Goal: Task Accomplishment & Management: Complete application form

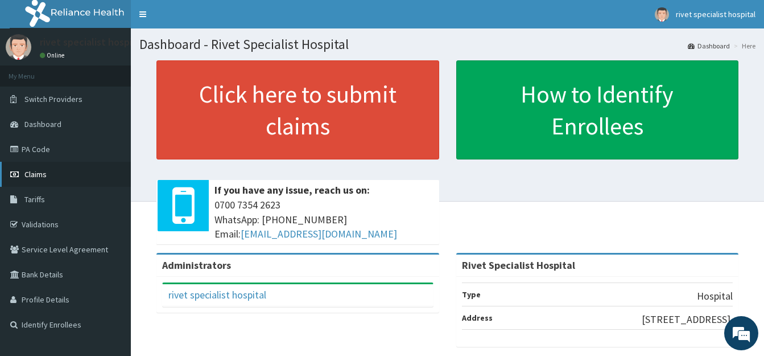
click at [47, 175] on span "Claims" at bounding box center [35, 174] width 22 height 10
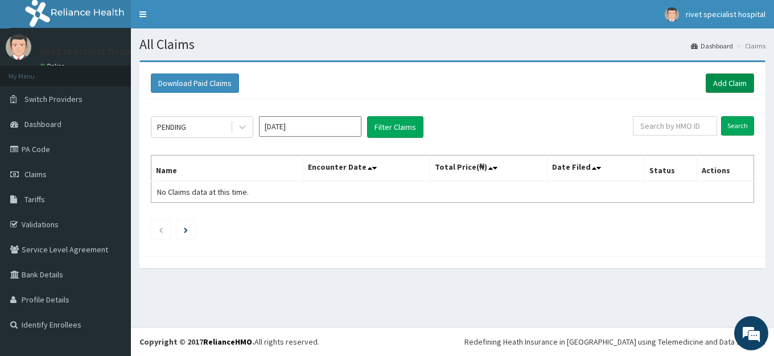
click at [728, 82] on link "Add Claim" at bounding box center [730, 82] width 48 height 19
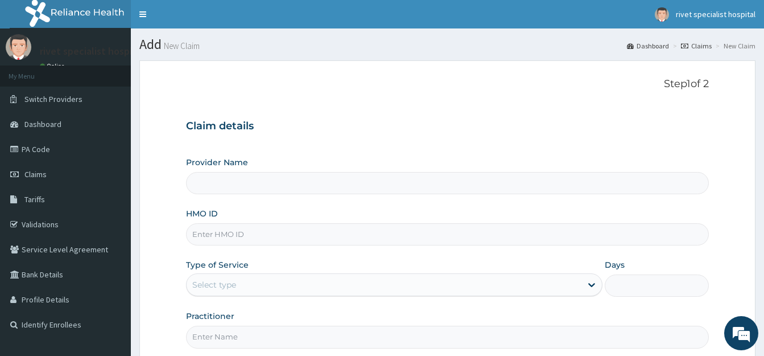
type input "Rivet Specialist Hospital"
click at [257, 233] on input "HMO ID" at bounding box center [447, 234] width 523 height 22
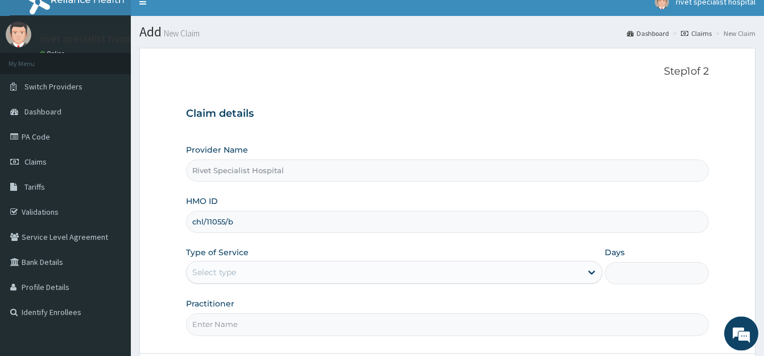
scroll to position [58, 0]
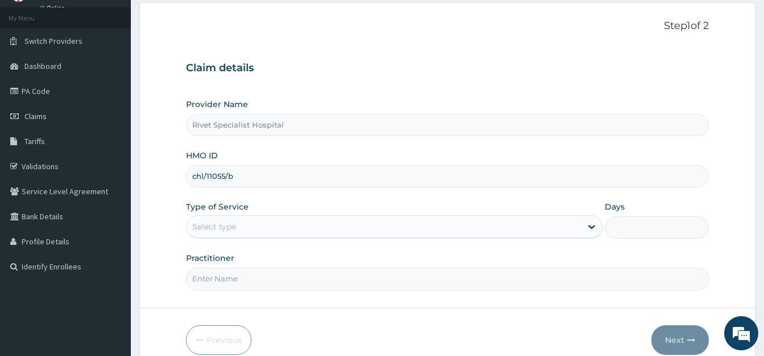
type input "chl/11055/b"
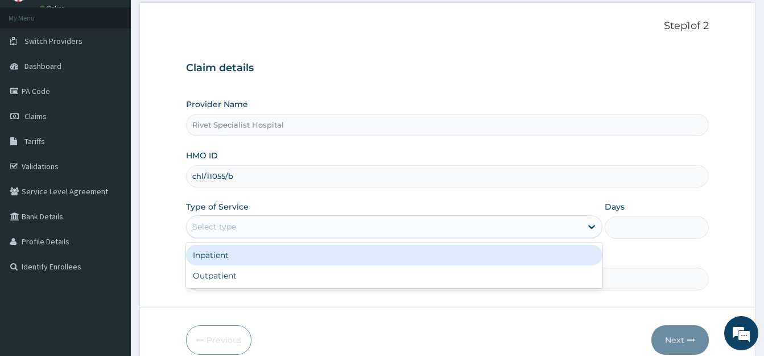
click at [258, 220] on div "Select type" at bounding box center [384, 226] width 395 height 18
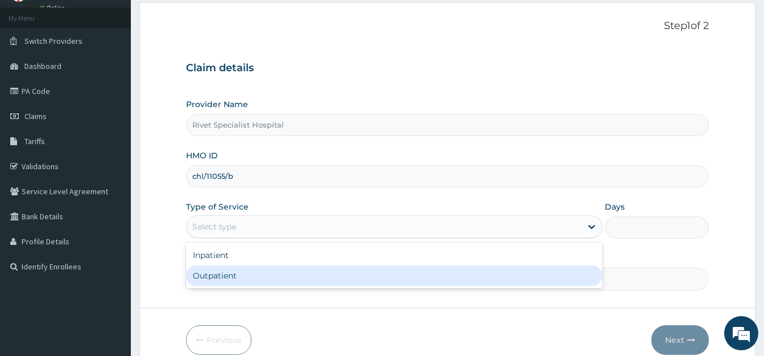
click at [239, 277] on div "Outpatient" at bounding box center [394, 275] width 416 height 20
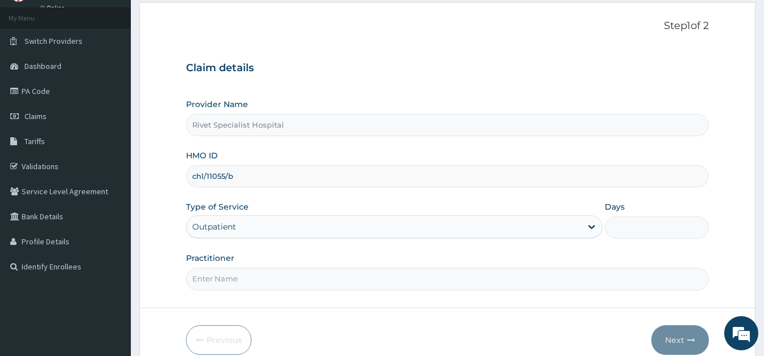
type input "1"
click at [245, 284] on input "Practitioner" at bounding box center [447, 278] width 523 height 22
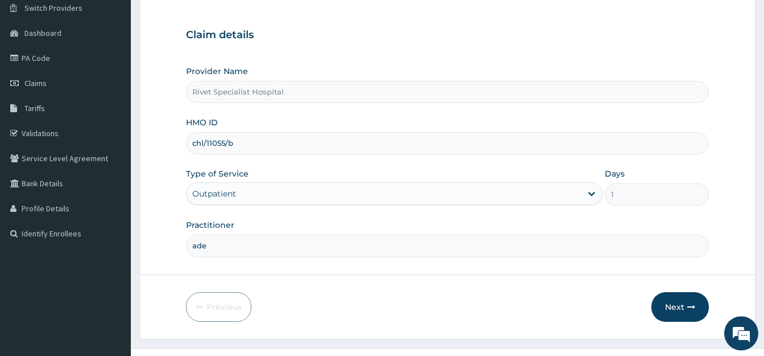
scroll to position [112, 0]
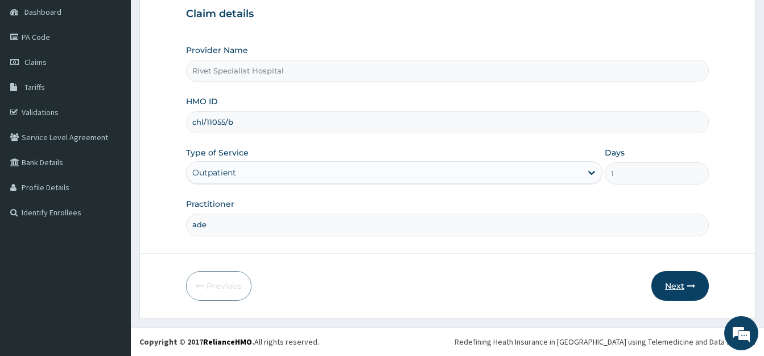
type input "ade"
click at [673, 288] on button "Next" at bounding box center [679, 286] width 57 height 30
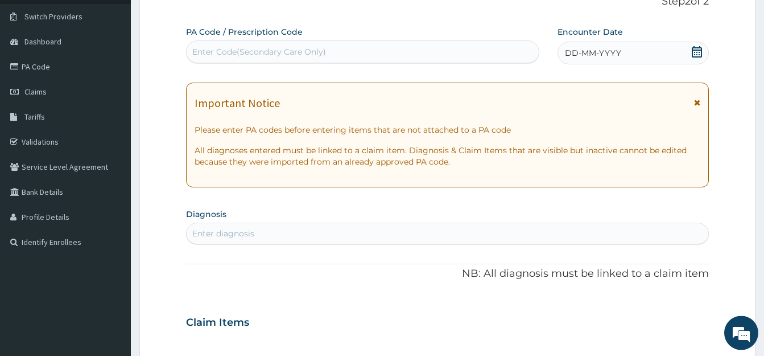
scroll to position [54, 0]
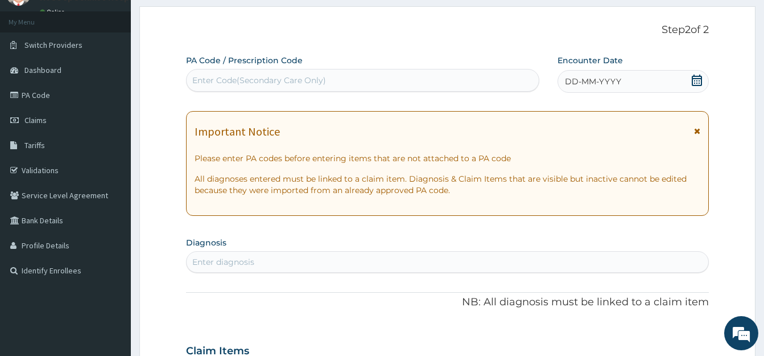
click at [698, 80] on icon at bounding box center [696, 80] width 11 height 11
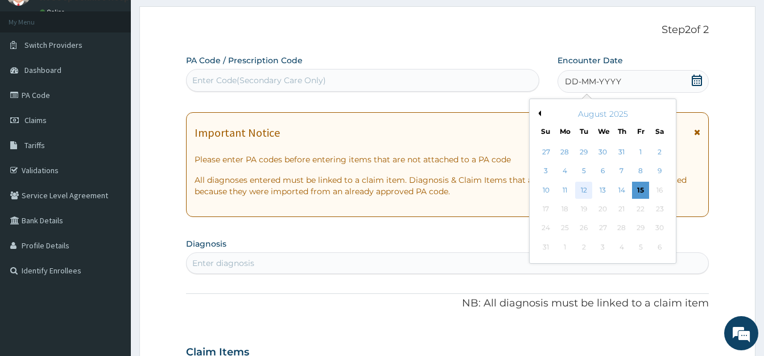
click at [589, 190] on div "12" at bounding box center [583, 190] width 17 height 17
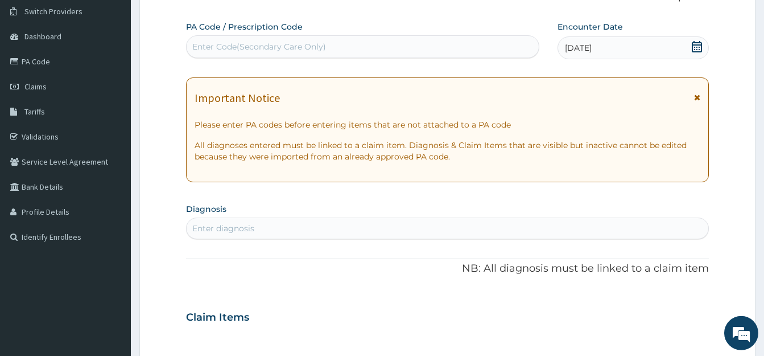
scroll to position [112, 0]
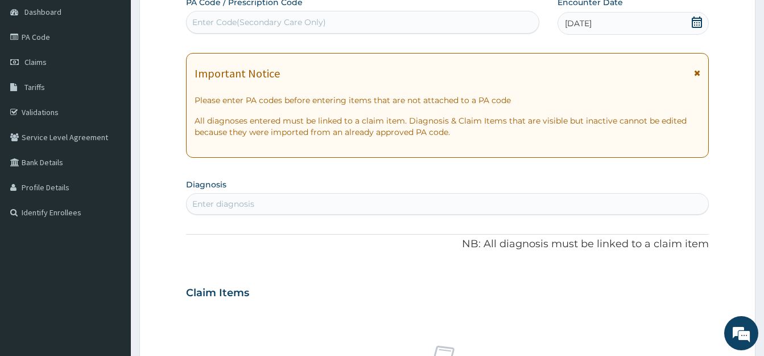
click at [300, 201] on div "Enter diagnosis" at bounding box center [448, 204] width 522 height 18
type input "[MEDICAL_DATA]"
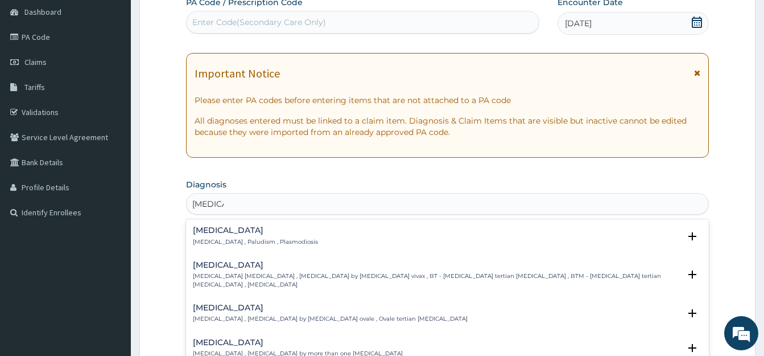
click at [247, 238] on p "Malaria , Paludism , Plasmodiosis" at bounding box center [255, 242] width 125 height 8
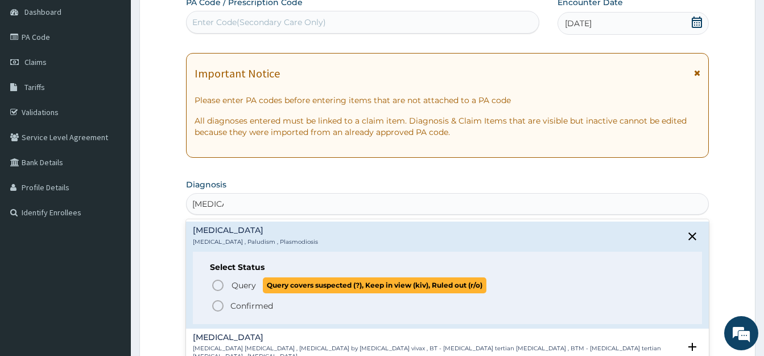
click at [217, 282] on icon "status option query" at bounding box center [218, 285] width 14 height 14
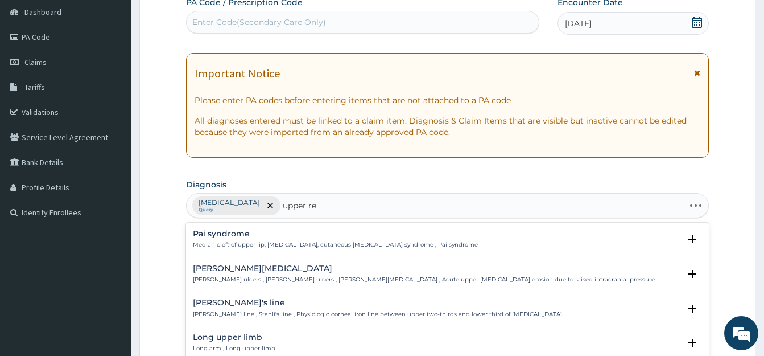
type input "upper res"
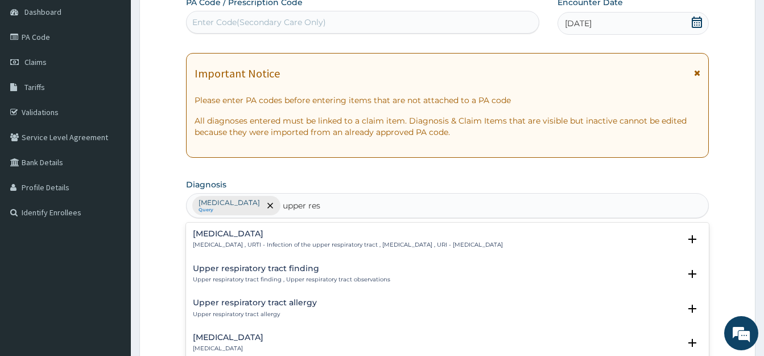
click at [278, 244] on p "Upper respiratory infection , URTI - Infection of the upper respiratory tract ,…" at bounding box center [348, 245] width 310 height 8
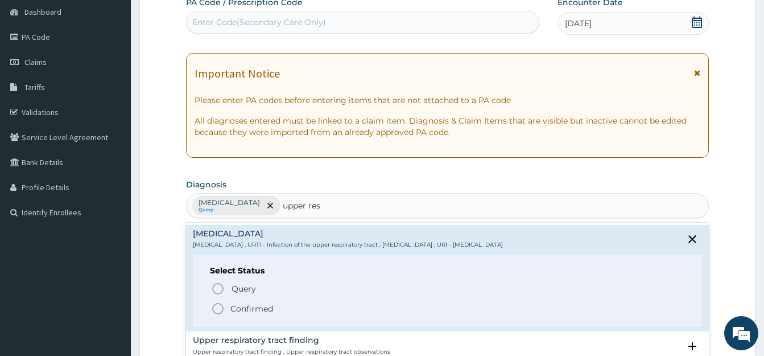
click at [209, 288] on div "Select Status Query Query covers suspected (?), Keep in view (kiv), Ruled out (…" at bounding box center [447, 291] width 509 height 72
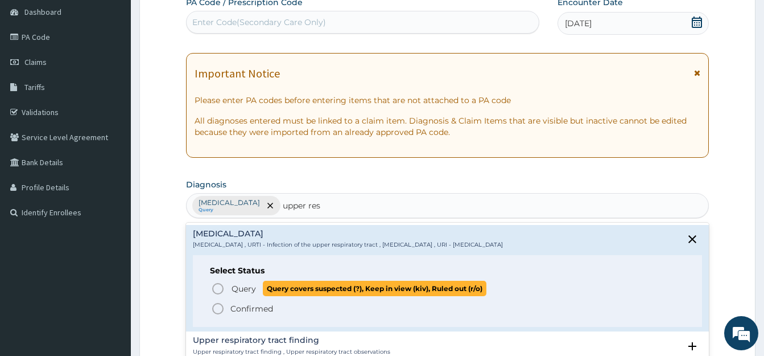
click at [213, 287] on circle "status option query" at bounding box center [218, 288] width 10 height 10
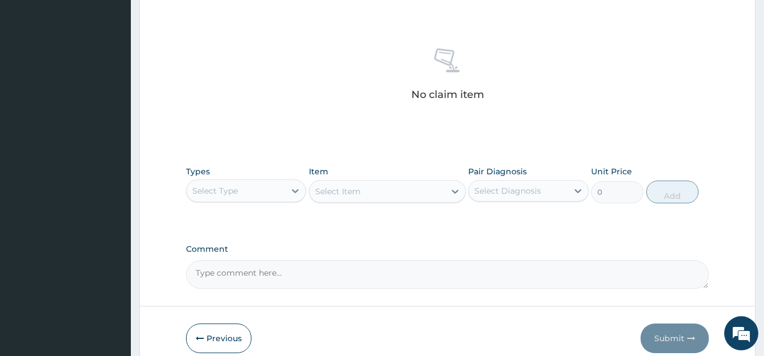
scroll to position [460, 0]
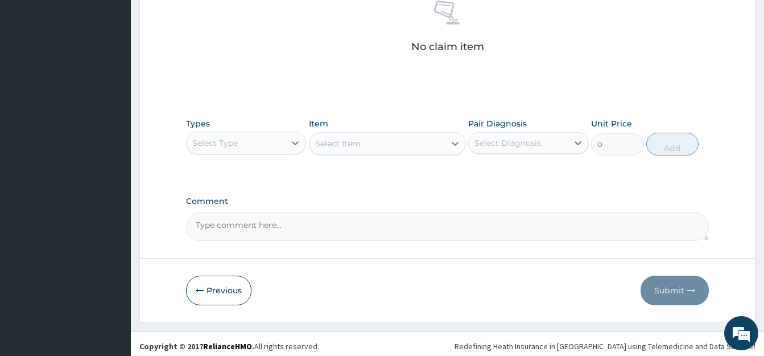
click at [222, 146] on div "Select Type" at bounding box center [215, 142] width 46 height 11
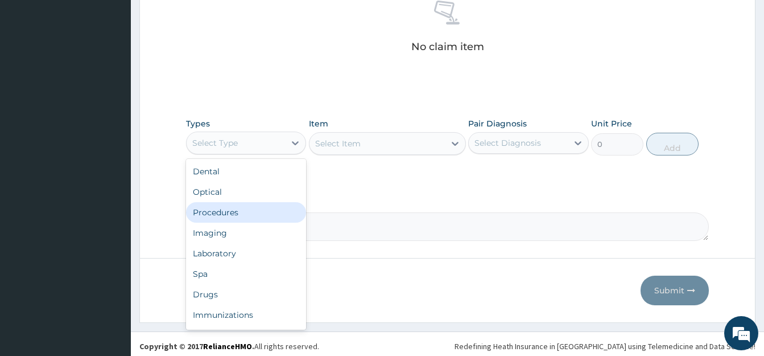
click at [215, 217] on div "Procedures" at bounding box center [246, 212] width 120 height 20
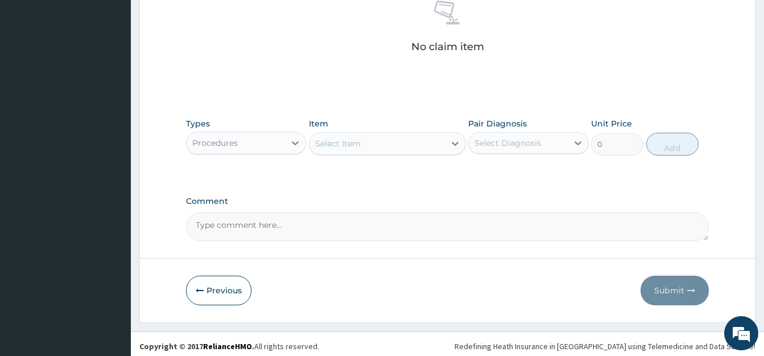
click at [336, 147] on div "Select Item" at bounding box center [338, 143] width 46 height 11
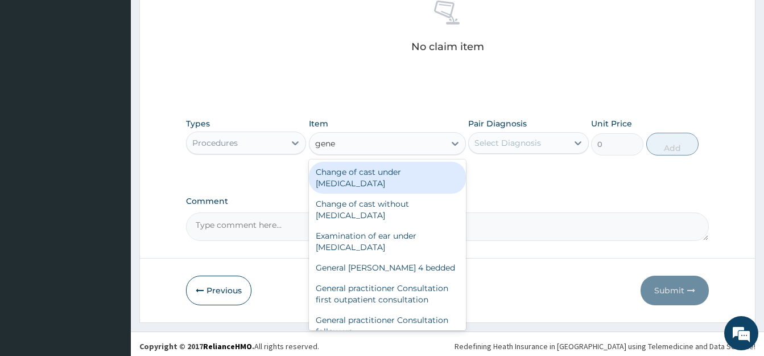
type input "gener"
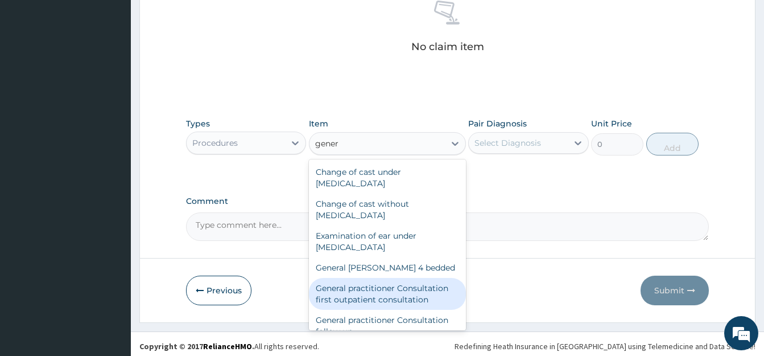
click at [382, 298] on div "General practitioner Consultation first outpatient consultation" at bounding box center [387, 294] width 157 height 32
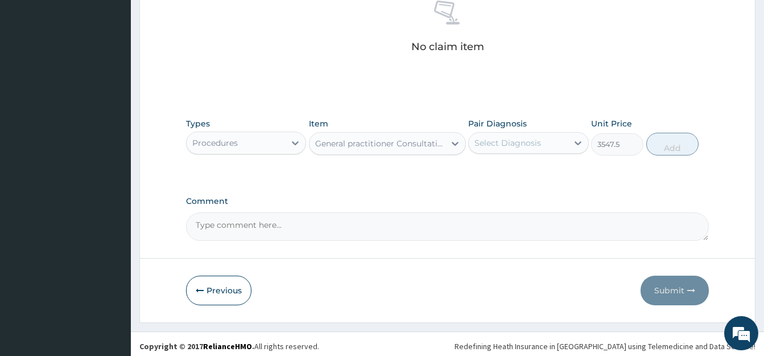
type input "3547.5"
click at [526, 148] on div "Select Diagnosis" at bounding box center [508, 142] width 67 height 11
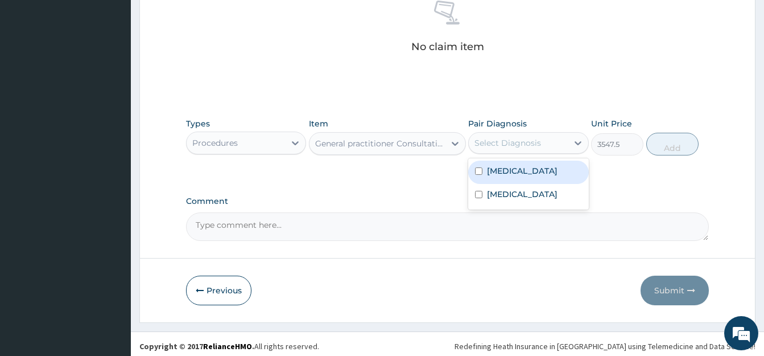
click at [475, 175] on div "Malaria" at bounding box center [528, 171] width 120 height 23
checkbox input "true"
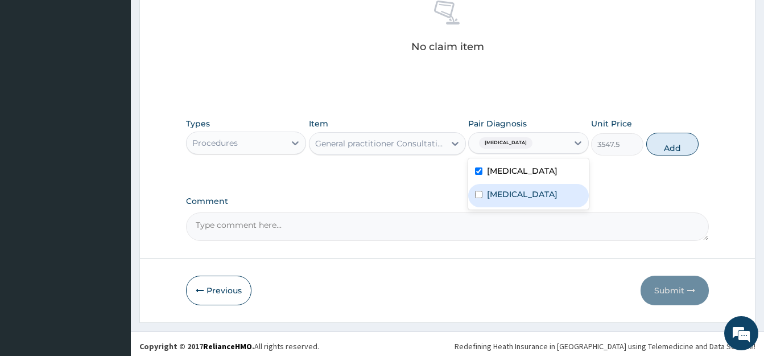
click at [480, 198] on input "checkbox" at bounding box center [478, 194] width 7 height 7
checkbox input "true"
click at [673, 148] on button "Add" at bounding box center [672, 144] width 52 height 23
type input "0"
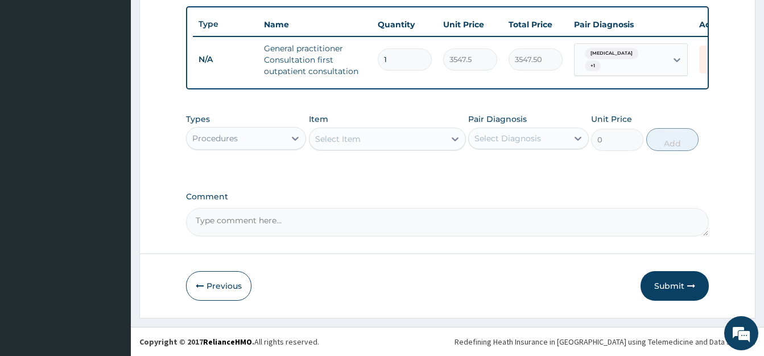
scroll to position [427, 0]
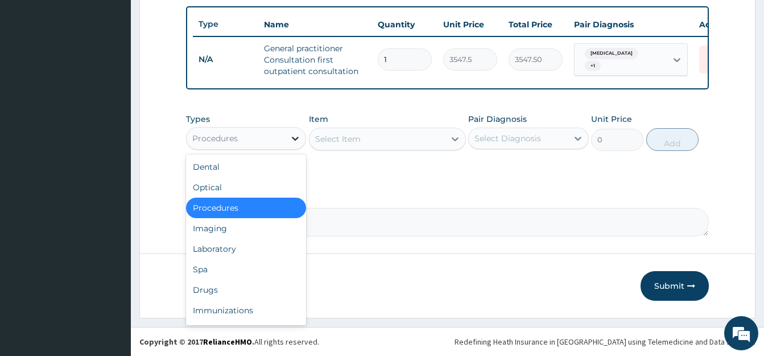
click at [292, 145] on div at bounding box center [295, 138] width 20 height 20
click at [229, 249] on div "Laboratory" at bounding box center [246, 248] width 120 height 20
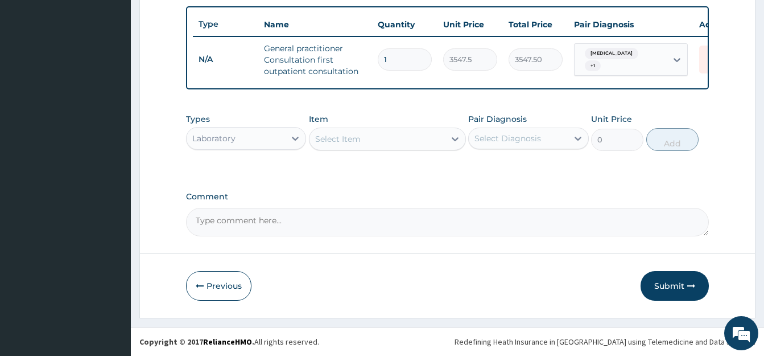
click at [348, 138] on div "Select Item" at bounding box center [338, 138] width 46 height 11
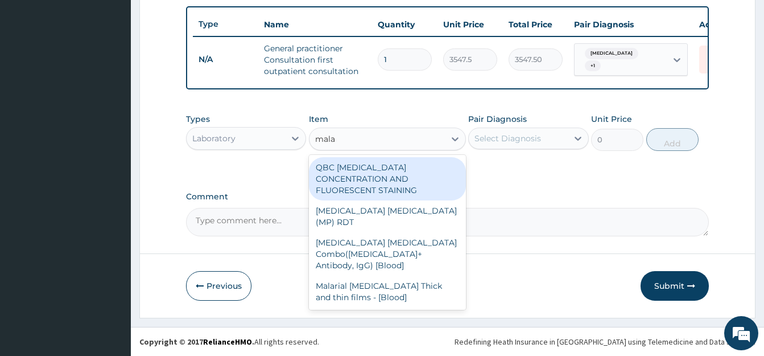
type input "malar"
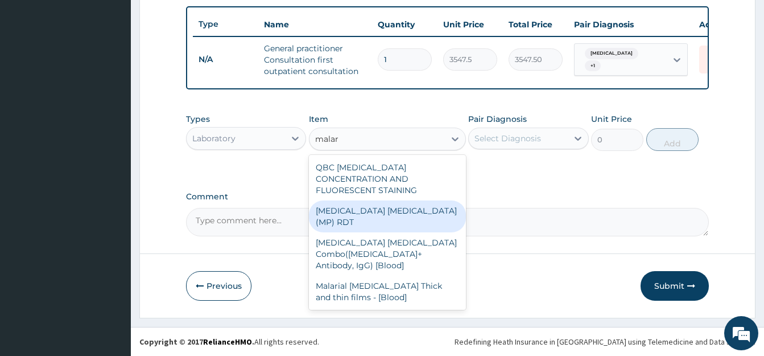
click at [401, 208] on div "MALARIA PARASITE (MP) RDT" at bounding box center [387, 216] width 157 height 32
type input "1612.5"
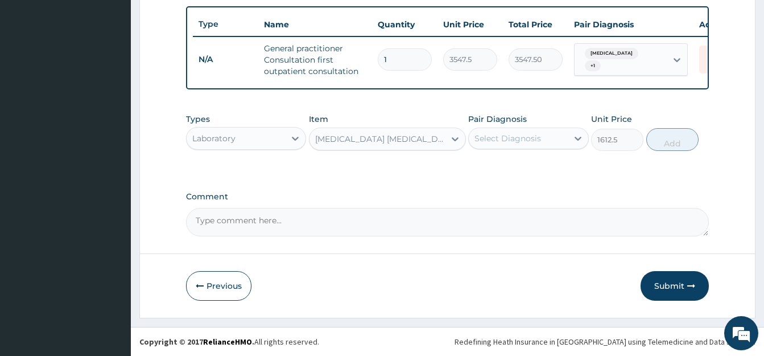
click at [481, 137] on div "Select Diagnosis" at bounding box center [508, 138] width 67 height 11
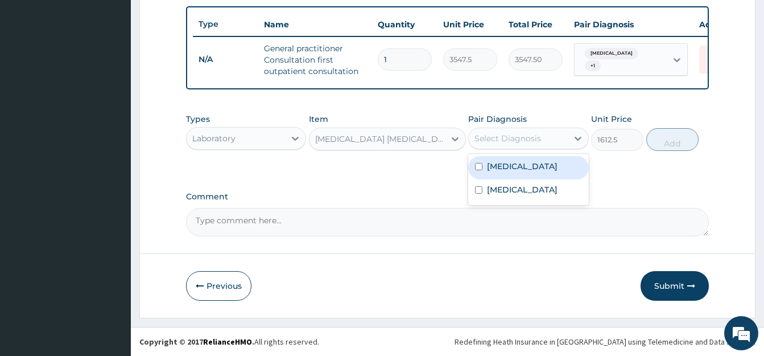
click at [479, 167] on input "checkbox" at bounding box center [478, 166] width 7 height 7
checkbox input "true"
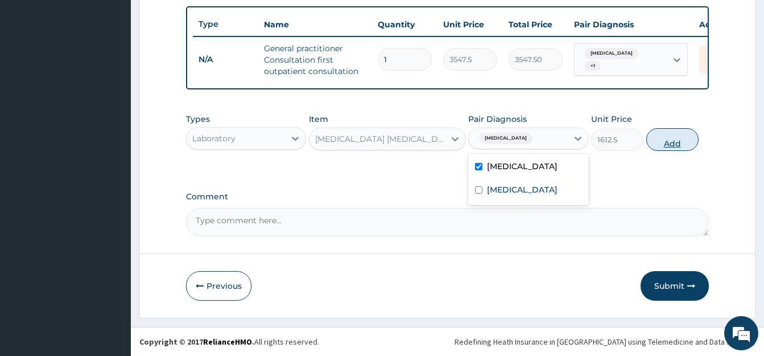
click at [666, 143] on button "Add" at bounding box center [672, 139] width 52 height 23
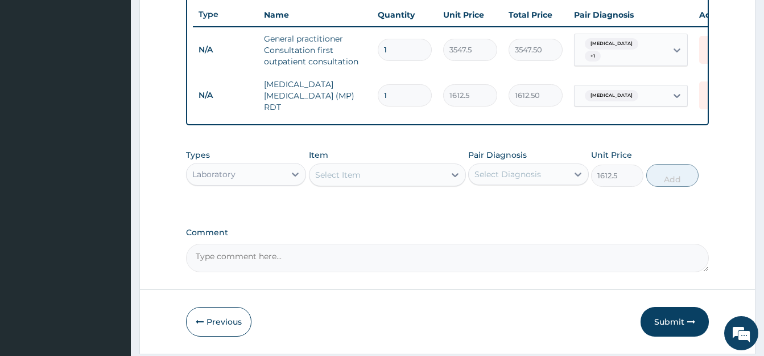
type input "0"
click at [365, 174] on div "Select Item" at bounding box center [377, 175] width 135 height 18
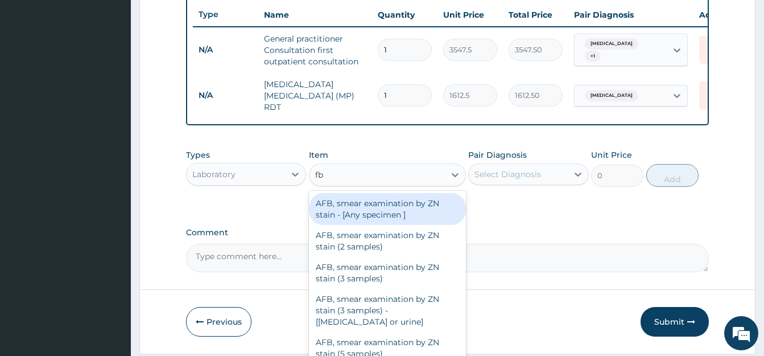
type input "fbc"
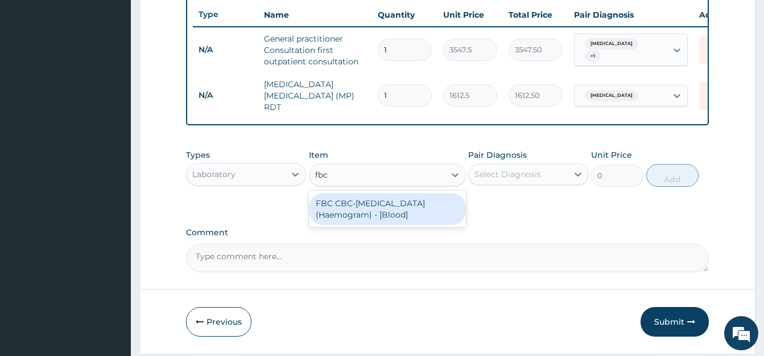
click at [371, 210] on div "FBC CBC-Complete Blood Count (Haemogram) - [Blood]" at bounding box center [387, 209] width 157 height 32
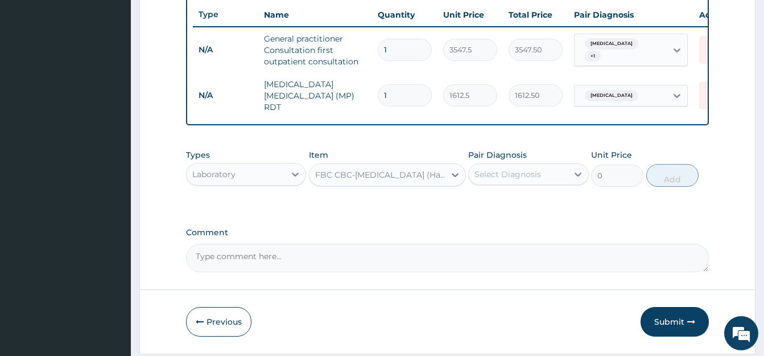
type input "4300"
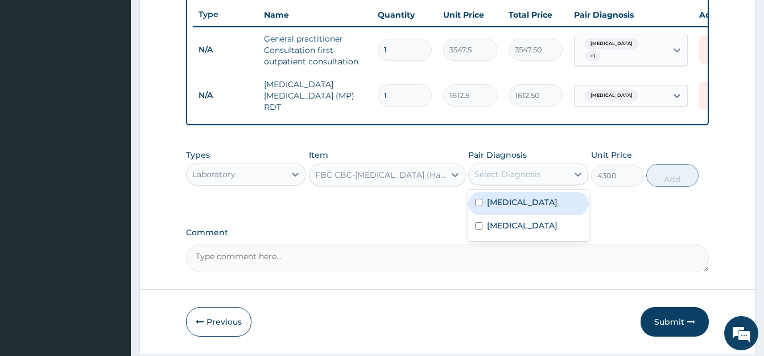
click at [524, 179] on div "Select Diagnosis" at bounding box center [508, 173] width 67 height 11
click at [479, 206] on input "checkbox" at bounding box center [478, 202] width 7 height 7
checkbox input "true"
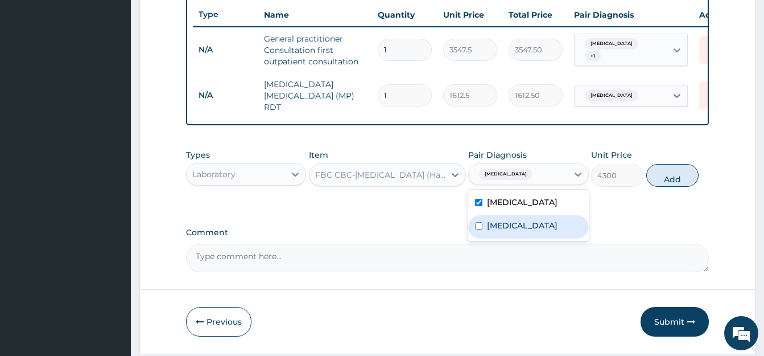
click at [480, 229] on input "checkbox" at bounding box center [478, 225] width 7 height 7
checkbox input "true"
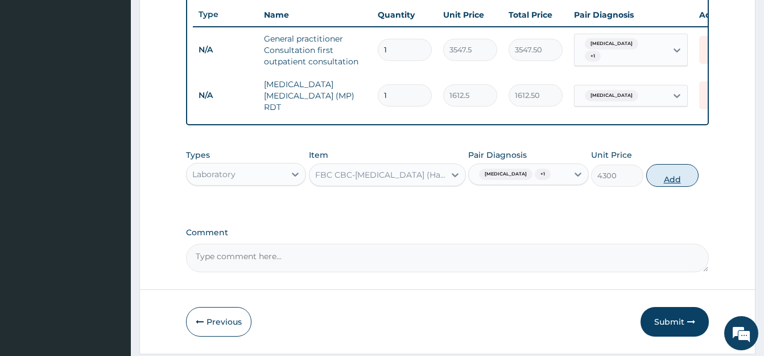
click at [674, 179] on button "Add" at bounding box center [672, 175] width 52 height 23
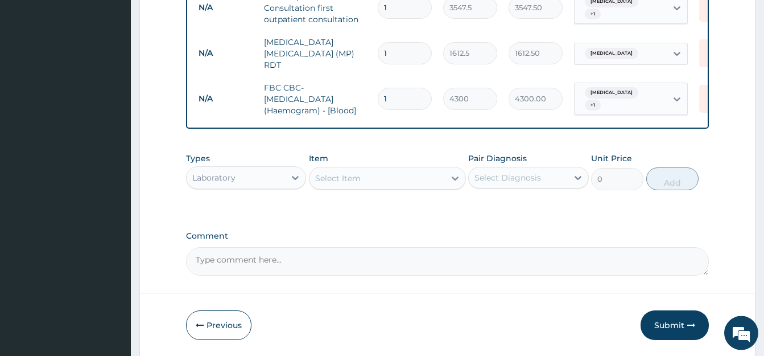
scroll to position [485, 0]
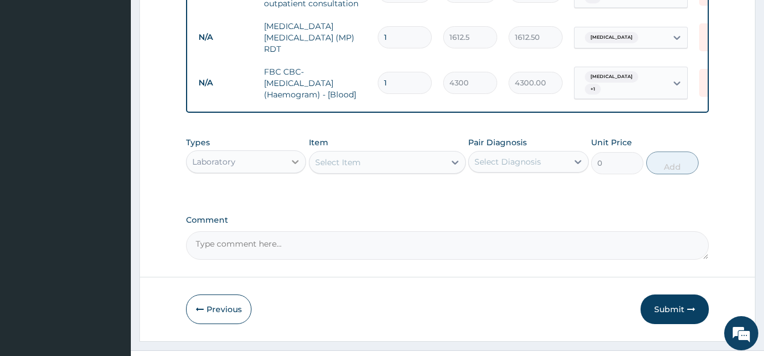
click at [296, 164] on icon at bounding box center [295, 162] width 7 height 4
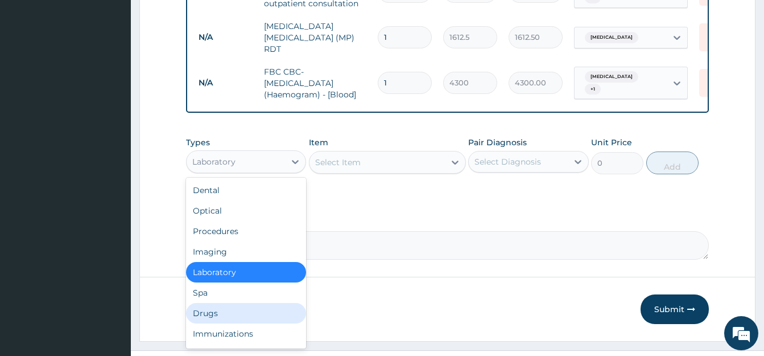
click at [240, 319] on div "Drugs" at bounding box center [246, 313] width 120 height 20
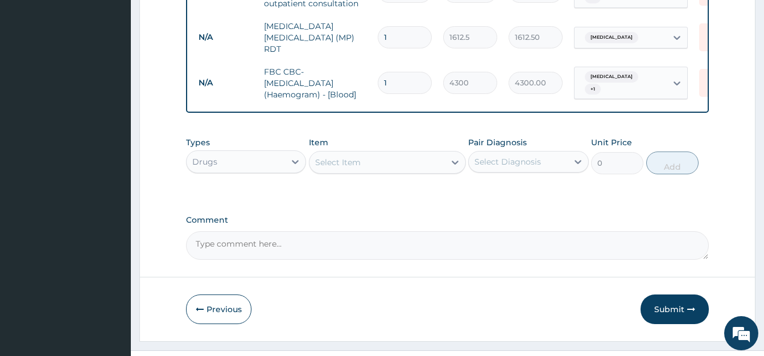
click at [333, 168] on div "Select Item" at bounding box center [338, 161] width 46 height 11
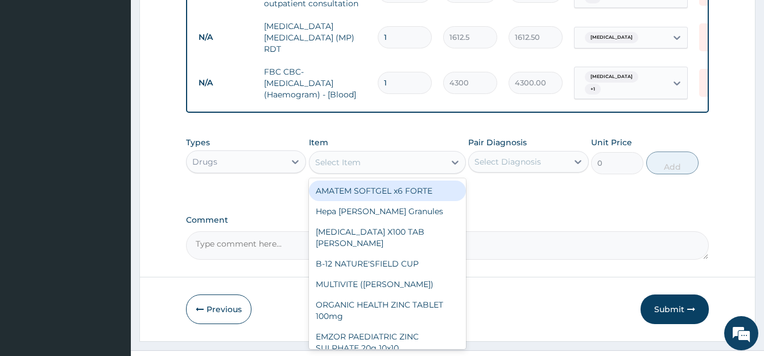
click at [384, 200] on div "AMATEM SOFTGEL x6 FORTE" at bounding box center [387, 190] width 157 height 20
type input "473"
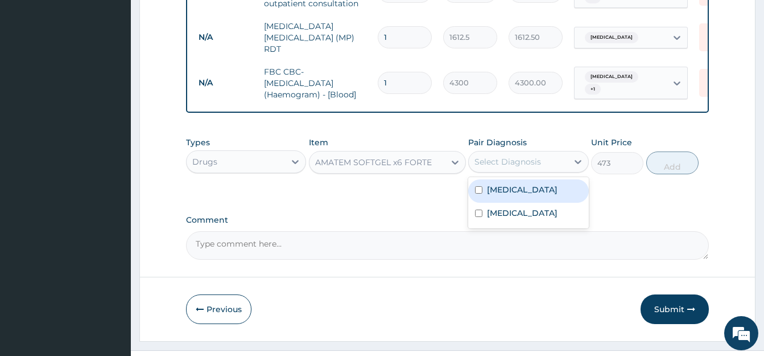
click at [491, 167] on div "Select Diagnosis" at bounding box center [508, 161] width 67 height 11
click at [480, 192] on input "checkbox" at bounding box center [478, 189] width 7 height 7
checkbox input "true"
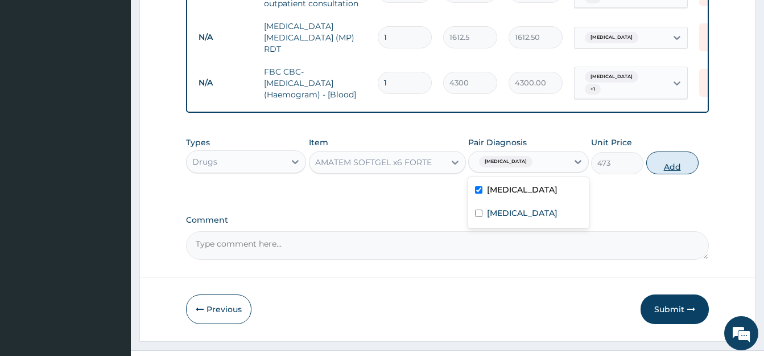
click at [681, 170] on button "Add" at bounding box center [672, 162] width 52 height 23
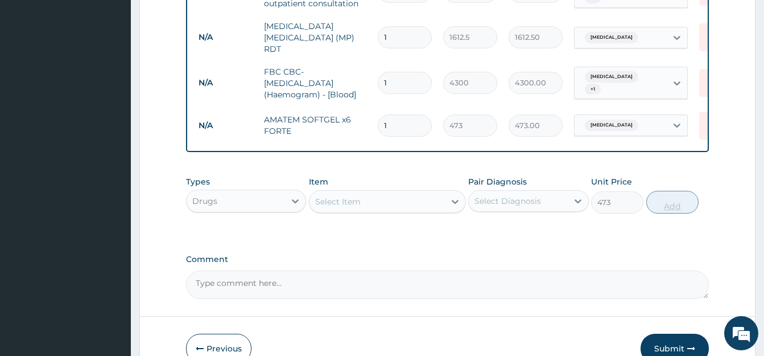
type input "0"
type input "0.00"
type input "6"
type input "2838.00"
type input "6"
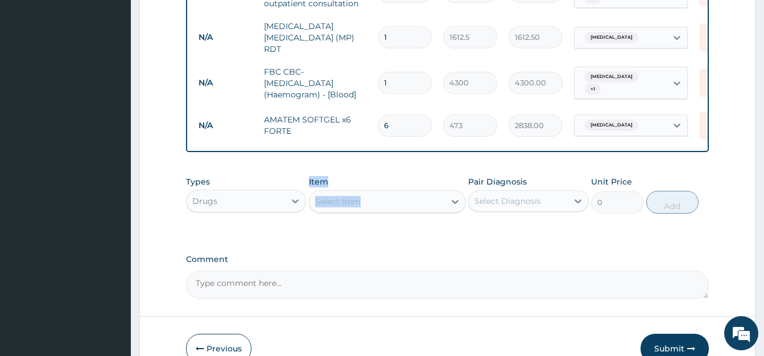
drag, startPoint x: 307, startPoint y: 199, endPoint x: 314, endPoint y: 202, distance: 8.1
click at [309, 201] on div "Types Drugs Item Select Item Pair Diagnosis Select Diagnosis Unit Price 0 Add" at bounding box center [447, 194] width 523 height 49
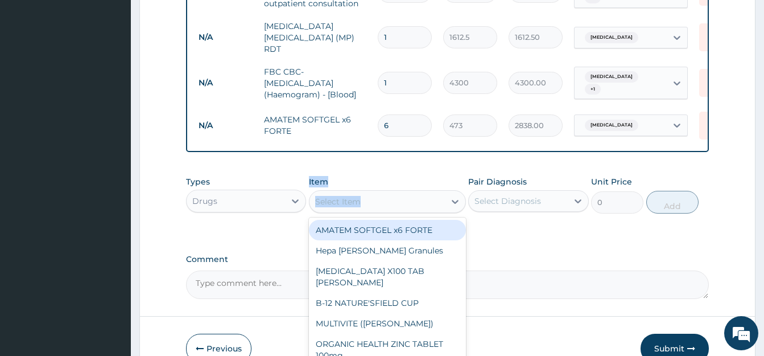
click at [383, 208] on div "Select Item" at bounding box center [377, 201] width 135 height 18
click at [382, 206] on div "Select Item" at bounding box center [377, 201] width 135 height 18
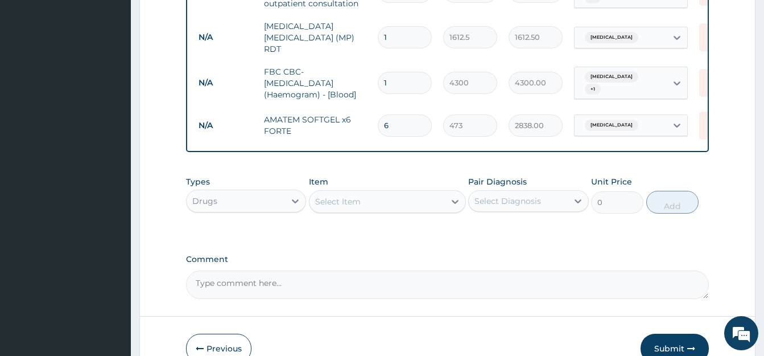
click at [382, 206] on div "Select Item" at bounding box center [377, 201] width 135 height 18
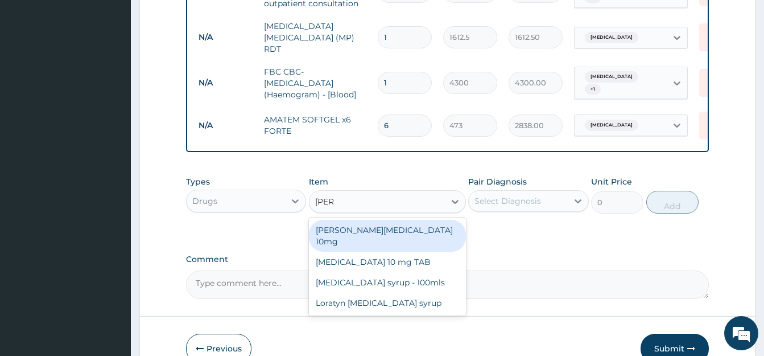
type input "lorat"
click at [378, 236] on div "Loratyn Loratadine 10mg" at bounding box center [387, 236] width 157 height 32
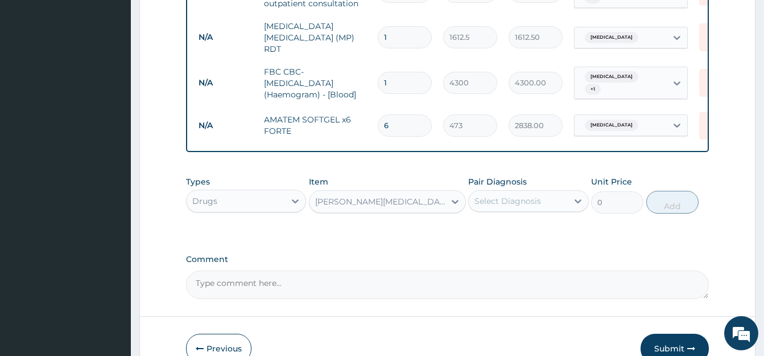
type input "88.6875"
click at [498, 204] on div "Select Diagnosis" at bounding box center [508, 200] width 67 height 11
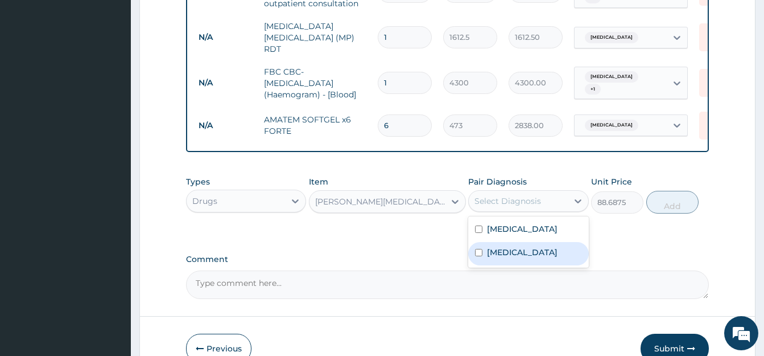
click at [477, 256] on input "checkbox" at bounding box center [478, 252] width 7 height 7
checkbox input "true"
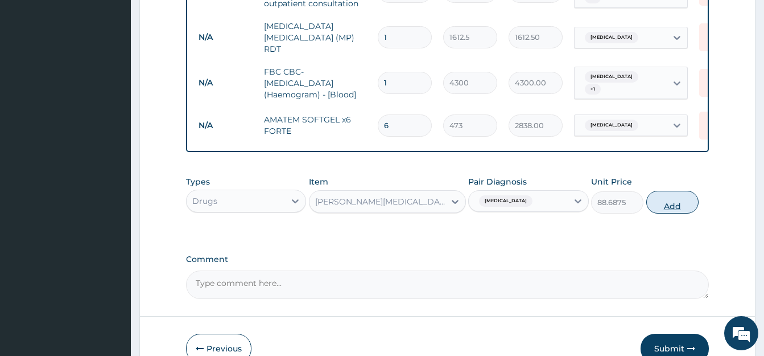
click at [661, 208] on button "Add" at bounding box center [672, 202] width 52 height 23
type input "0"
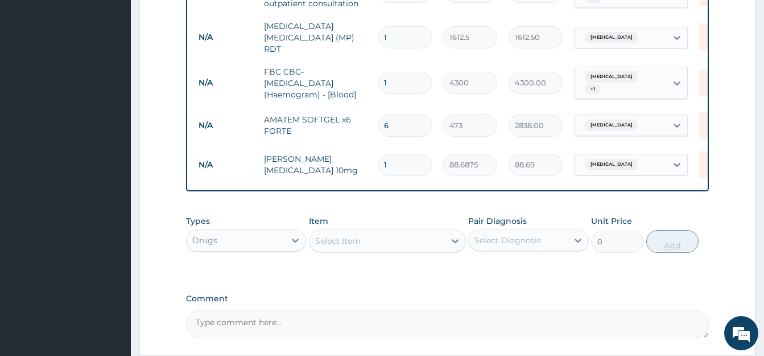
type input "0.00"
type input "3"
type input "266.06"
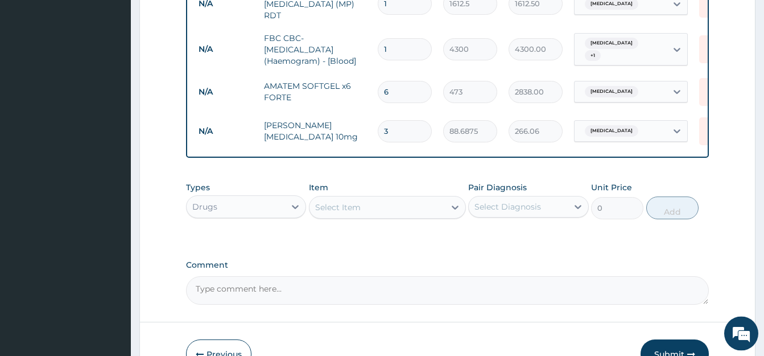
scroll to position [543, 0]
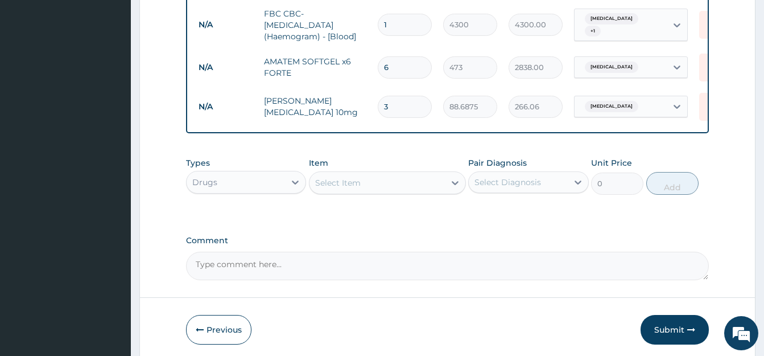
type input "3"
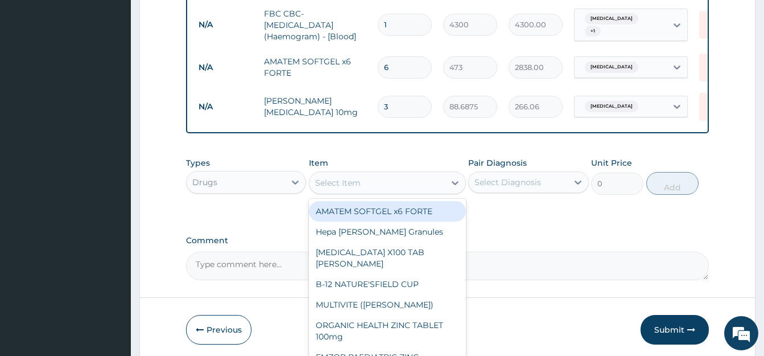
click at [372, 189] on div "Select Item" at bounding box center [377, 183] width 135 height 18
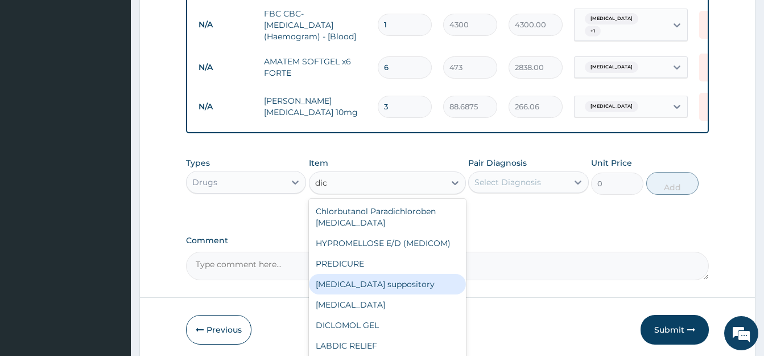
type input "dicl"
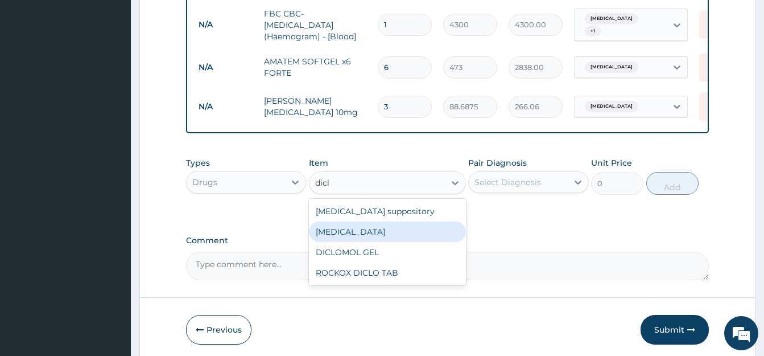
click at [370, 238] on div "Diclofenac" at bounding box center [387, 231] width 157 height 20
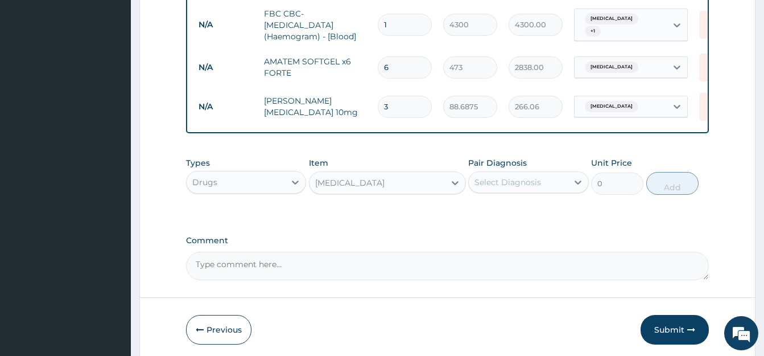
type input "591.25"
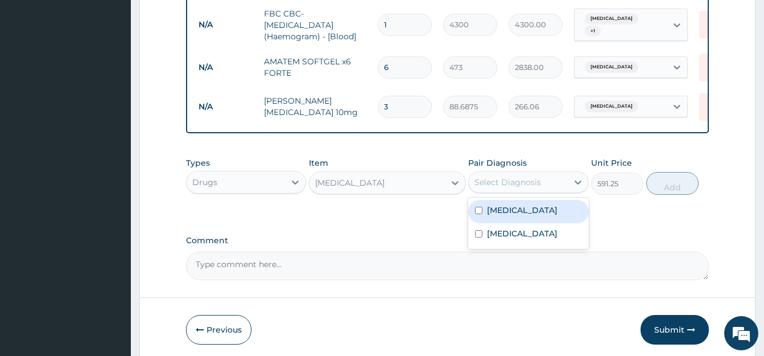
click at [505, 183] on div "Select Diagnosis" at bounding box center [508, 181] width 67 height 11
click at [481, 214] on input "checkbox" at bounding box center [478, 210] width 7 height 7
checkbox input "true"
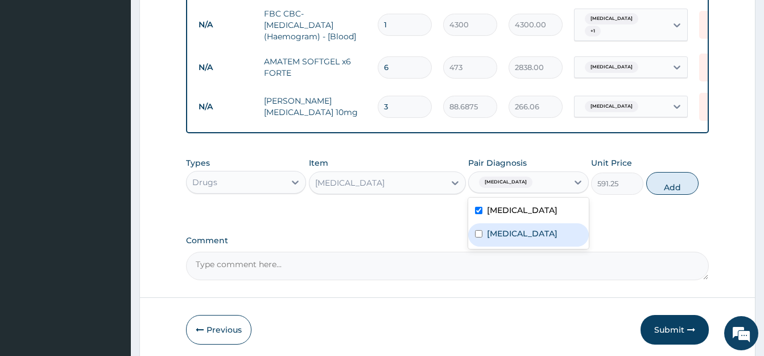
click at [480, 246] on div "Upper respiratory infection" at bounding box center [528, 234] width 120 height 23
checkbox input "true"
click at [665, 191] on button "Add" at bounding box center [672, 183] width 52 height 23
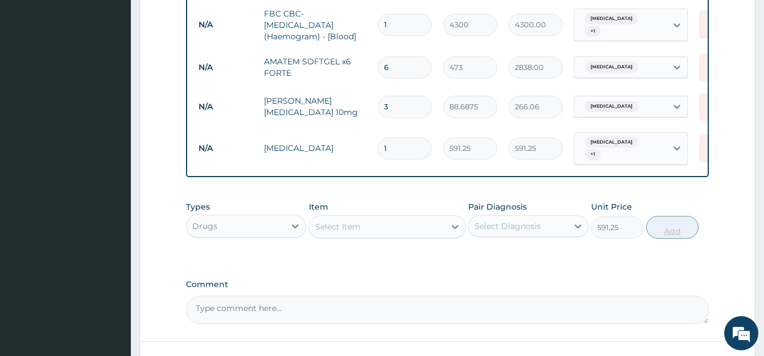
type input "0"
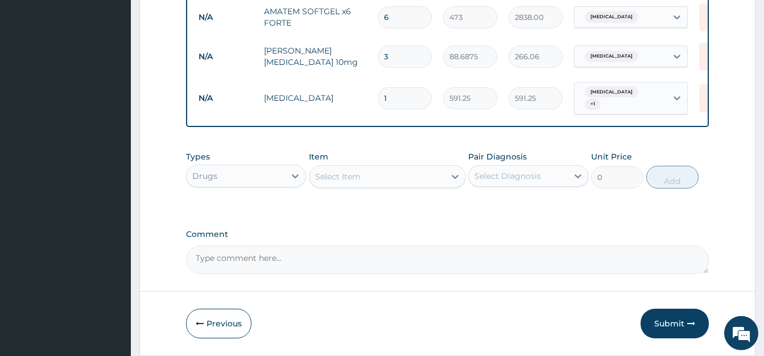
scroll to position [629, 0]
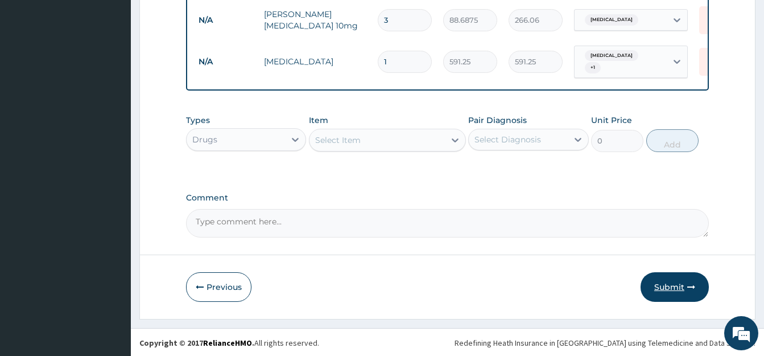
click at [665, 285] on button "Submit" at bounding box center [675, 287] width 68 height 30
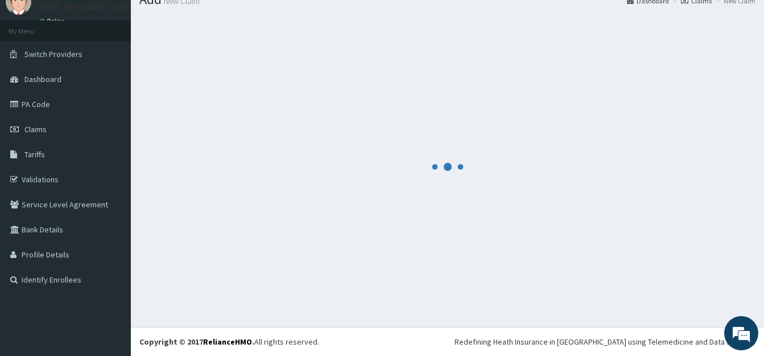
scroll to position [45, 0]
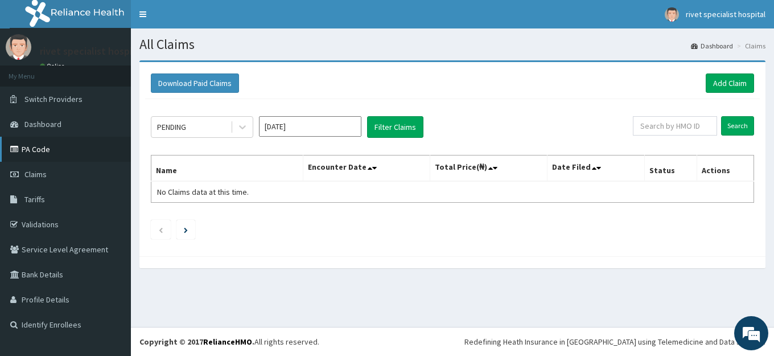
click at [40, 152] on link "PA Code" at bounding box center [65, 149] width 131 height 25
click at [724, 83] on link "Add Claim" at bounding box center [730, 82] width 48 height 19
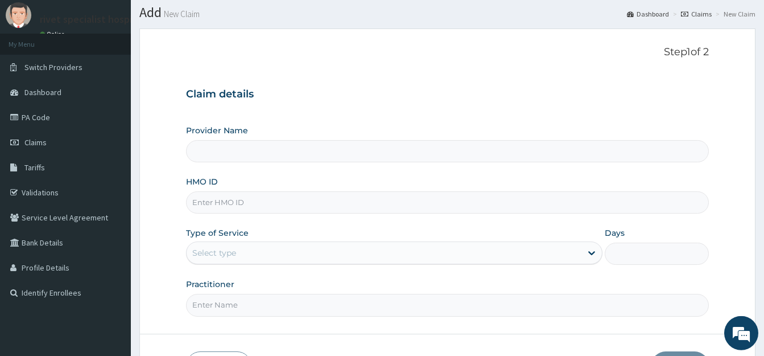
scroll to position [58, 0]
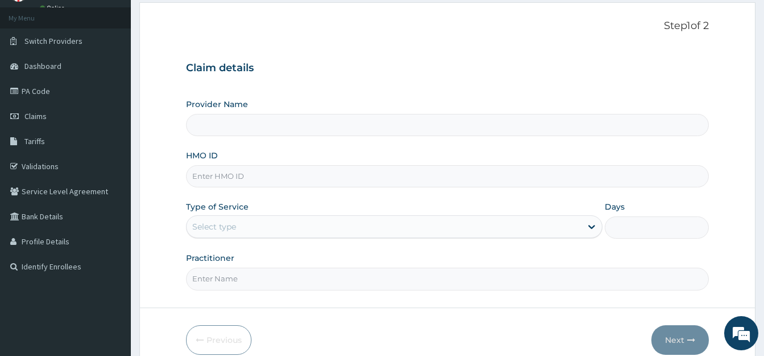
type input "Rivet Specialist Hospital"
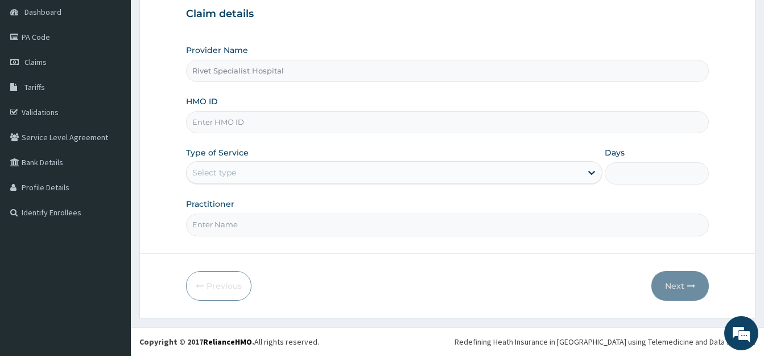
scroll to position [0, 0]
click at [392, 126] on input "HMO ID" at bounding box center [447, 122] width 523 height 22
type input "chl/11706/6"
click at [386, 175] on div "Select type" at bounding box center [384, 172] width 395 height 18
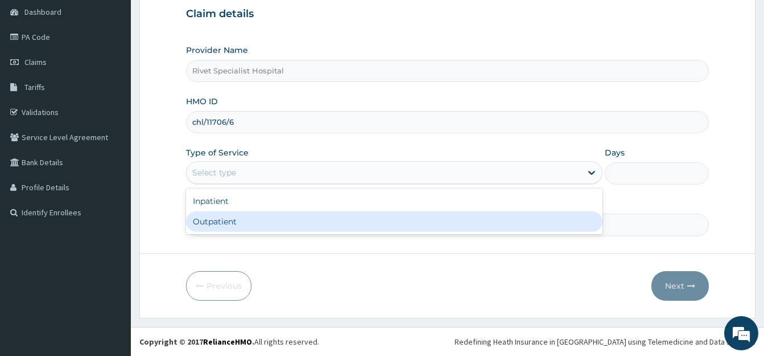
click at [372, 218] on div "Outpatient" at bounding box center [394, 221] width 416 height 20
type input "1"
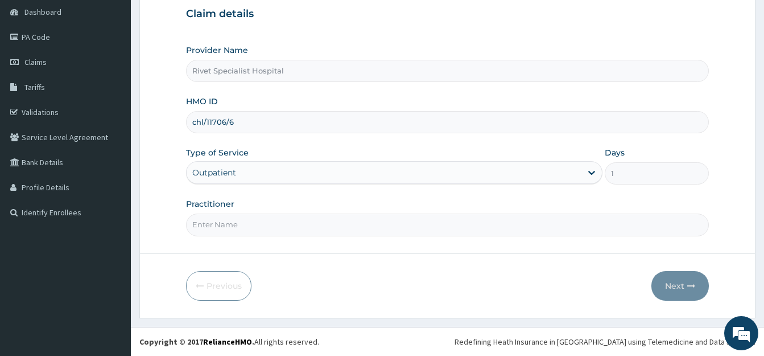
click at [291, 228] on input "Practitioner" at bounding box center [447, 224] width 523 height 22
type input "ade"
click at [675, 286] on button "Next" at bounding box center [679, 286] width 57 height 30
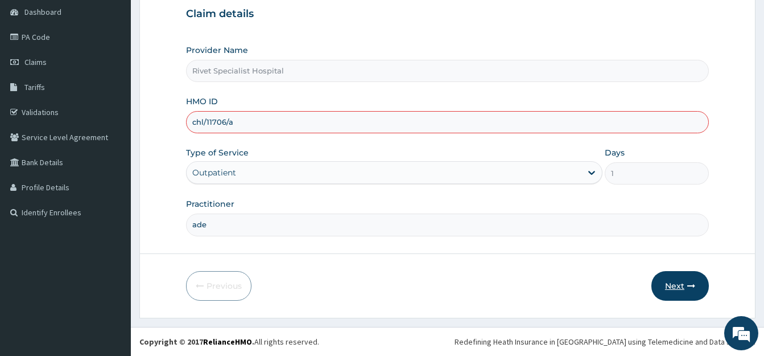
type input "chl/11706/a"
click at [679, 291] on button "Next" at bounding box center [679, 286] width 57 height 30
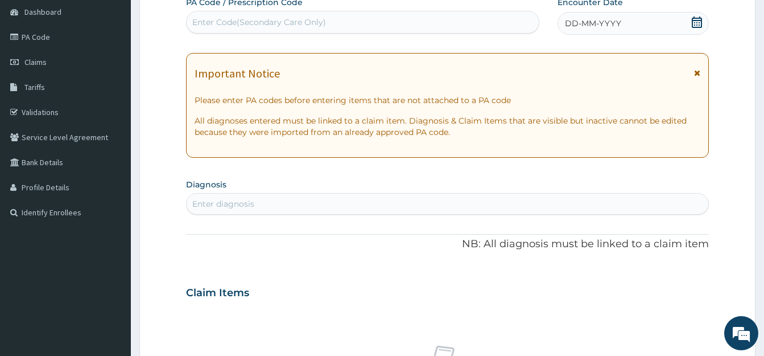
scroll to position [54, 0]
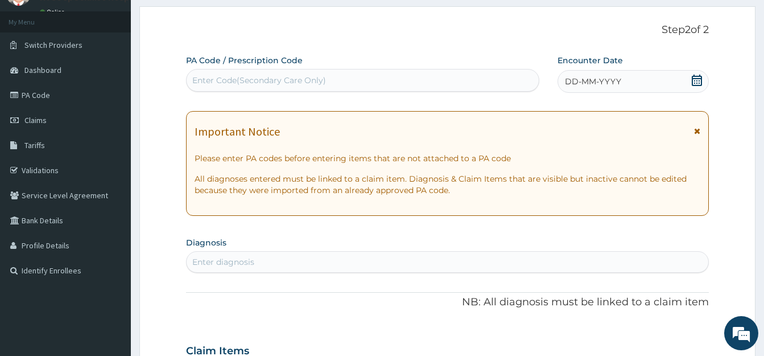
click at [696, 80] on icon at bounding box center [696, 80] width 11 height 11
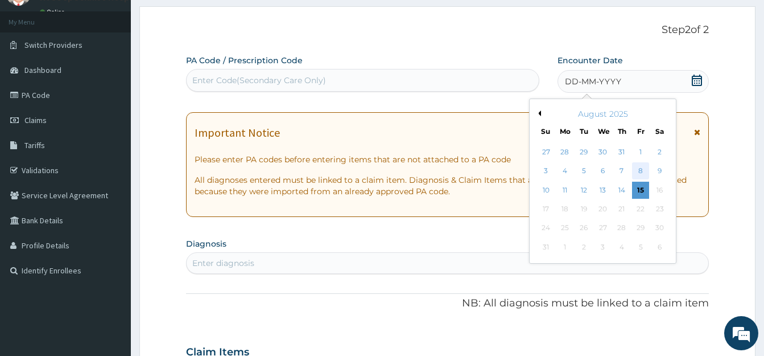
click at [642, 170] on div "8" at bounding box center [640, 171] width 17 height 17
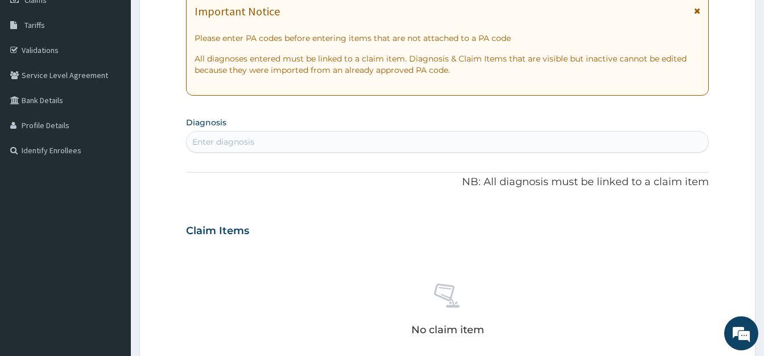
scroll to position [232, 0]
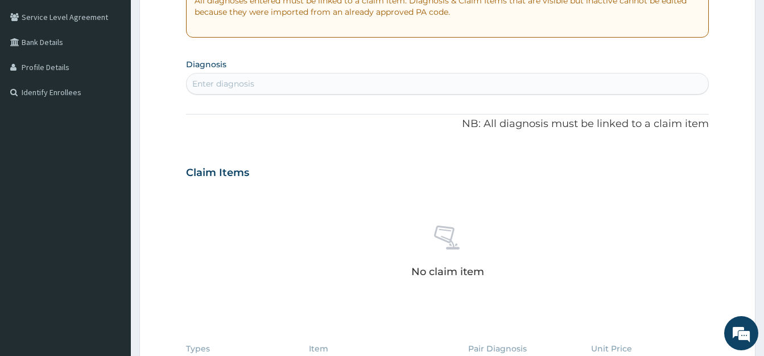
click at [321, 83] on div "Enter diagnosis" at bounding box center [448, 84] width 522 height 18
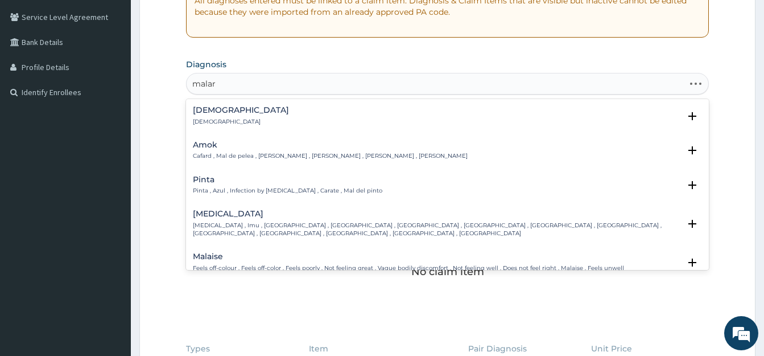
type input "malari"
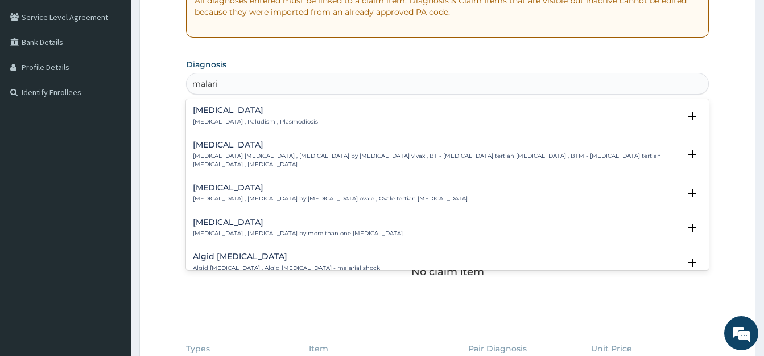
click at [283, 116] on div "Malaria Malaria , Paludism , Plasmodiosis" at bounding box center [255, 116] width 125 height 20
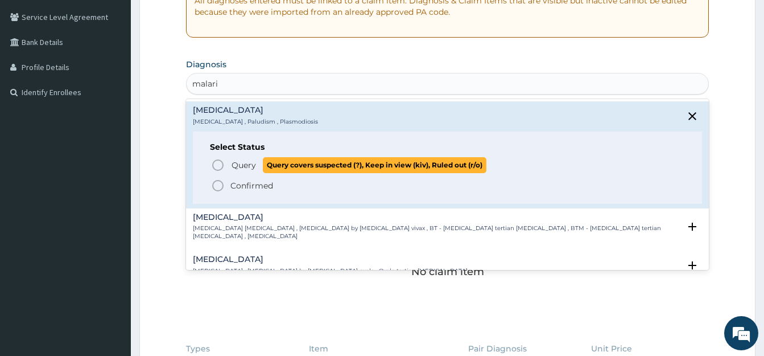
click at [215, 168] on icon "status option query" at bounding box center [218, 165] width 14 height 14
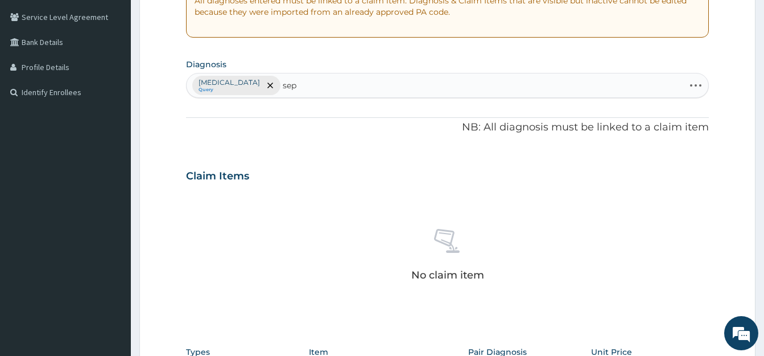
type input "seps"
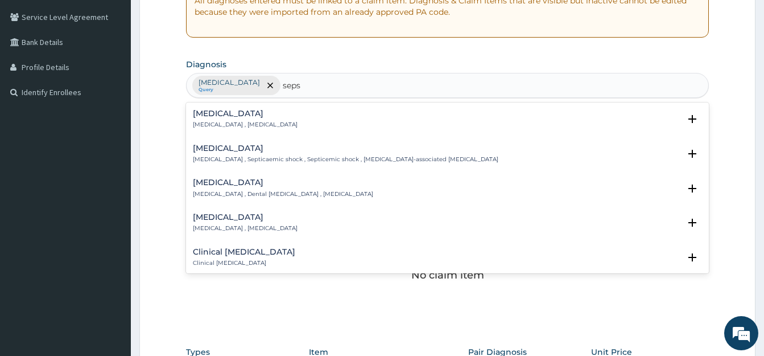
click at [237, 123] on p "Systemic infection , Sepsis" at bounding box center [245, 125] width 105 height 8
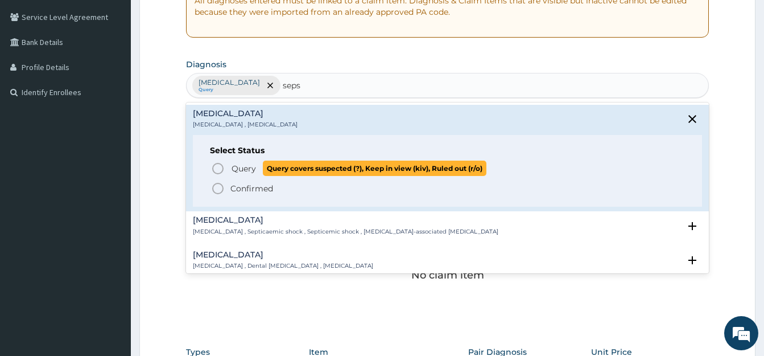
click at [220, 172] on circle "status option query" at bounding box center [218, 168] width 10 height 10
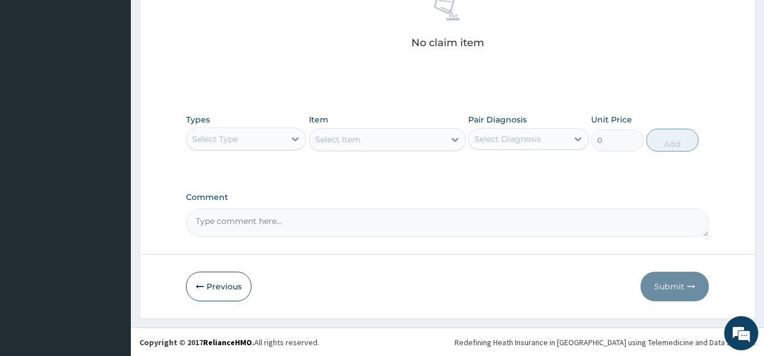
scroll to position [465, 0]
click at [250, 141] on div "Select Type" at bounding box center [236, 138] width 98 height 18
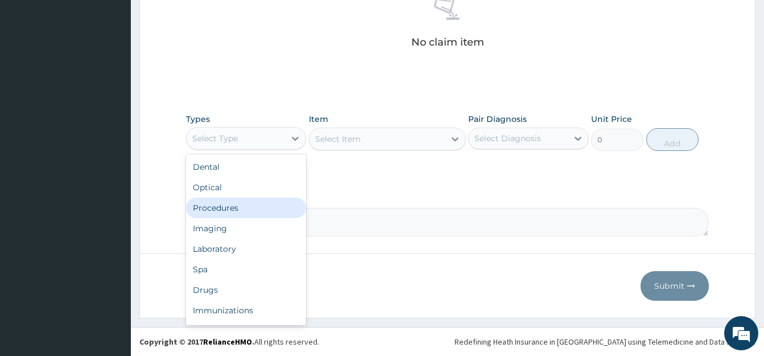
click at [230, 204] on div "Procedures" at bounding box center [246, 207] width 120 height 20
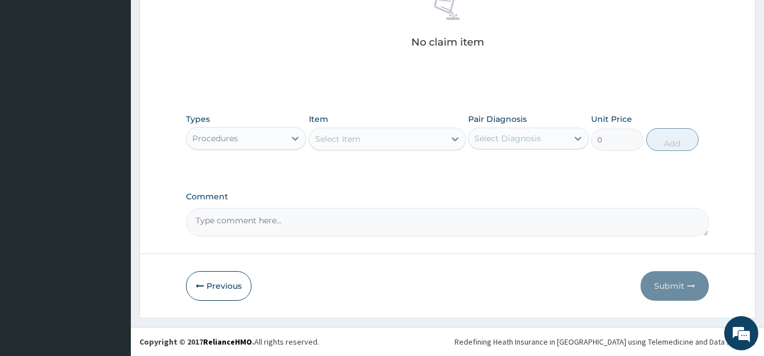
click at [339, 137] on div "Select Item" at bounding box center [338, 138] width 46 height 11
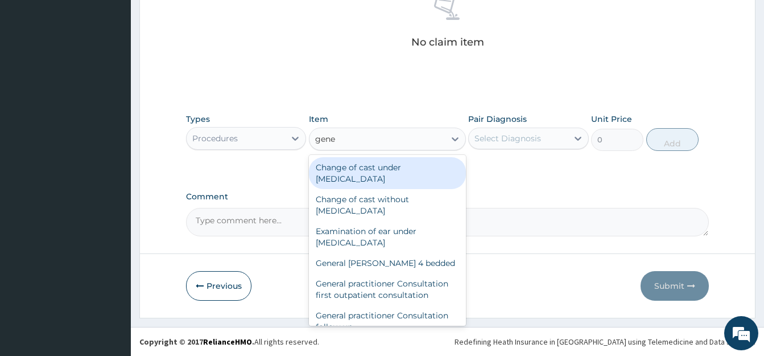
type input "gener"
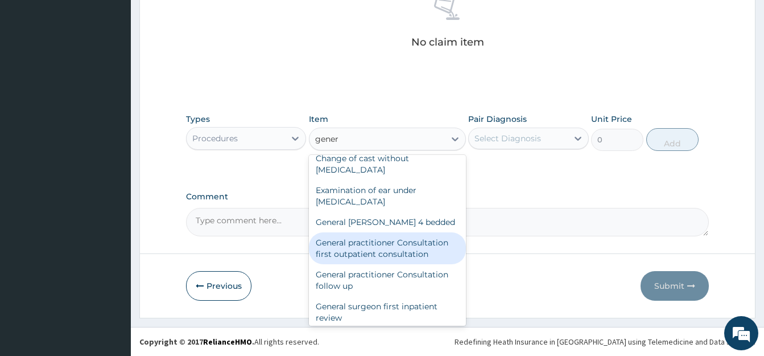
scroll to position [61, 0]
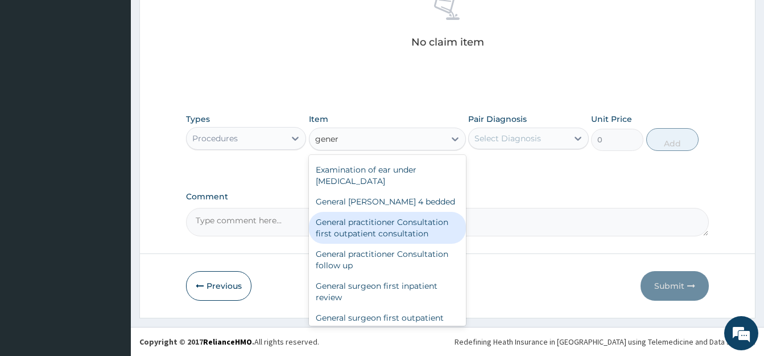
click at [386, 229] on div "General practitioner Consultation first outpatient consultation" at bounding box center [387, 228] width 157 height 32
type input "3547.5"
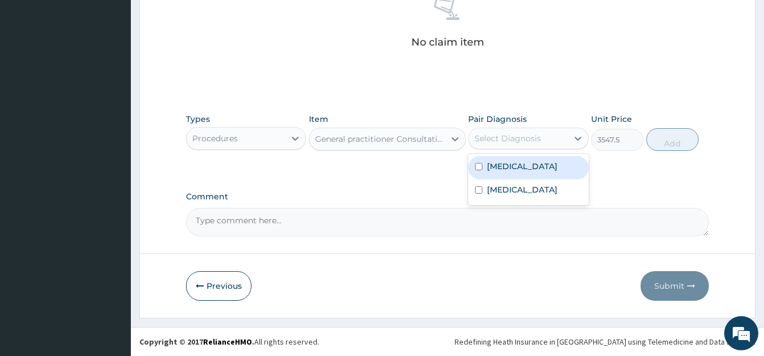
click at [506, 131] on div "Select Diagnosis" at bounding box center [518, 138] width 98 height 18
click at [478, 163] on input "checkbox" at bounding box center [478, 166] width 7 height 7
checkbox input "true"
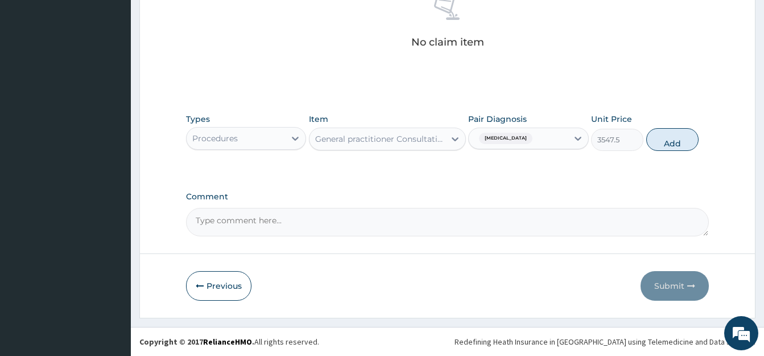
click at [538, 138] on div "Malaria" at bounding box center [518, 138] width 98 height 19
click at [525, 138] on div "Malaria" at bounding box center [518, 138] width 98 height 19
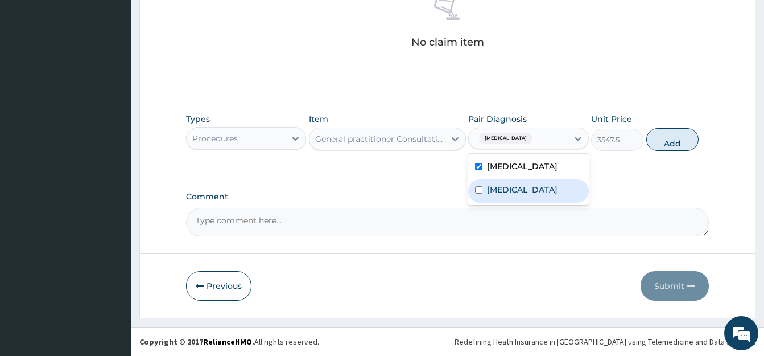
click at [476, 188] on input "checkbox" at bounding box center [478, 189] width 7 height 7
checkbox input "true"
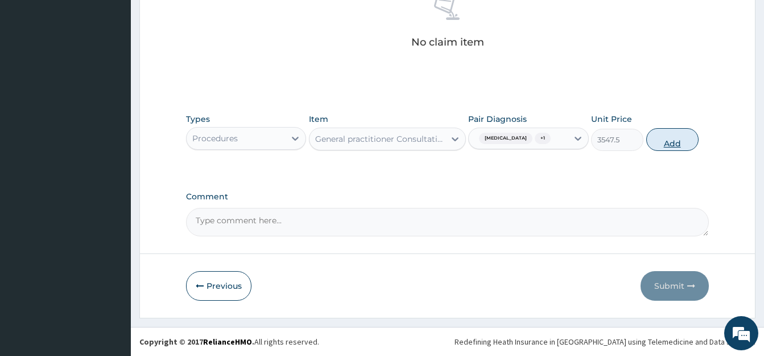
click at [662, 143] on button "Add" at bounding box center [672, 139] width 52 height 23
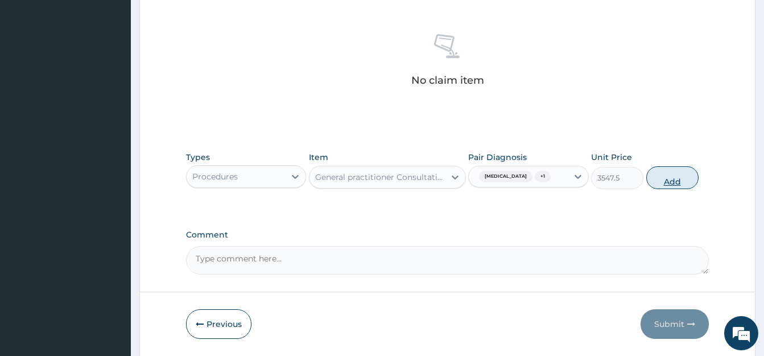
type input "0"
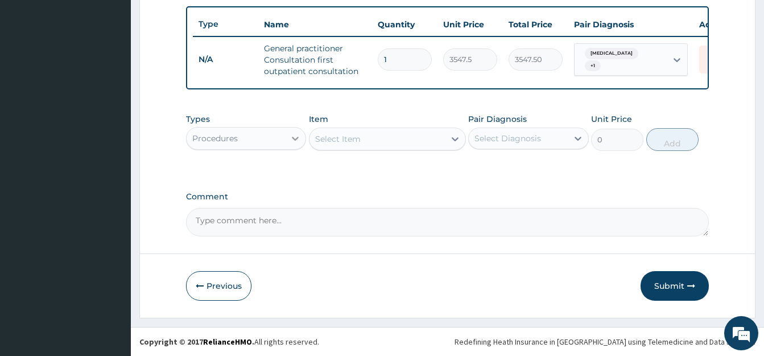
click at [292, 136] on icon at bounding box center [295, 138] width 11 height 11
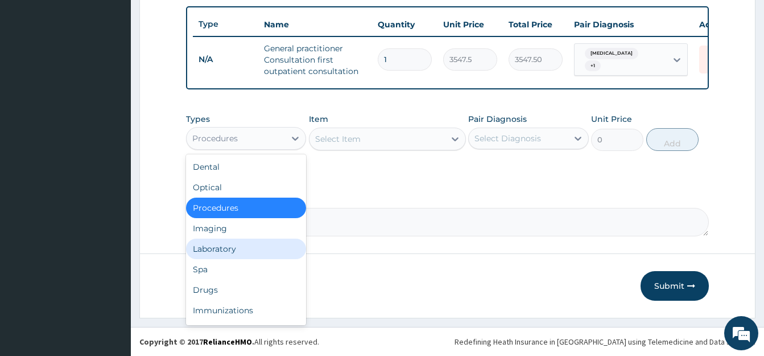
click at [249, 242] on div "Laboratory" at bounding box center [246, 248] width 120 height 20
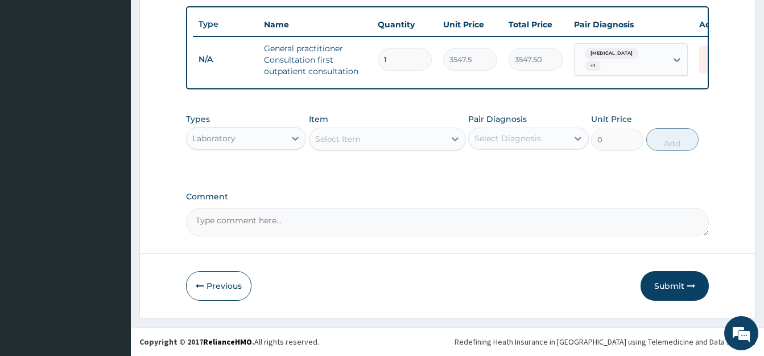
click at [331, 140] on div "Select Item" at bounding box center [338, 138] width 46 height 11
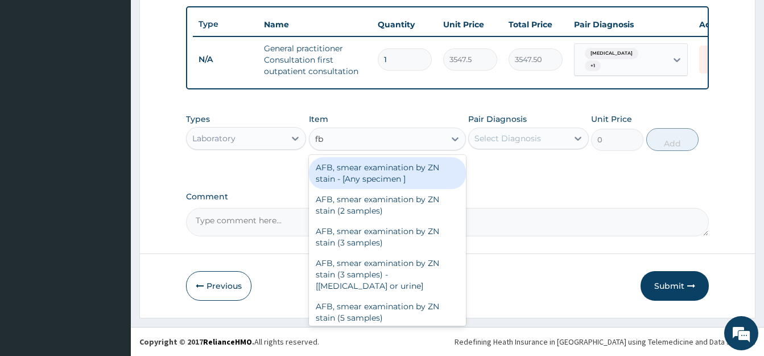
type input "fbc"
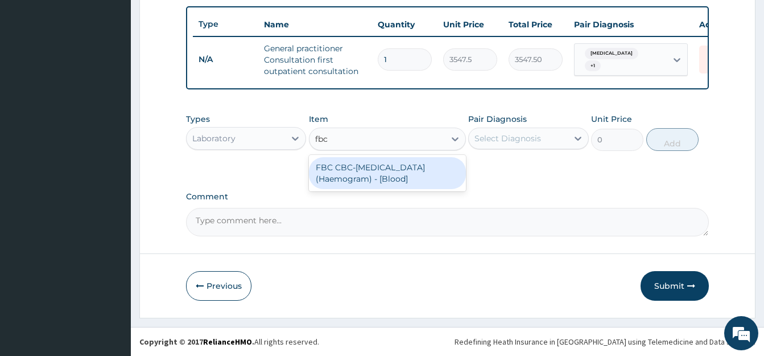
click at [417, 181] on div "FBC CBC-Complete Blood Count (Haemogram) - [Blood]" at bounding box center [387, 173] width 157 height 32
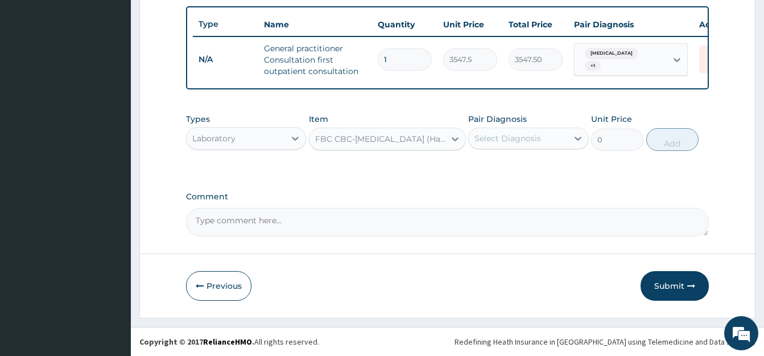
type input "4300"
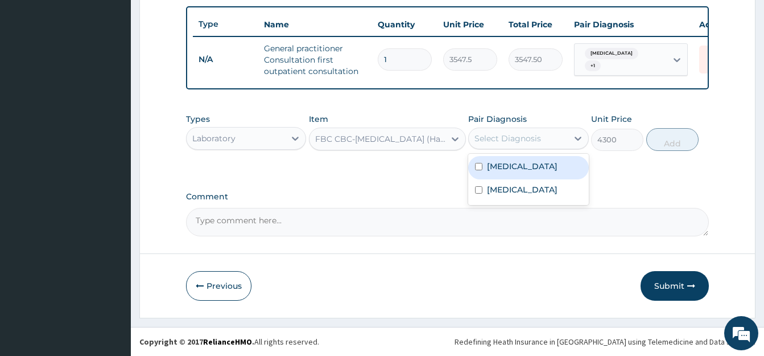
click at [515, 133] on div "Select Diagnosis" at bounding box center [518, 138] width 98 height 18
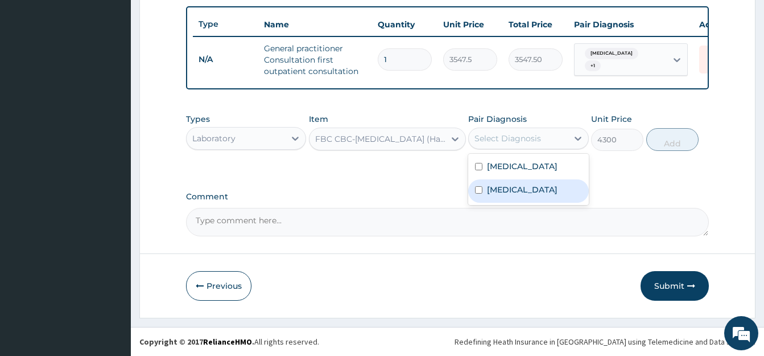
click at [484, 191] on div "Sepsis" at bounding box center [528, 190] width 120 height 23
checkbox input "true"
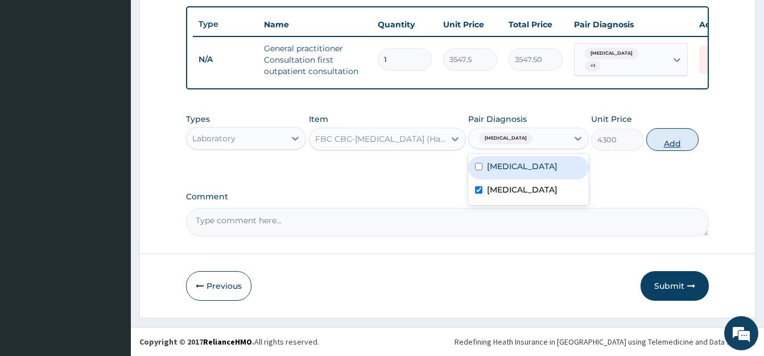
click at [675, 145] on button "Add" at bounding box center [672, 139] width 52 height 23
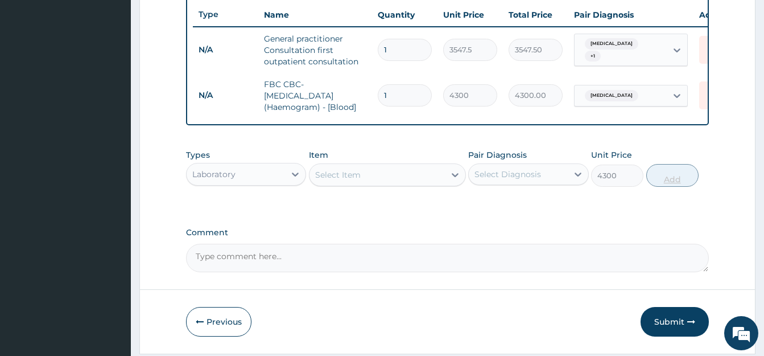
type input "0"
click at [333, 177] on div "Select Item" at bounding box center [377, 175] width 135 height 18
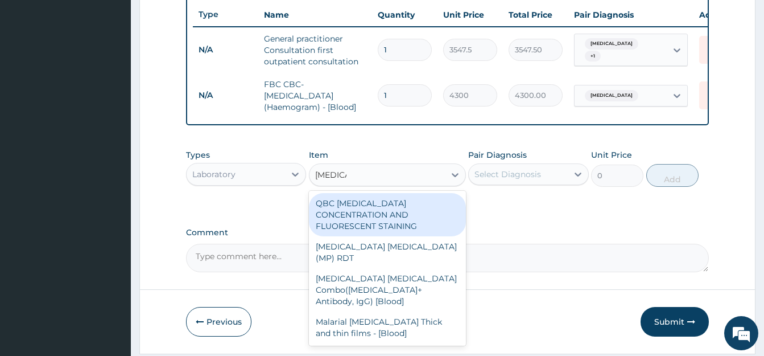
type input "malaria"
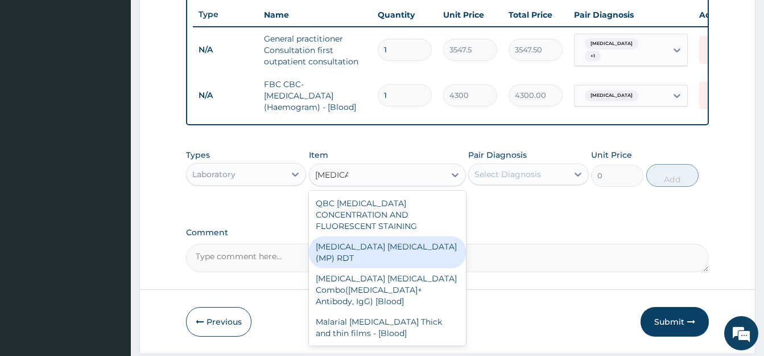
click at [380, 242] on div "MALARIA PARASITE (MP) RDT" at bounding box center [387, 252] width 157 height 32
type input "1612.5"
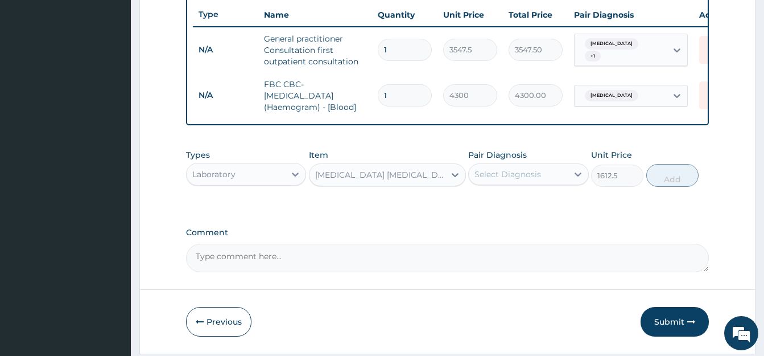
click at [525, 180] on div "Select Diagnosis" at bounding box center [508, 173] width 67 height 11
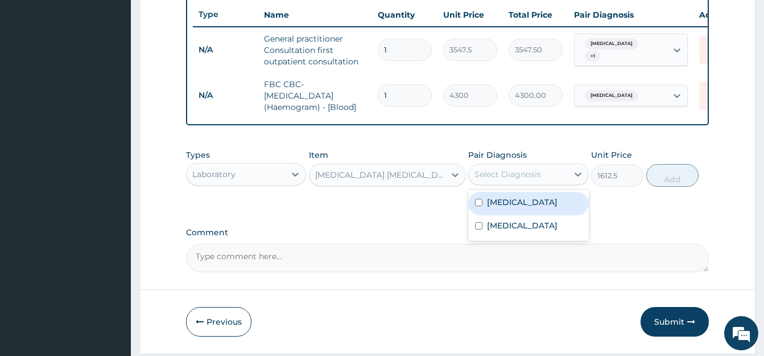
click at [476, 206] on input "checkbox" at bounding box center [478, 202] width 7 height 7
checkbox input "true"
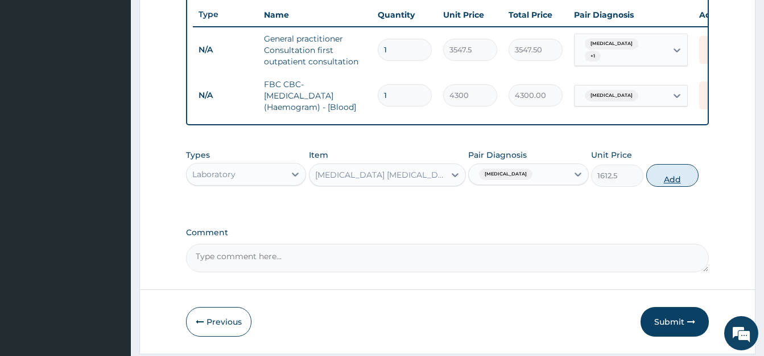
click at [671, 184] on button "Add" at bounding box center [672, 175] width 52 height 23
type input "0"
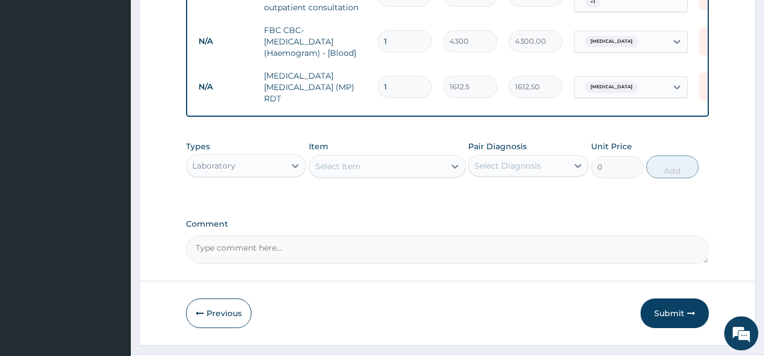
scroll to position [512, 0]
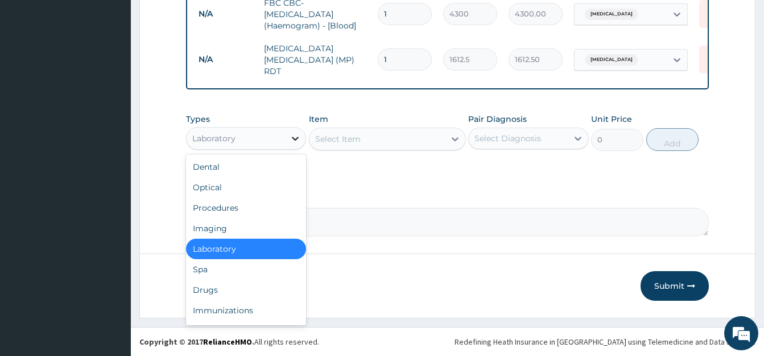
click at [290, 137] on div at bounding box center [295, 138] width 20 height 20
click at [224, 289] on div "Drugs" at bounding box center [246, 289] width 120 height 20
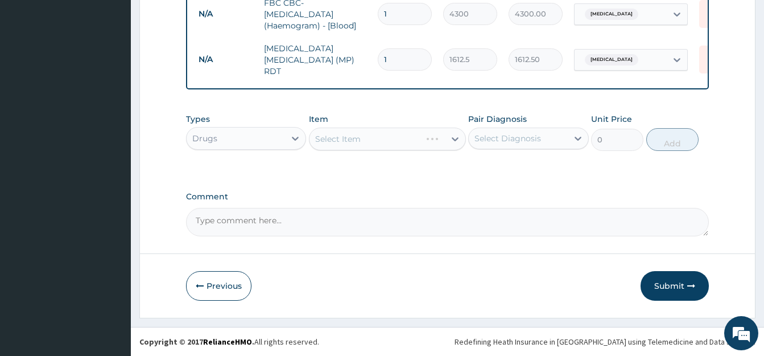
click at [369, 147] on div "Select Item" at bounding box center [387, 138] width 157 height 23
click at [368, 139] on div "Select Item" at bounding box center [377, 139] width 135 height 18
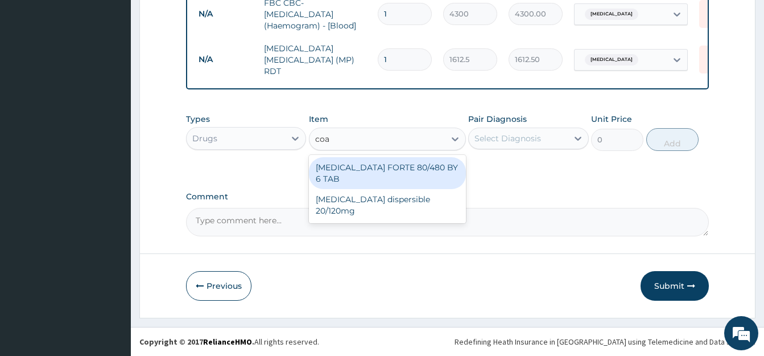
type input "coar"
click at [428, 171] on div "COARTEM FORTE 80/480 BY 6 TAB" at bounding box center [387, 173] width 157 height 32
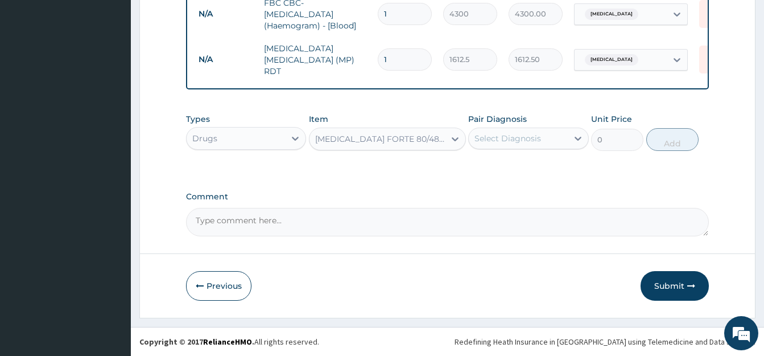
type input "449.35"
click at [443, 137] on div "COARTEM FORTE 80/480 BY 6 TAB" at bounding box center [380, 138] width 131 height 11
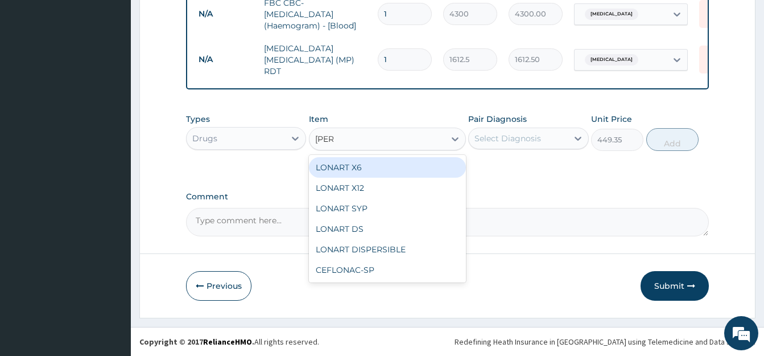
scroll to position [0, 0]
type input "lonar"
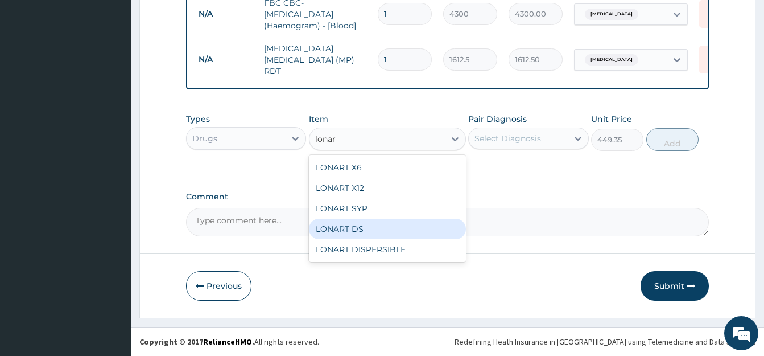
click at [367, 225] on div "LONART DS" at bounding box center [387, 228] width 157 height 20
type input "473"
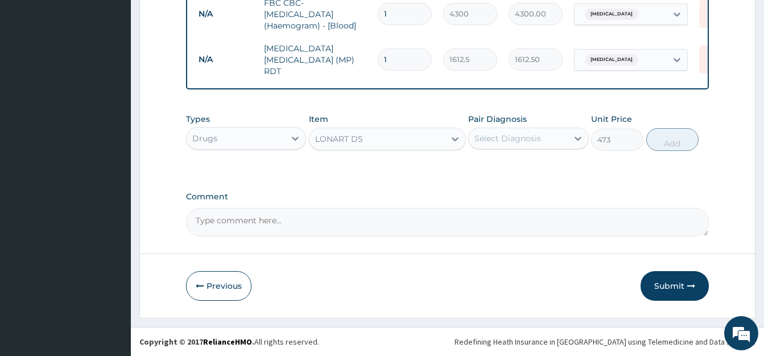
click at [401, 139] on div "LONART DS" at bounding box center [377, 139] width 135 height 18
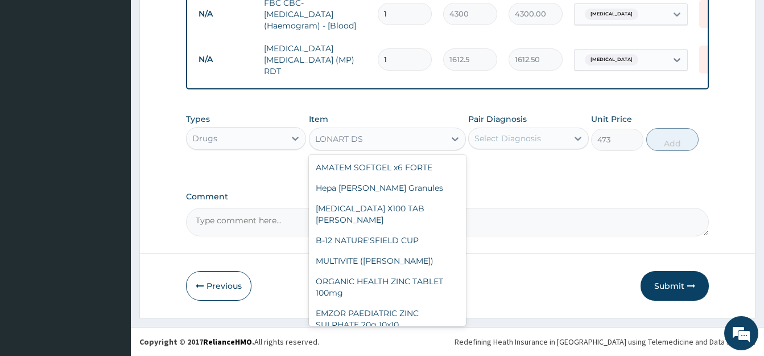
scroll to position [6254, 0]
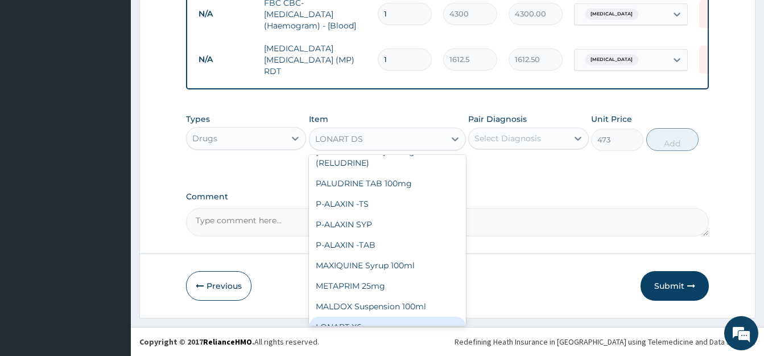
click at [343, 316] on div "LONART X6" at bounding box center [387, 326] width 157 height 20
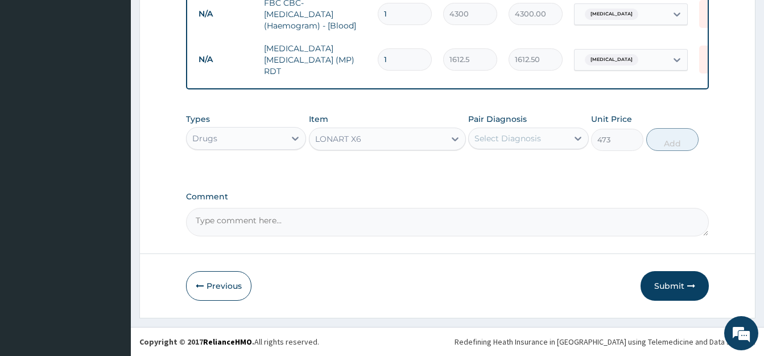
click at [411, 134] on div "LONART X6" at bounding box center [377, 139] width 135 height 18
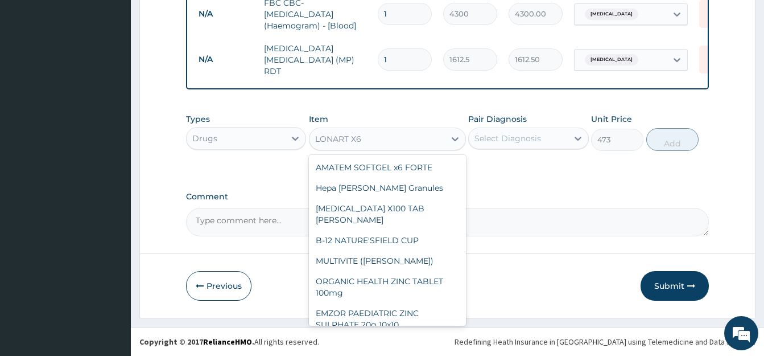
scroll to position [6193, 0]
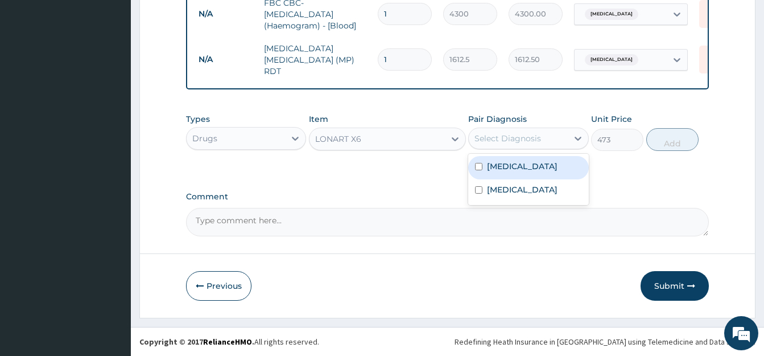
click at [518, 143] on div "Select Diagnosis" at bounding box center [508, 138] width 67 height 11
click at [478, 167] on input "checkbox" at bounding box center [478, 166] width 7 height 7
checkbox input "true"
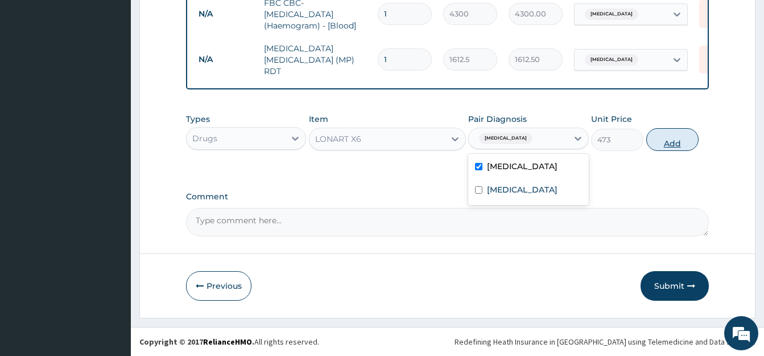
click at [667, 134] on button "Add" at bounding box center [672, 139] width 52 height 23
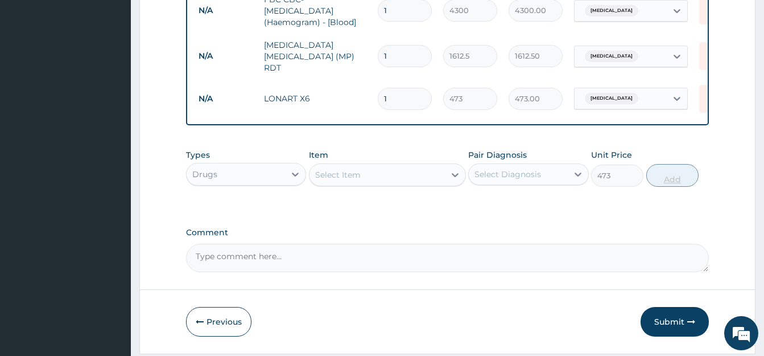
type input "0"
type input "0.00"
type input "6"
type input "2838.00"
type input "6"
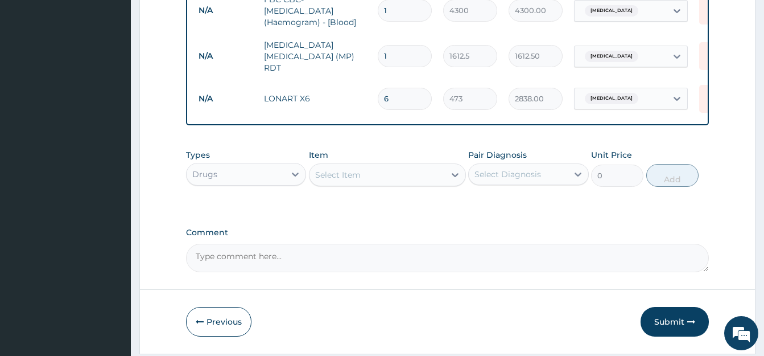
click at [333, 177] on div "Select Item" at bounding box center [338, 174] width 46 height 11
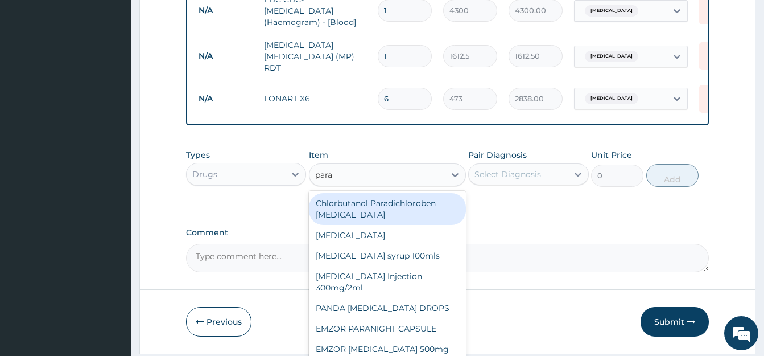
type input "parac"
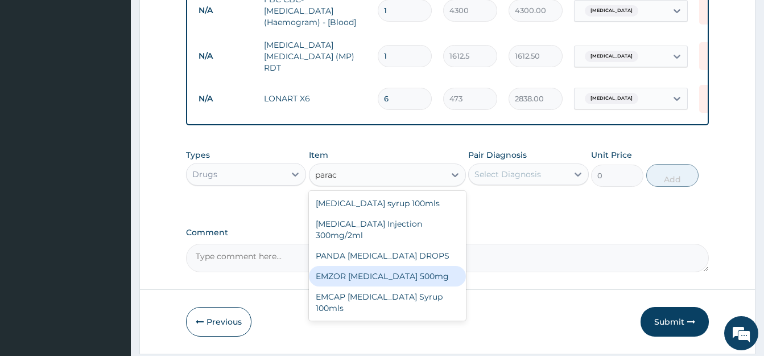
click at [403, 282] on div "EMZOR PARACETAMOL 500mg" at bounding box center [387, 276] width 157 height 20
type input "23.65"
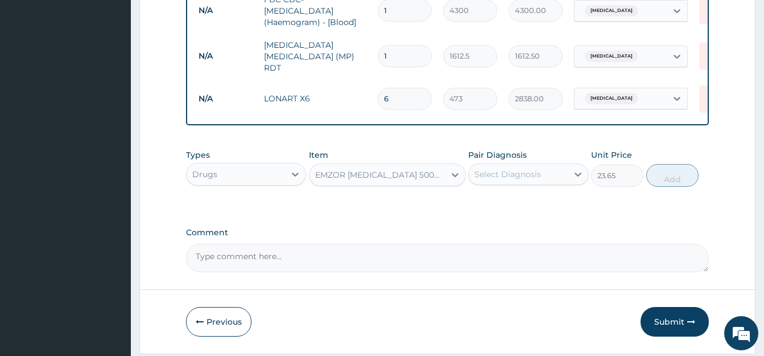
click at [546, 183] on div "Select Diagnosis" at bounding box center [518, 174] width 98 height 18
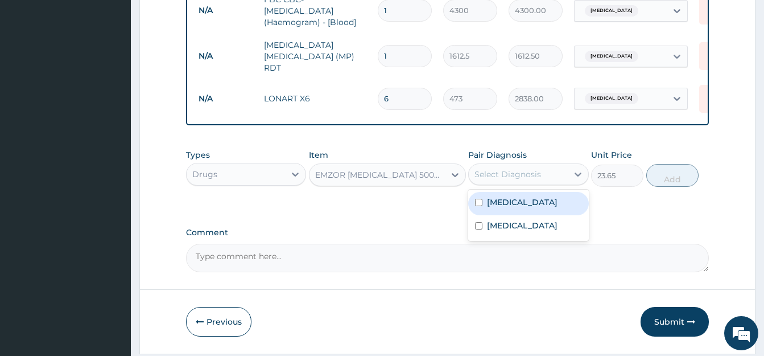
click at [481, 205] on input "checkbox" at bounding box center [478, 202] width 7 height 7
checkbox input "true"
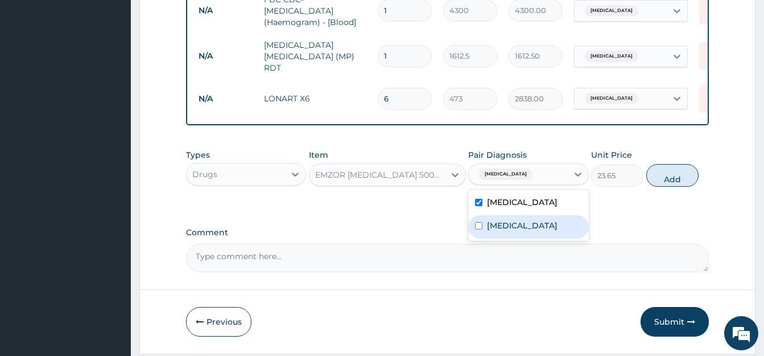
click at [480, 229] on input "checkbox" at bounding box center [478, 225] width 7 height 7
checkbox input "true"
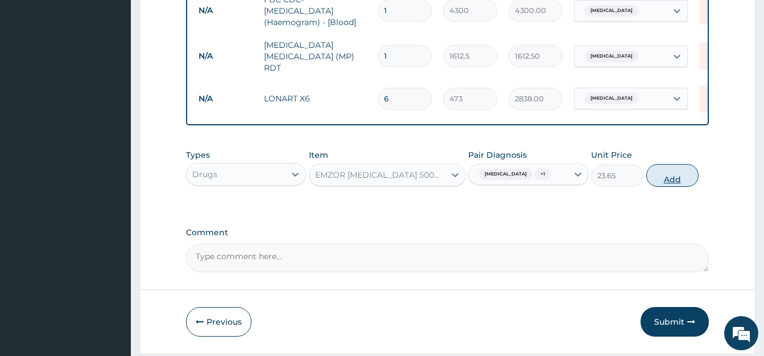
click at [675, 178] on button "Add" at bounding box center [672, 175] width 52 height 23
type input "0"
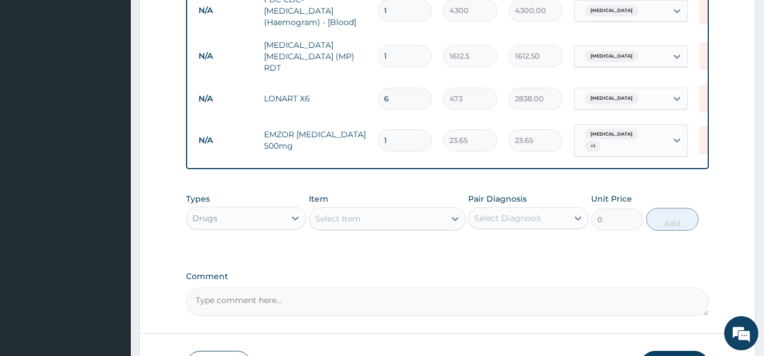
type input "18"
type input "425.70"
type input "18"
click at [358, 218] on div "Select Item" at bounding box center [338, 218] width 46 height 11
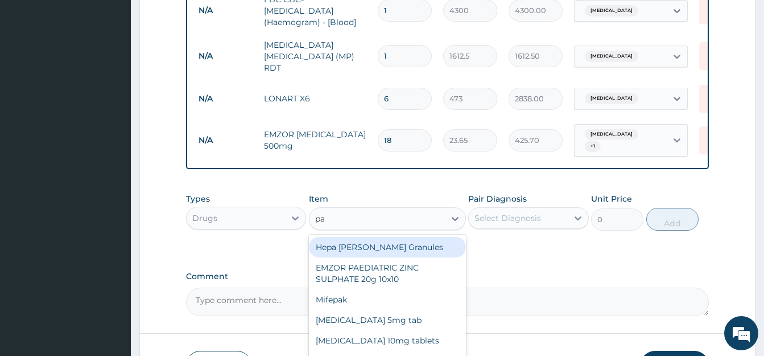
type input "p"
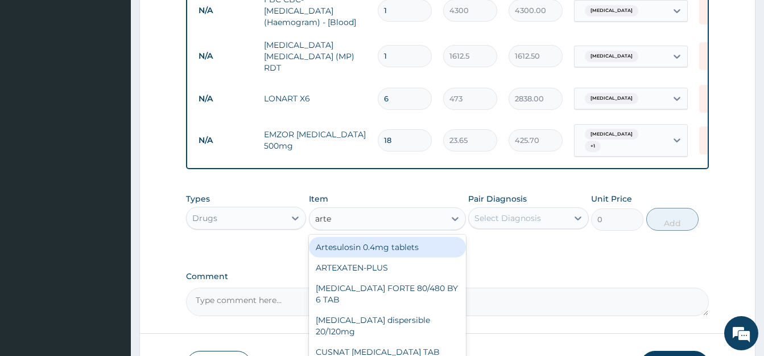
type input "artem"
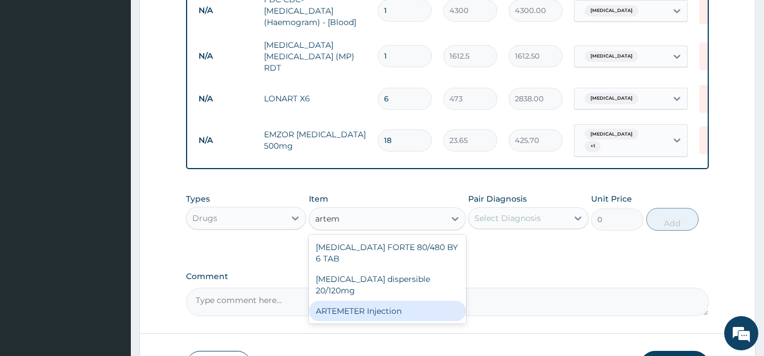
click at [422, 300] on div "ARTEMETER Injection" at bounding box center [387, 310] width 157 height 20
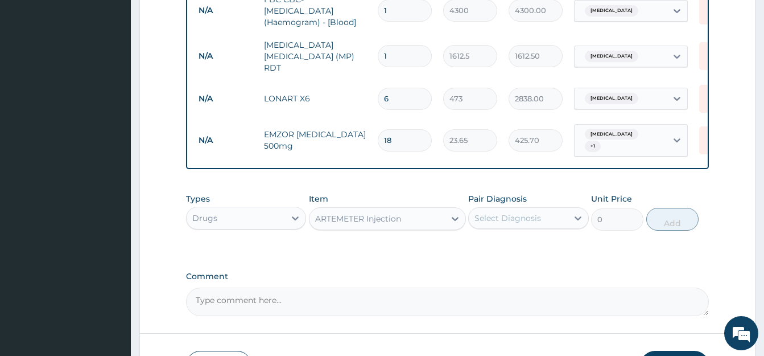
type input "946"
click at [521, 220] on div "Select Diagnosis" at bounding box center [508, 217] width 67 height 11
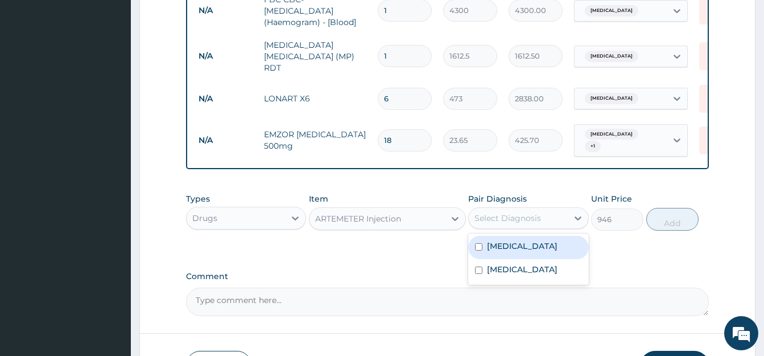
click at [479, 248] on input "checkbox" at bounding box center [478, 246] width 7 height 7
checkbox input "true"
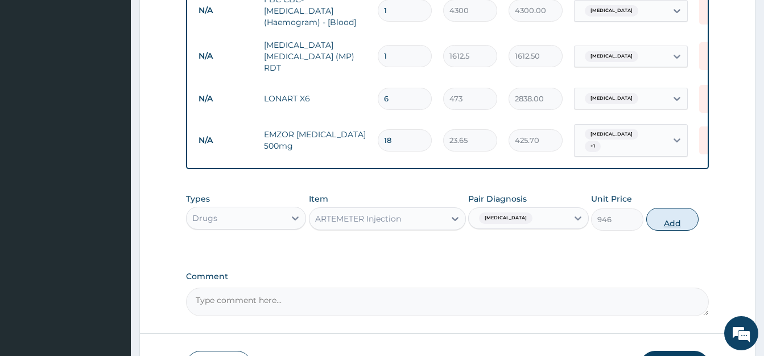
click at [659, 217] on button "Add" at bounding box center [672, 219] width 52 height 23
type input "0"
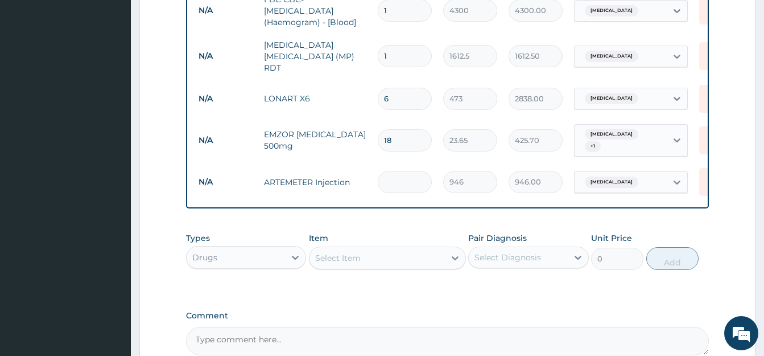
type input "0.00"
type input "2"
type input "1892.00"
type input "2"
click at [326, 255] on div "Select Item" at bounding box center [338, 257] width 46 height 11
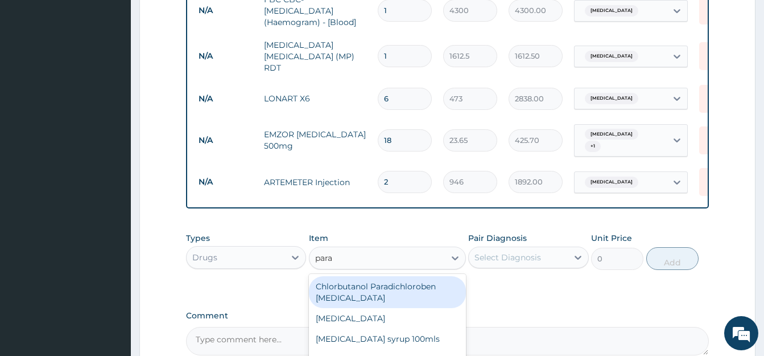
type input "parac"
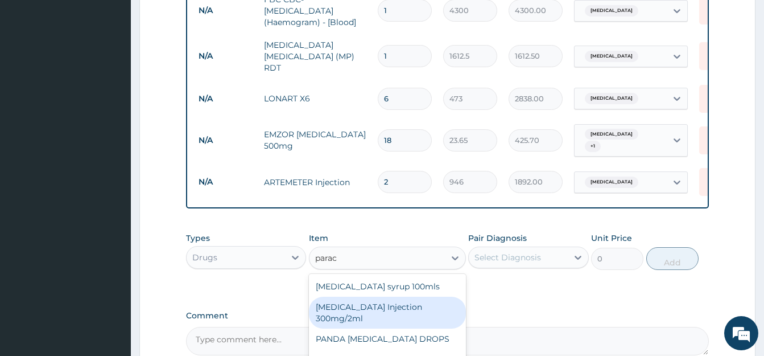
click at [367, 311] on div "PARACETAMOL Injection 300mg/2ml" at bounding box center [387, 312] width 157 height 32
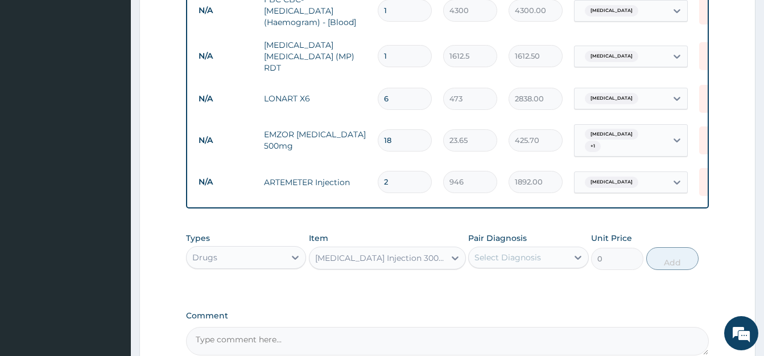
type input "260.15"
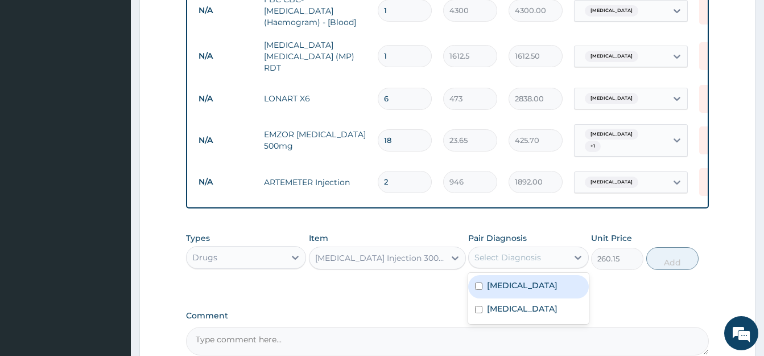
click at [498, 257] on div "Select Diagnosis" at bounding box center [508, 256] width 67 height 11
click at [475, 283] on div "Malaria" at bounding box center [528, 286] width 120 height 23
checkbox input "true"
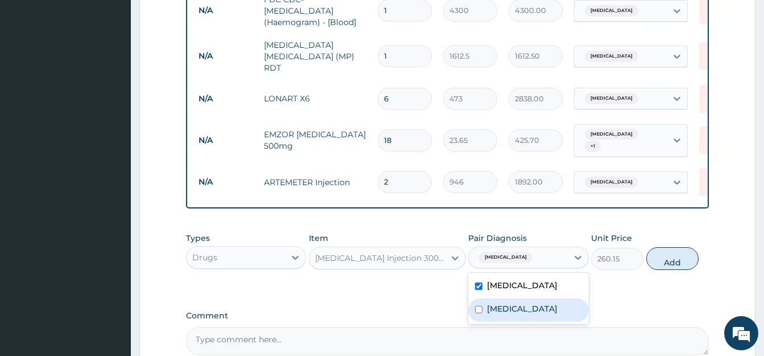
click at [477, 306] on input "checkbox" at bounding box center [478, 309] width 7 height 7
checkbox input "true"
click at [667, 261] on button "Add" at bounding box center [672, 258] width 52 height 23
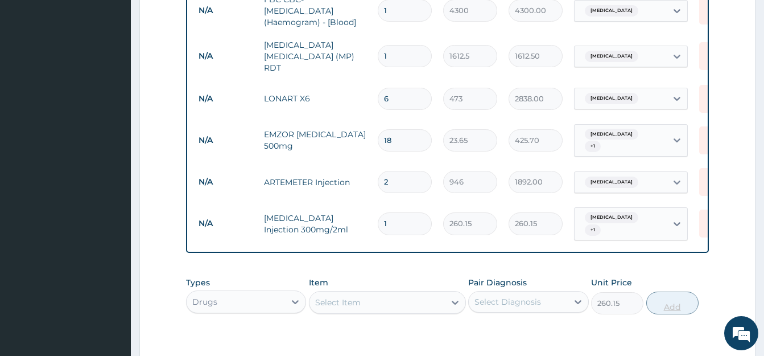
type input "0"
type input "0.00"
type input "3"
type input "780.45"
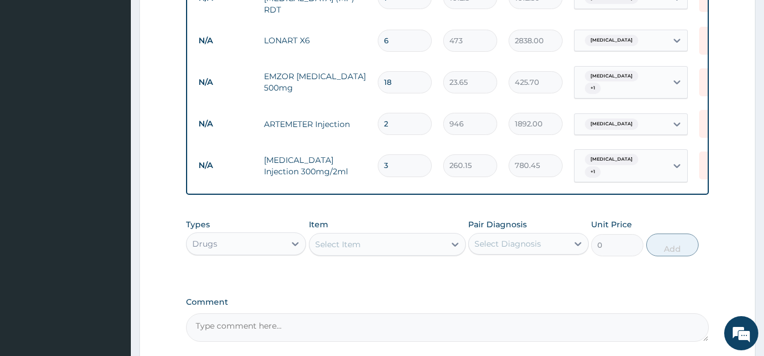
type input "3"
click at [393, 300] on label "Comment" at bounding box center [447, 302] width 523 height 10
click at [393, 313] on textarea "Comment" at bounding box center [447, 327] width 523 height 28
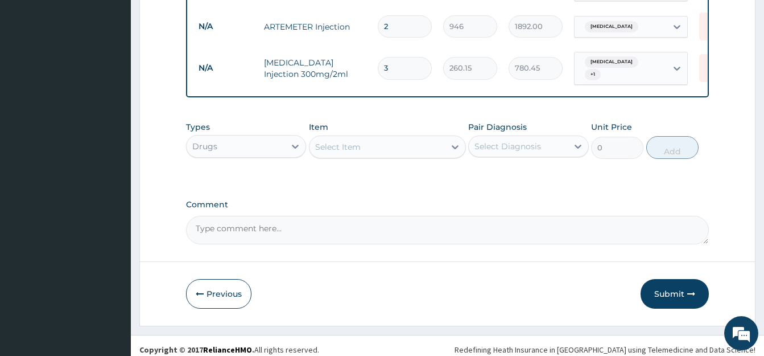
scroll to position [669, 0]
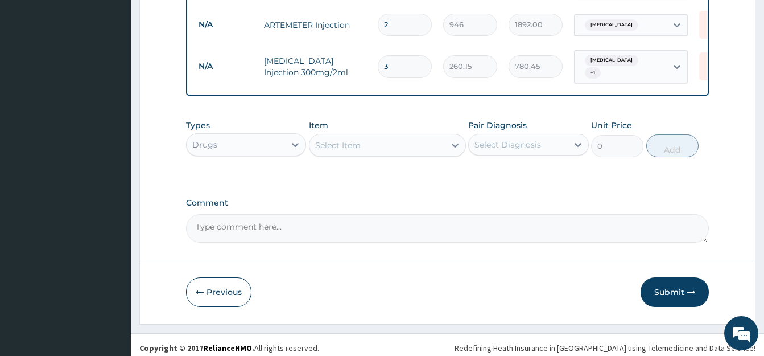
click at [664, 286] on button "Submit" at bounding box center [675, 292] width 68 height 30
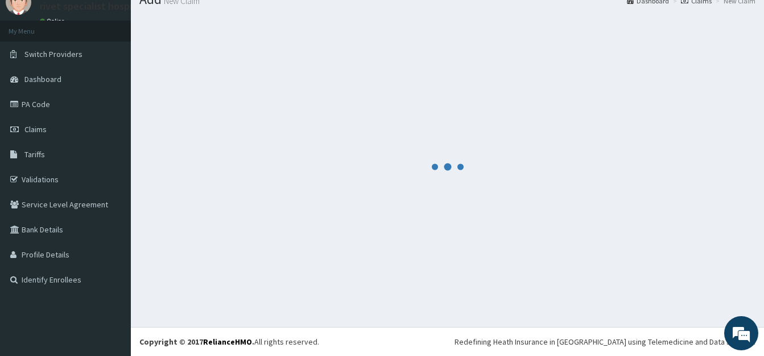
scroll to position [45, 0]
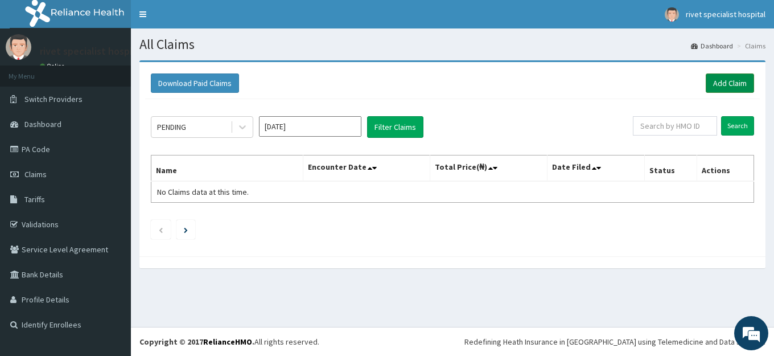
click at [728, 78] on link "Add Claim" at bounding box center [730, 82] width 48 height 19
click at [734, 84] on link "Add Claim" at bounding box center [730, 82] width 48 height 19
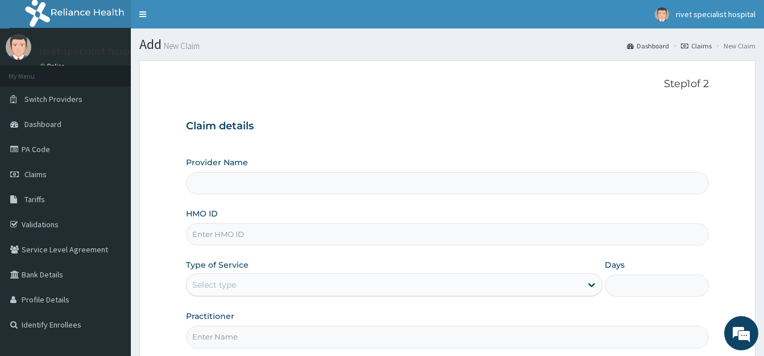
type input "Rivet Specialist Hospital"
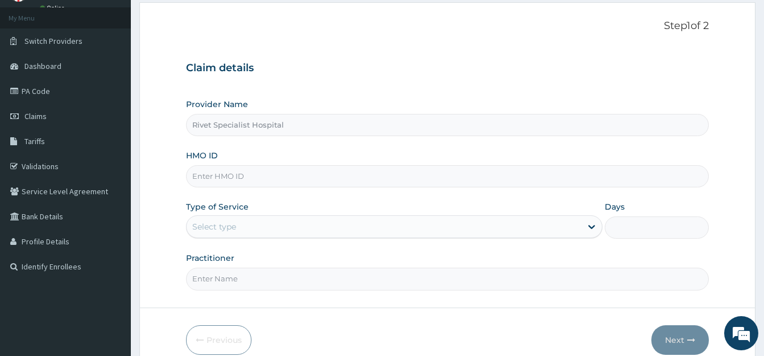
click at [394, 180] on input "HMO ID" at bounding box center [447, 176] width 523 height 22
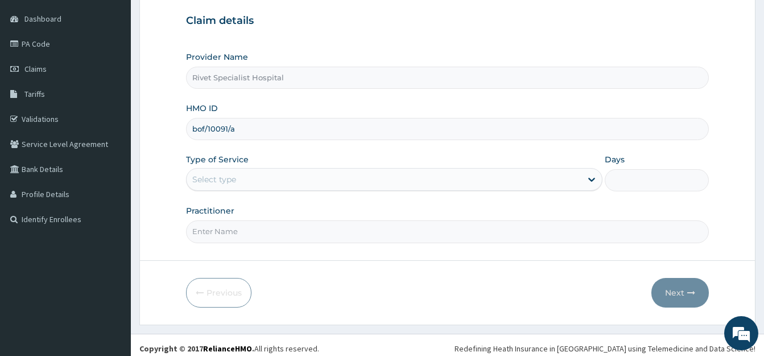
scroll to position [112, 0]
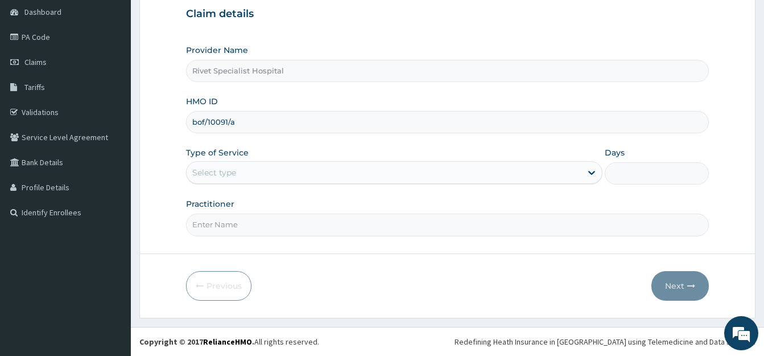
type input "bof/10091/a"
click at [368, 176] on div "Select type" at bounding box center [384, 172] width 395 height 18
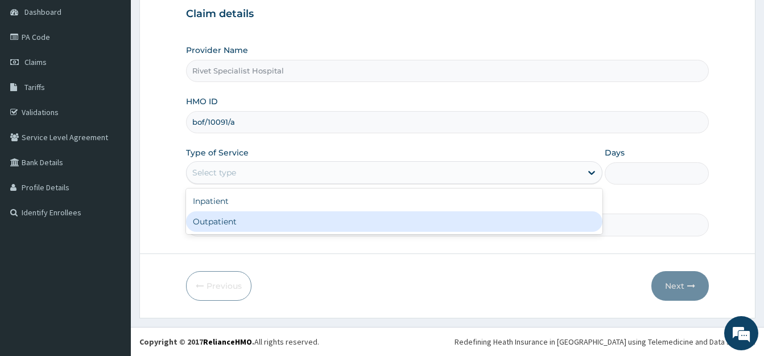
click at [368, 221] on div "Outpatient" at bounding box center [394, 221] width 416 height 20
type input "1"
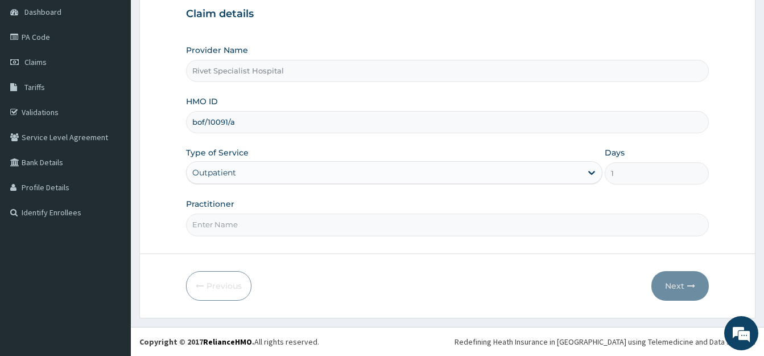
click at [306, 225] on input "Practitioner" at bounding box center [447, 224] width 523 height 22
type input "ade"
click at [683, 284] on button "Next" at bounding box center [679, 286] width 57 height 30
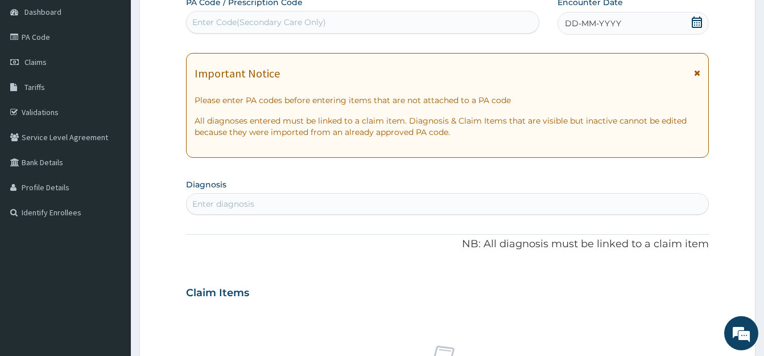
click at [699, 24] on icon at bounding box center [696, 22] width 11 height 11
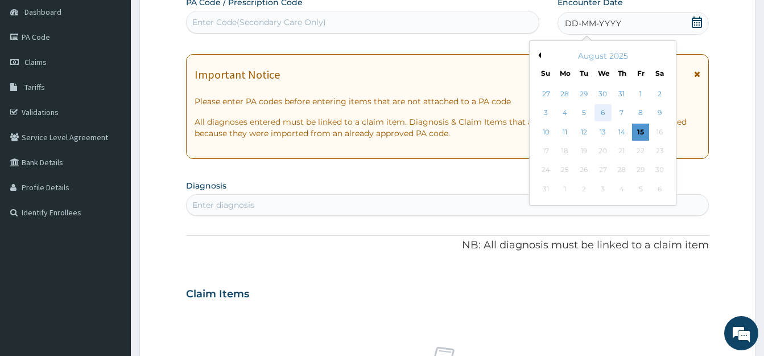
click at [600, 111] on div "6" at bounding box center [602, 113] width 17 height 17
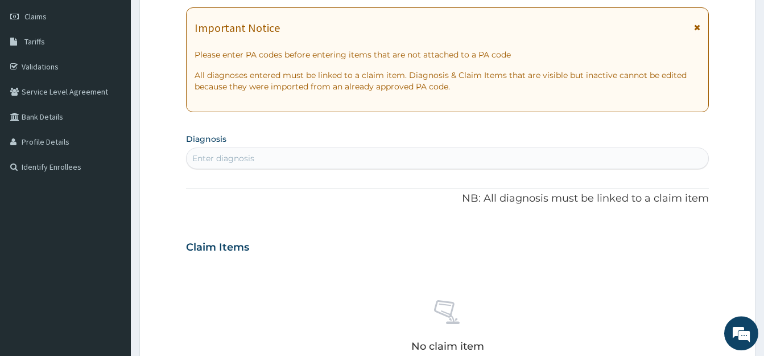
scroll to position [170, 0]
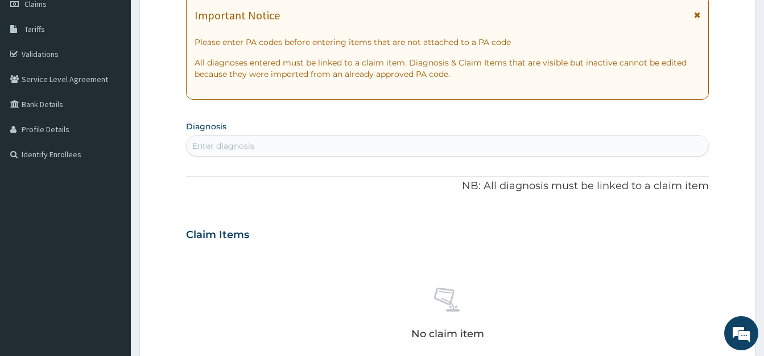
click at [280, 154] on div "Enter diagnosis" at bounding box center [448, 146] width 522 height 18
type input "pud"
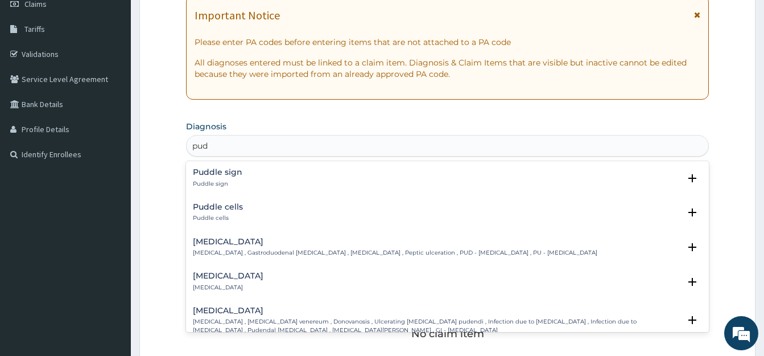
click at [248, 251] on p "Peptic ulcer , Gastroduodenal ulcer , Peptic ulcer disease , Peptic ulceration …" at bounding box center [395, 253] width 405 height 8
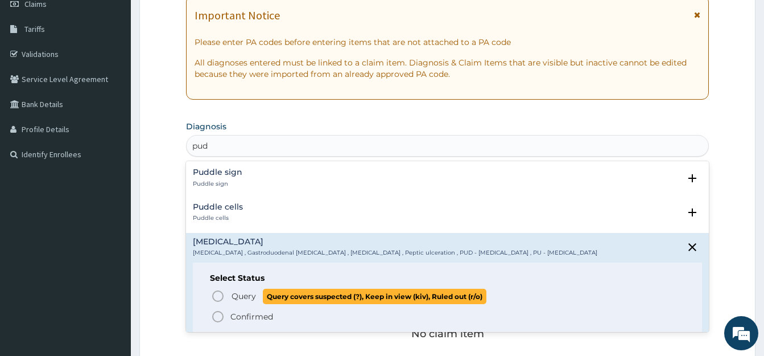
click at [216, 292] on icon "status option query" at bounding box center [218, 296] width 14 height 14
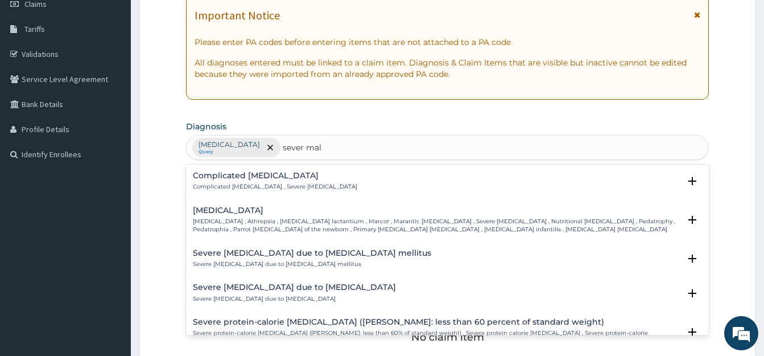
type input "sever mala"
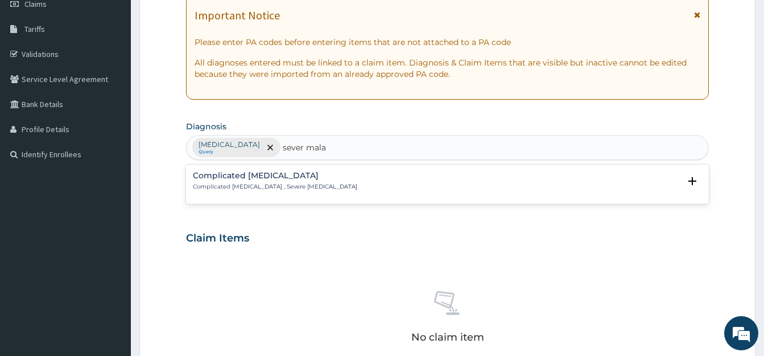
click at [277, 185] on p "Complicated malaria , Severe malaria" at bounding box center [275, 187] width 164 height 8
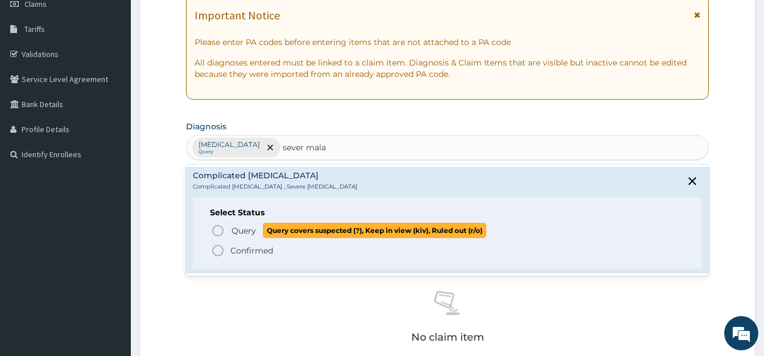
click at [221, 230] on icon "status option query" at bounding box center [218, 231] width 14 height 14
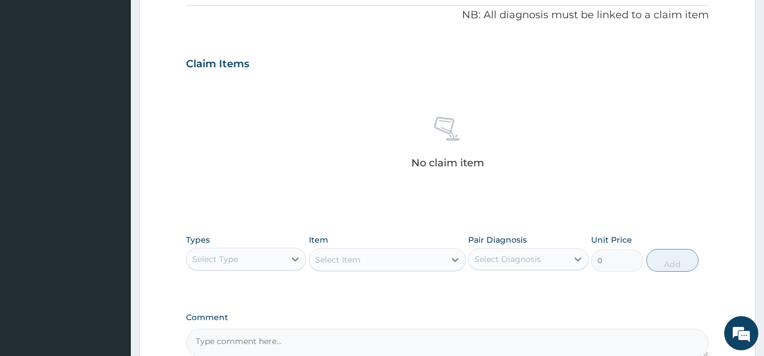
scroll to position [460, 0]
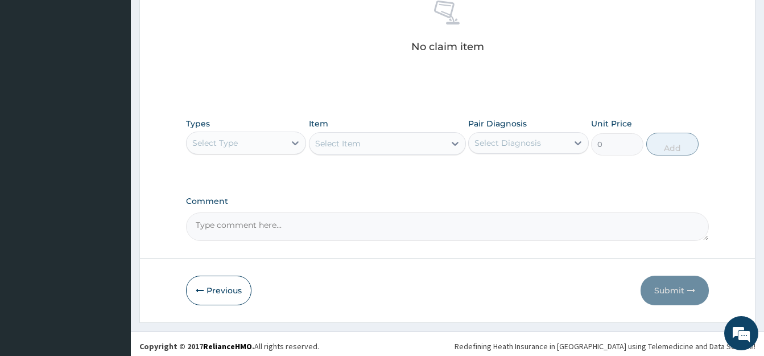
click at [272, 141] on div "Select Type" at bounding box center [236, 143] width 98 height 18
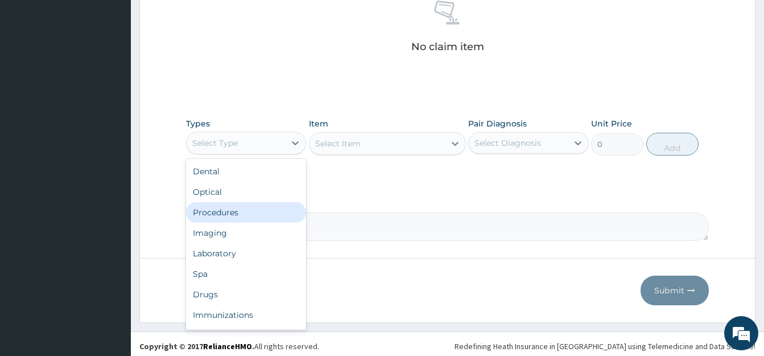
click at [255, 207] on div "Procedures" at bounding box center [246, 212] width 120 height 20
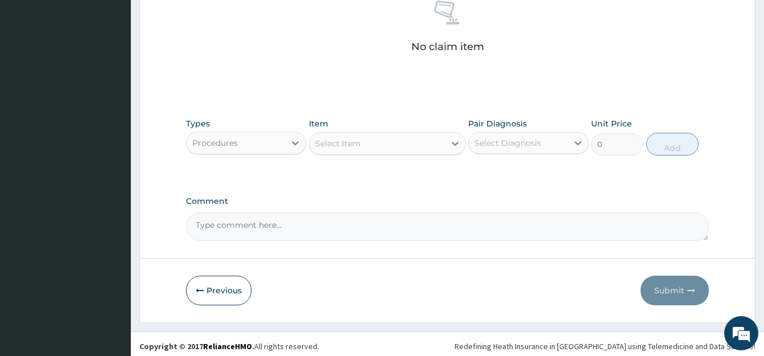
click at [372, 145] on div "Select Item" at bounding box center [377, 143] width 135 height 18
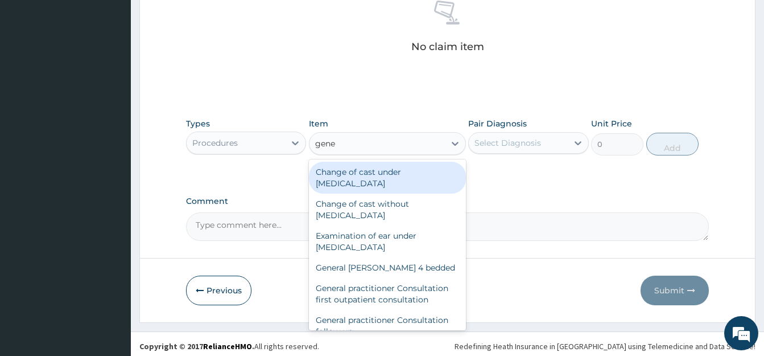
type input "gener"
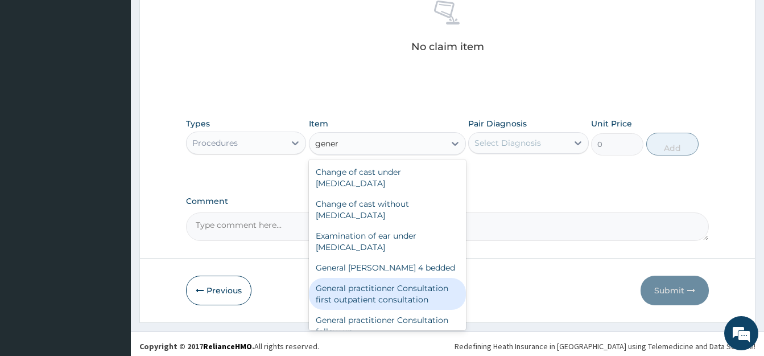
click at [416, 298] on div "General practitioner Consultation first outpatient consultation" at bounding box center [387, 294] width 157 height 32
type input "3547.5"
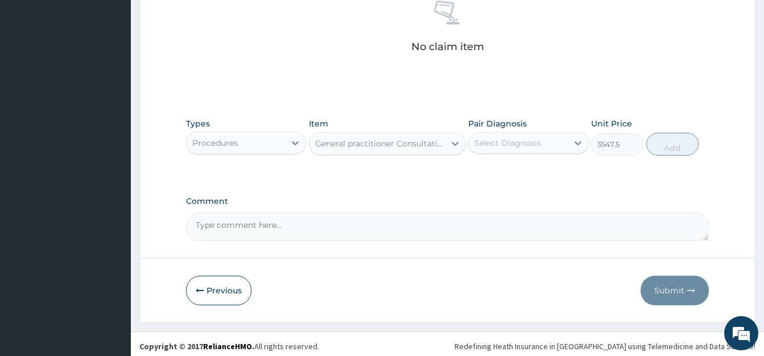
click at [505, 149] on div "Select Diagnosis" at bounding box center [518, 143] width 98 height 18
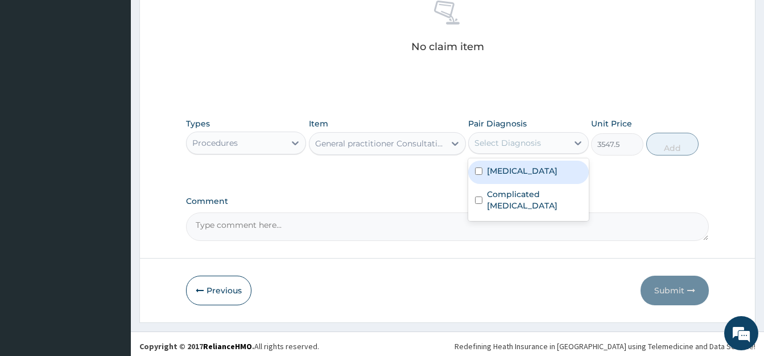
click at [480, 172] on input "checkbox" at bounding box center [478, 170] width 7 height 7
checkbox input "true"
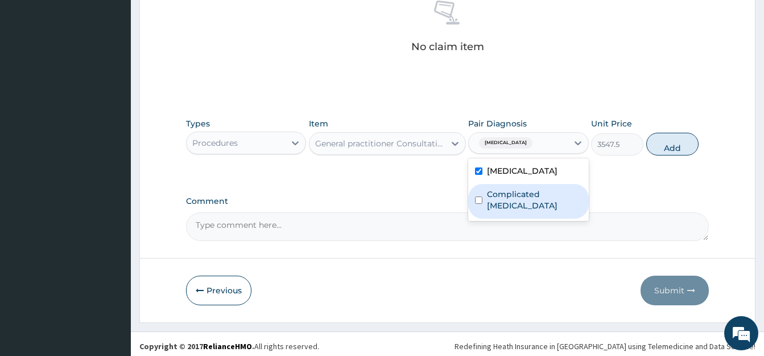
click at [477, 196] on input "checkbox" at bounding box center [478, 199] width 7 height 7
checkbox input "true"
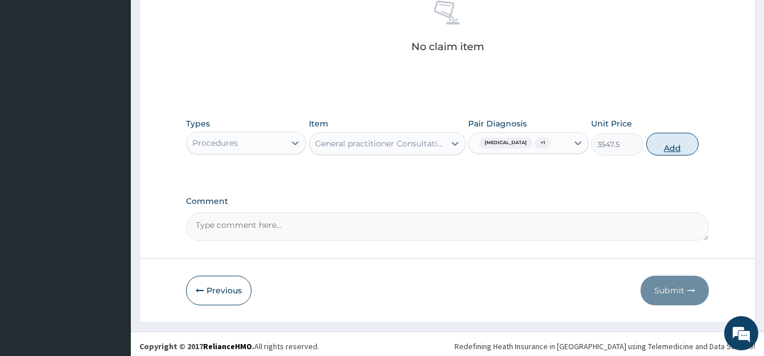
click at [666, 145] on button "Add" at bounding box center [672, 144] width 52 height 23
type input "0"
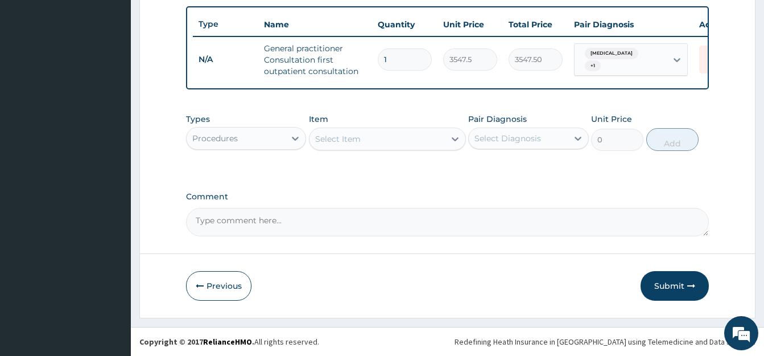
scroll to position [427, 0]
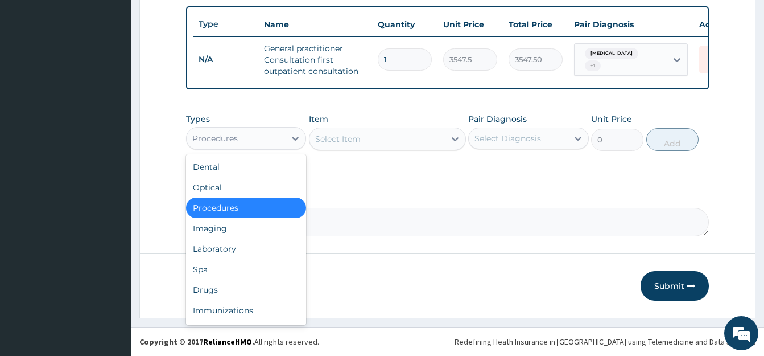
click at [275, 141] on div "Procedures" at bounding box center [236, 138] width 98 height 18
click at [235, 248] on div "Laboratory" at bounding box center [246, 248] width 120 height 20
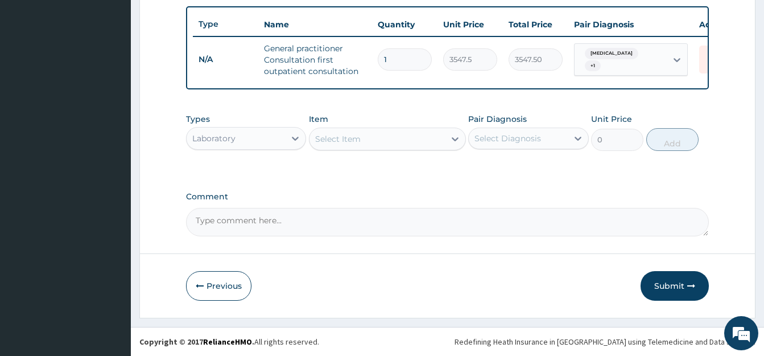
click at [364, 140] on div "Select Item" at bounding box center [377, 139] width 135 height 18
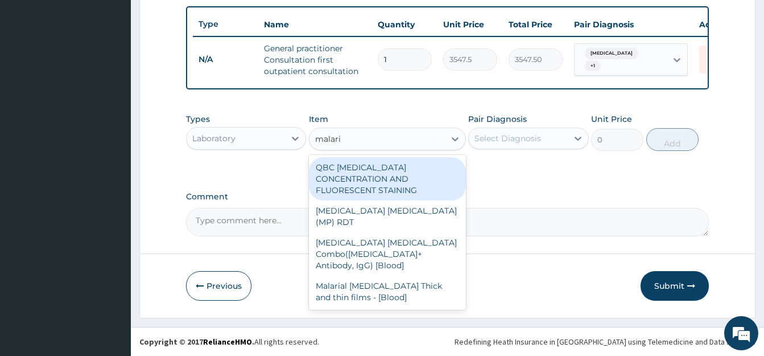
type input "malaria"
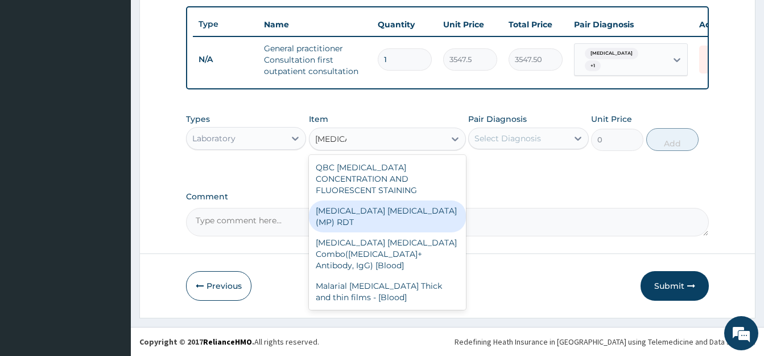
click at [405, 201] on div "MALARIA PARASITE (MP) RDT" at bounding box center [387, 216] width 157 height 32
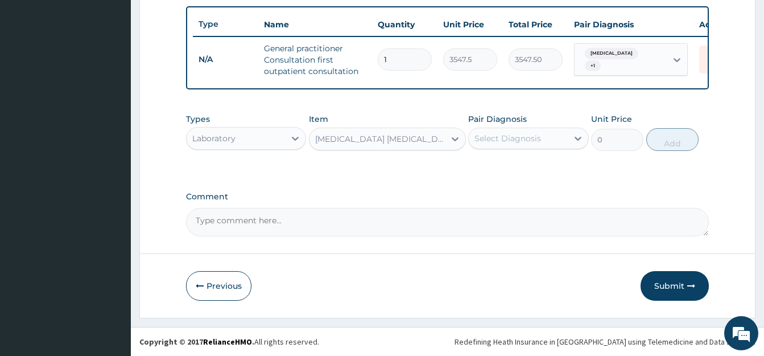
type input "1612.5"
click at [501, 146] on div "Select Diagnosis" at bounding box center [518, 138] width 98 height 18
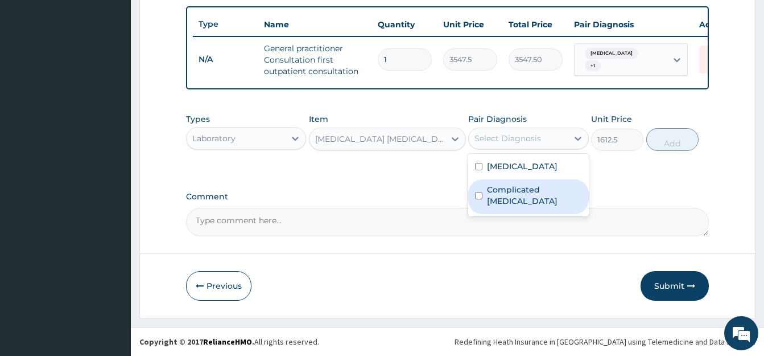
click at [479, 192] on input "checkbox" at bounding box center [478, 195] width 7 height 7
checkbox input "true"
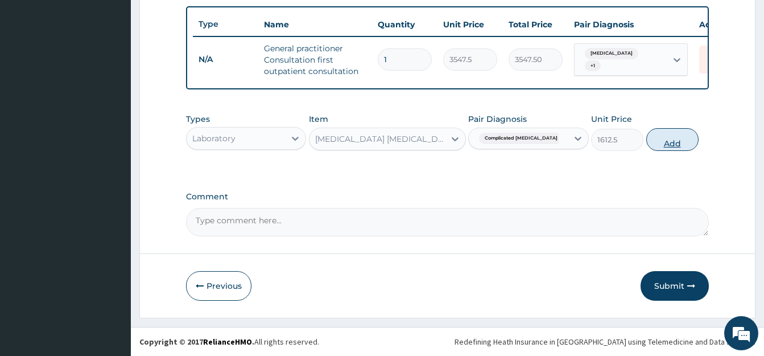
click at [675, 131] on button "Add" at bounding box center [672, 139] width 52 height 23
type input "0"
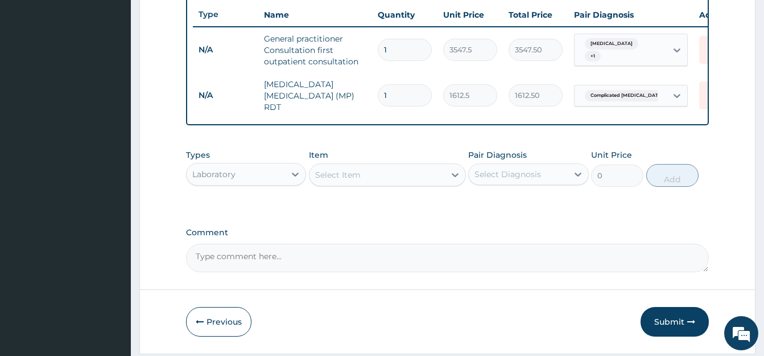
click at [357, 175] on div "Select Item" at bounding box center [338, 174] width 46 height 11
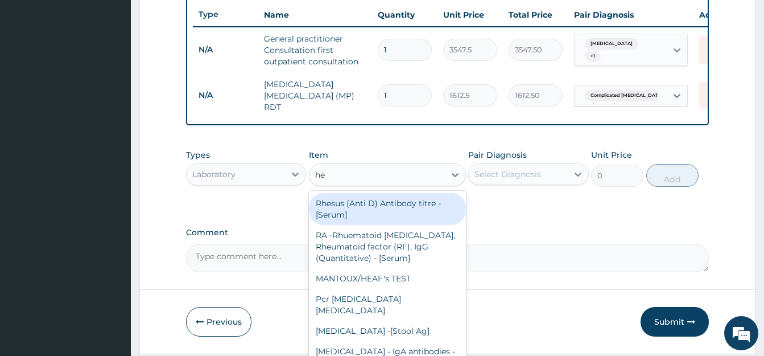
type input "hel"
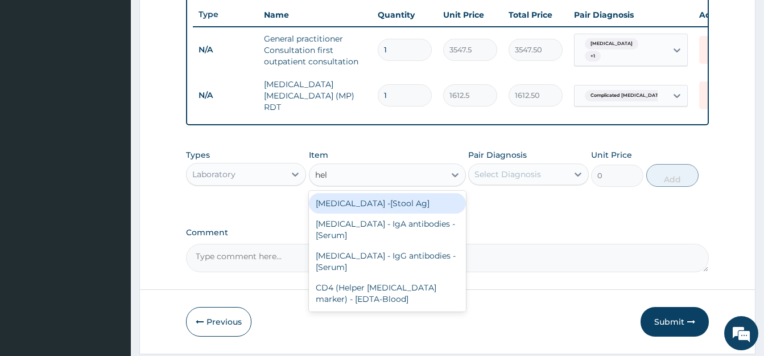
click at [386, 212] on div "Helicobacter pylori -[Stool Ag]" at bounding box center [387, 203] width 157 height 20
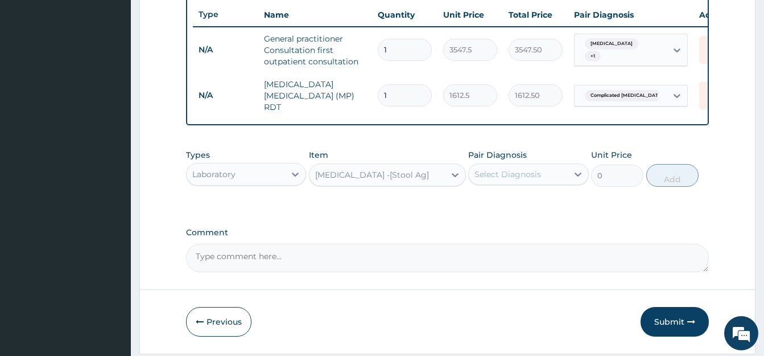
type input "7525"
click at [507, 165] on div "Pair Diagnosis Select Diagnosis" at bounding box center [528, 168] width 120 height 38
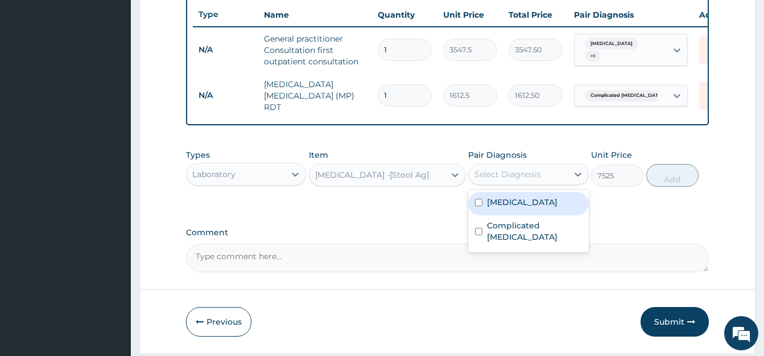
click at [505, 178] on div "Select Diagnosis" at bounding box center [508, 173] width 67 height 11
click at [479, 204] on input "checkbox" at bounding box center [478, 202] width 7 height 7
checkbox input "true"
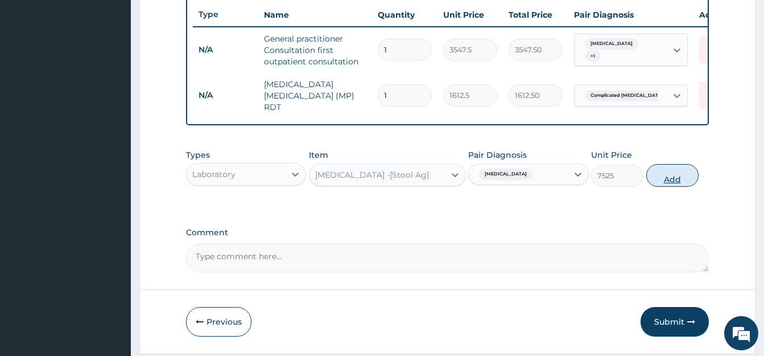
click at [667, 184] on button "Add" at bounding box center [672, 175] width 52 height 23
type input "0"
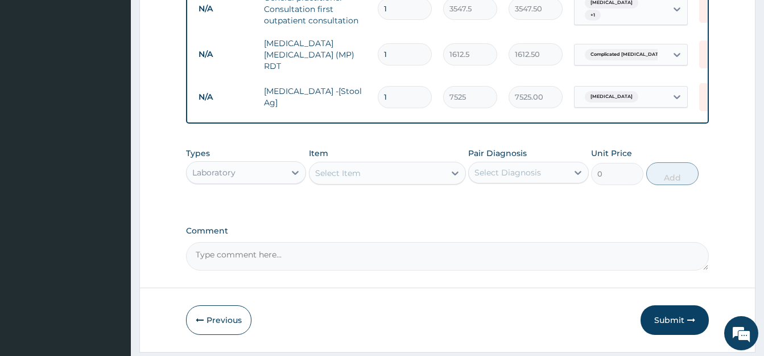
scroll to position [485, 0]
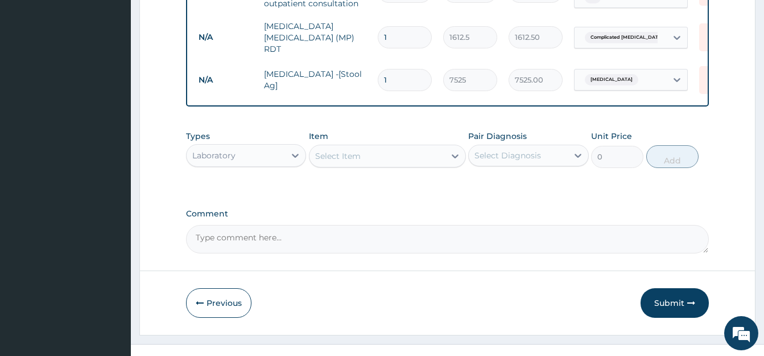
click at [361, 162] on div "Select Item" at bounding box center [377, 156] width 135 height 18
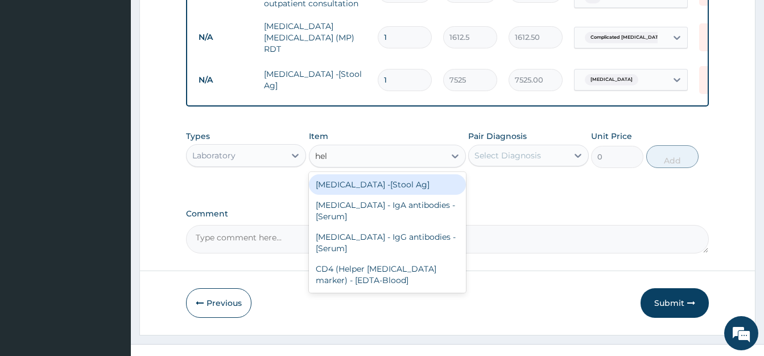
type input "heli"
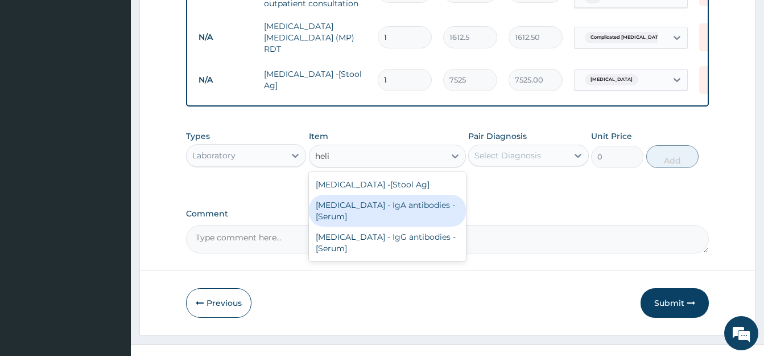
click at [385, 216] on div "Helicobacter Pylori - IgA antibodies - [Serum]" at bounding box center [387, 211] width 157 height 32
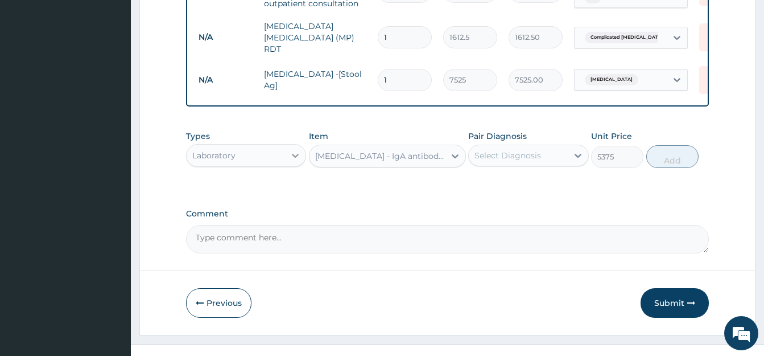
click at [292, 158] on icon at bounding box center [295, 156] width 7 height 4
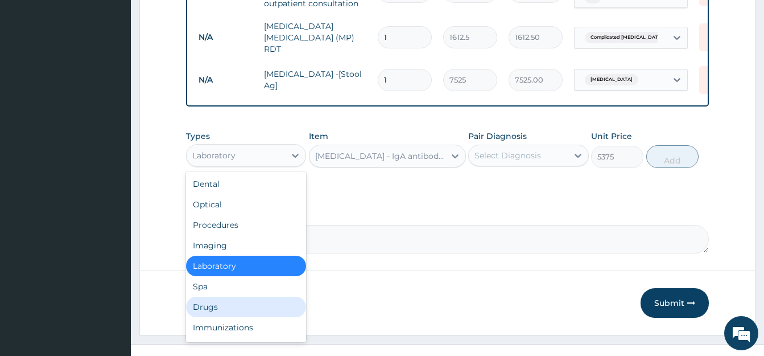
click at [248, 310] on div "Drugs" at bounding box center [246, 306] width 120 height 20
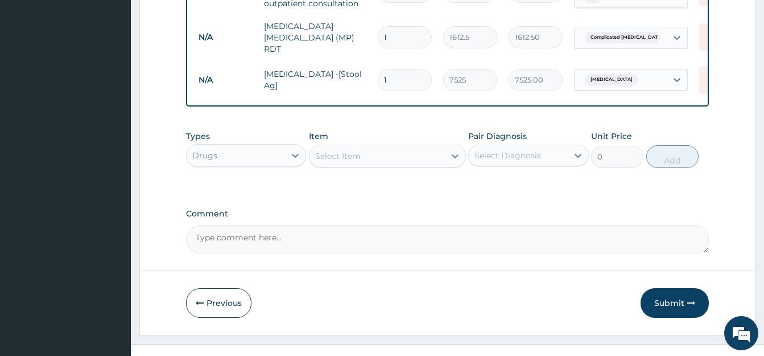
click at [347, 162] on div "Select Item" at bounding box center [338, 155] width 46 height 11
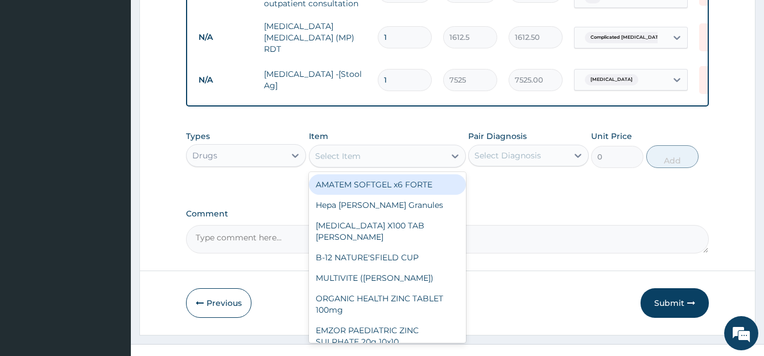
click at [377, 189] on div "AMATEM SOFTGEL x6 FORTE" at bounding box center [387, 184] width 157 height 20
type input "473"
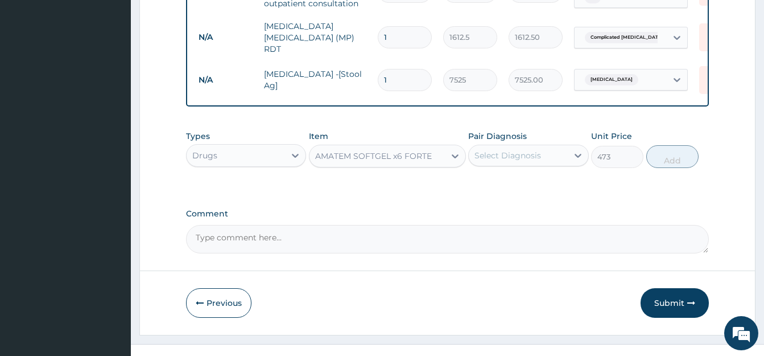
click at [497, 152] on div "Select Diagnosis" at bounding box center [518, 155] width 98 height 18
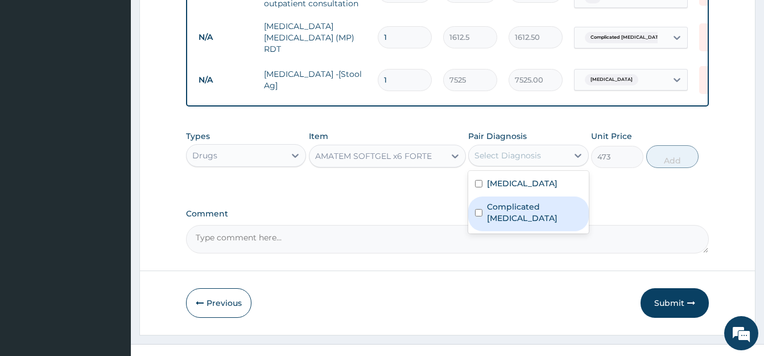
click at [477, 212] on input "checkbox" at bounding box center [478, 212] width 7 height 7
checkbox input "true"
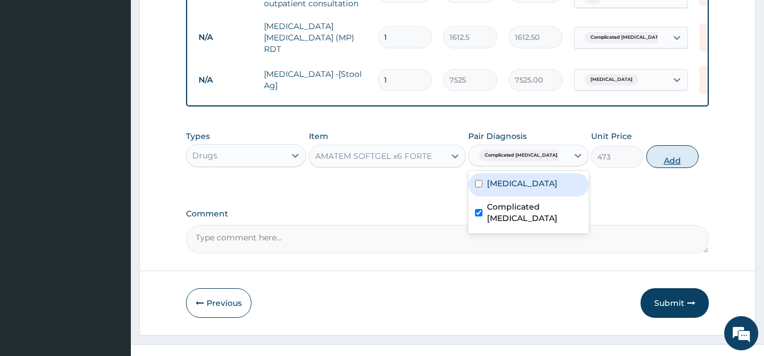
click at [673, 163] on button "Add" at bounding box center [672, 156] width 52 height 23
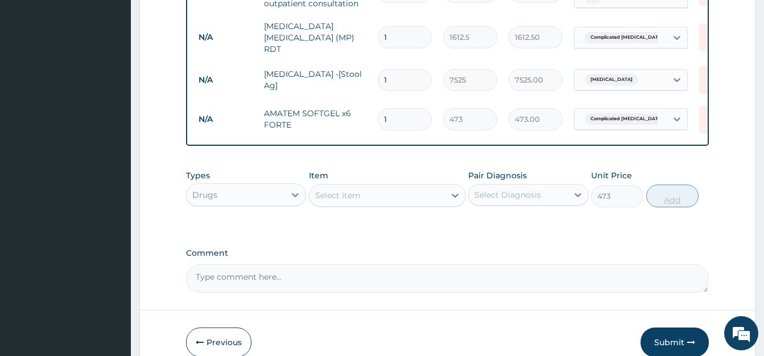
type input "0"
type input "0.00"
type input "6"
type input "2838.00"
type input "6"
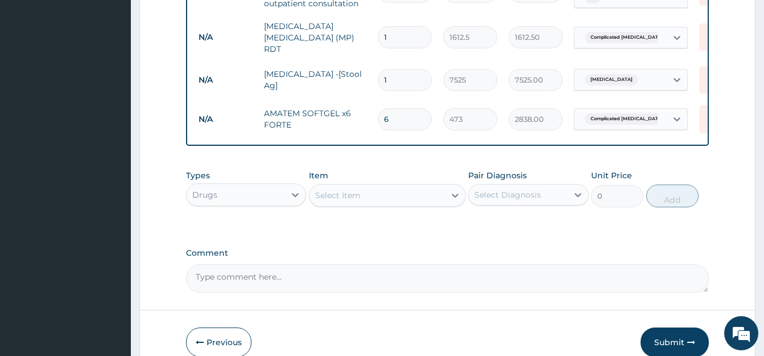
click at [341, 204] on div "Select Item" at bounding box center [377, 195] width 135 height 18
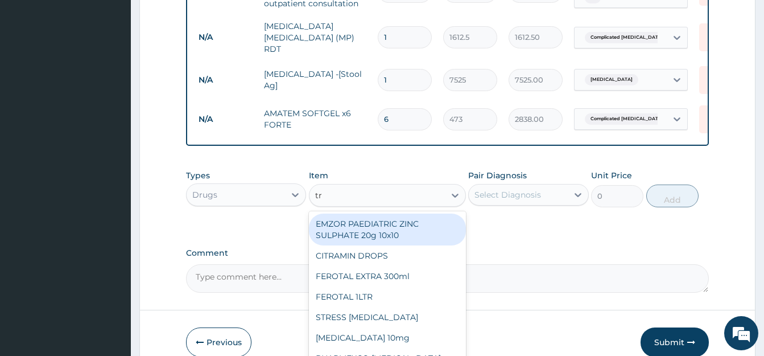
type input "tra"
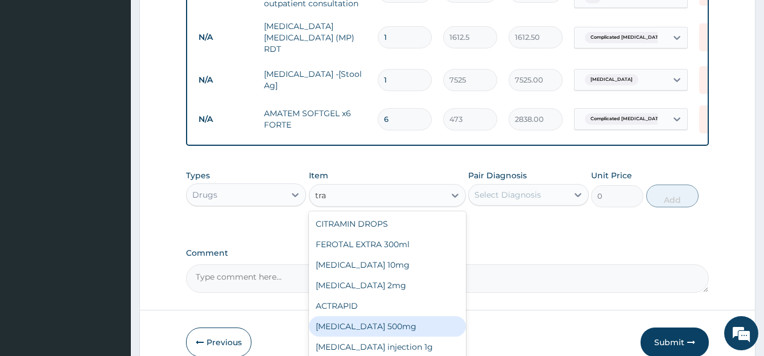
click at [394, 328] on div "Tranexamic acid 500mg" at bounding box center [387, 326] width 157 height 20
type input "177.375"
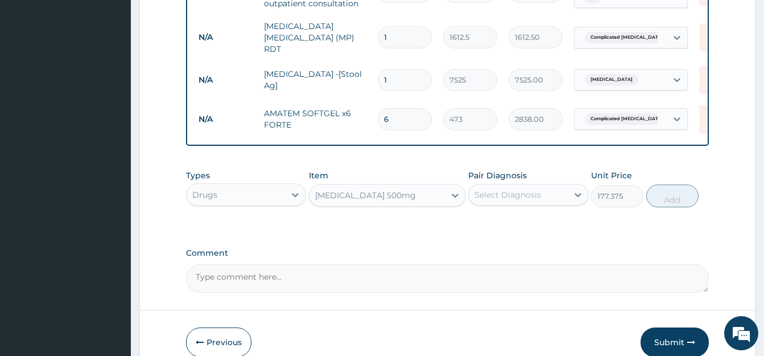
click at [430, 202] on div "Tranexamic acid 500mg" at bounding box center [377, 195] width 135 height 18
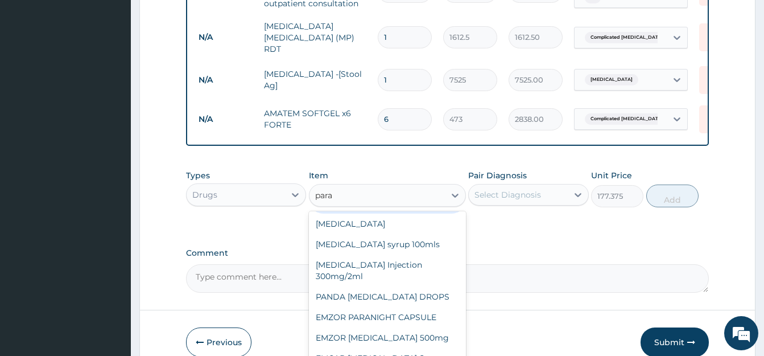
scroll to position [32, 0]
type input "parac"
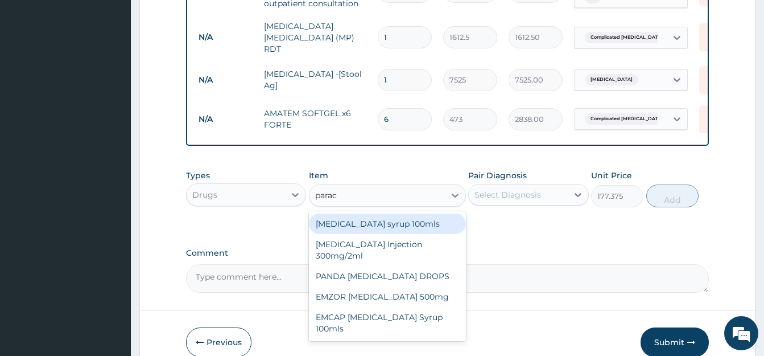
scroll to position [0, 0]
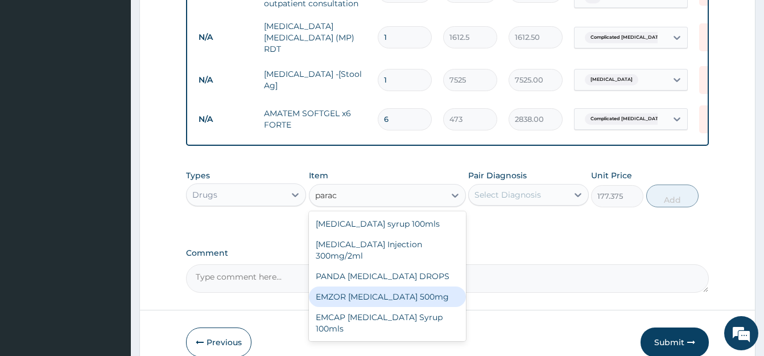
click at [416, 298] on div "EMZOR PARACETAMOL 500mg" at bounding box center [387, 296] width 157 height 20
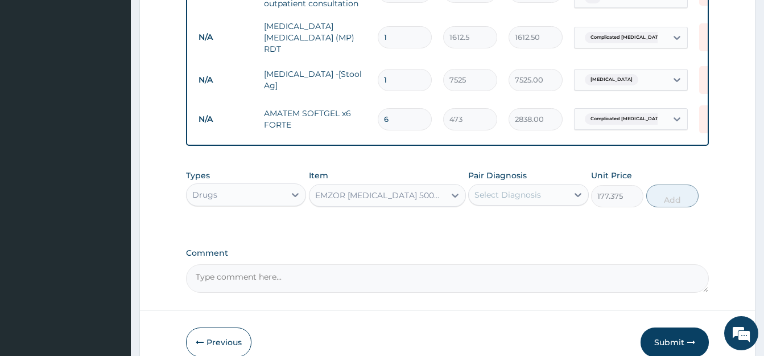
type input "23.65"
click at [531, 195] on div "Select Diagnosis" at bounding box center [508, 194] width 67 height 11
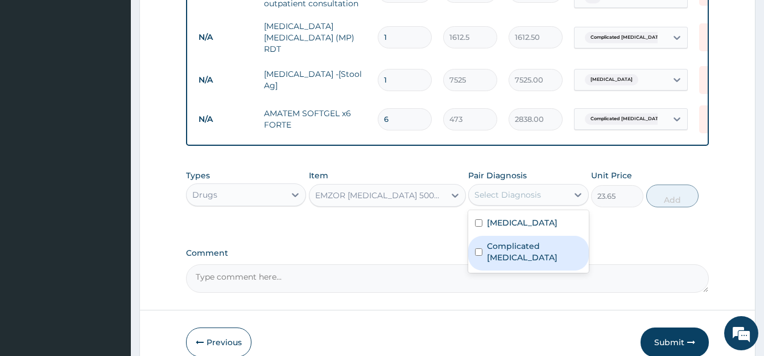
click at [476, 253] on input "checkbox" at bounding box center [478, 251] width 7 height 7
checkbox input "true"
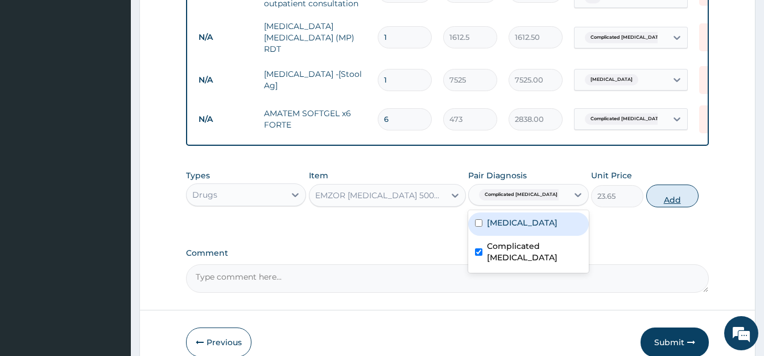
click at [674, 199] on button "Add" at bounding box center [672, 195] width 52 height 23
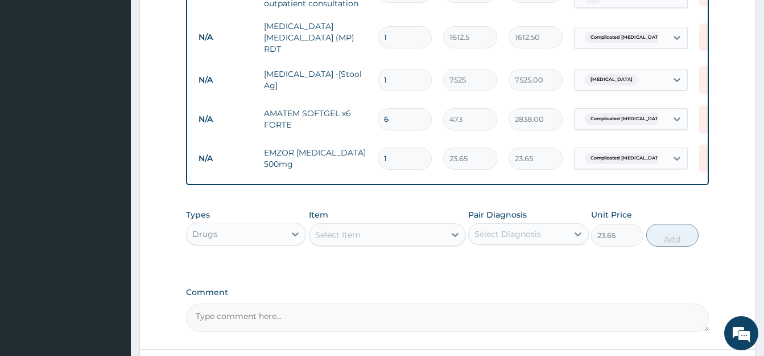
type input "0"
type input "18"
type input "425.70"
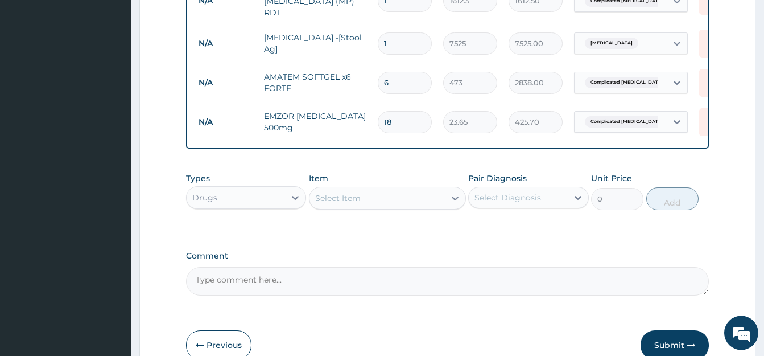
scroll to position [543, 0]
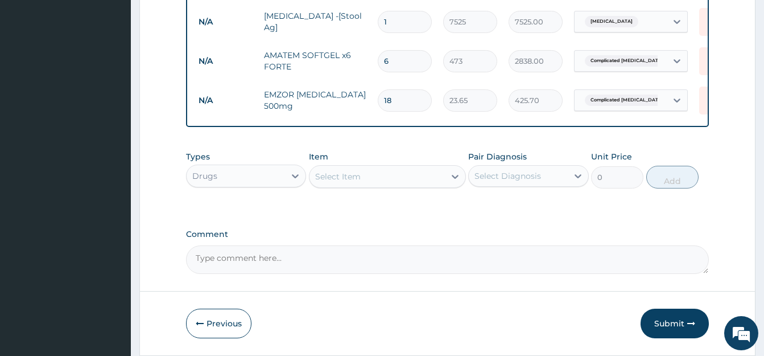
type input "18"
click at [325, 179] on div "Select Item" at bounding box center [338, 176] width 46 height 11
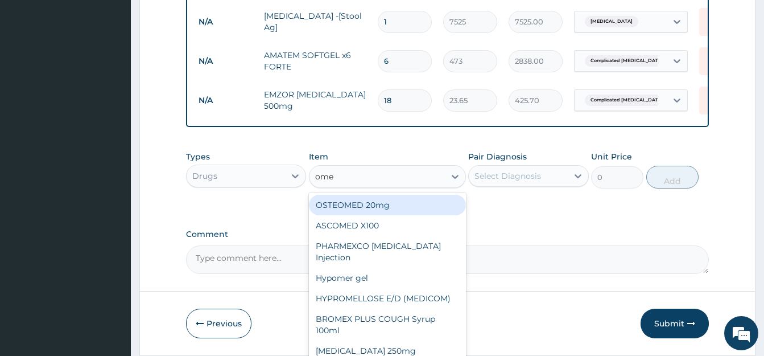
type input "omep"
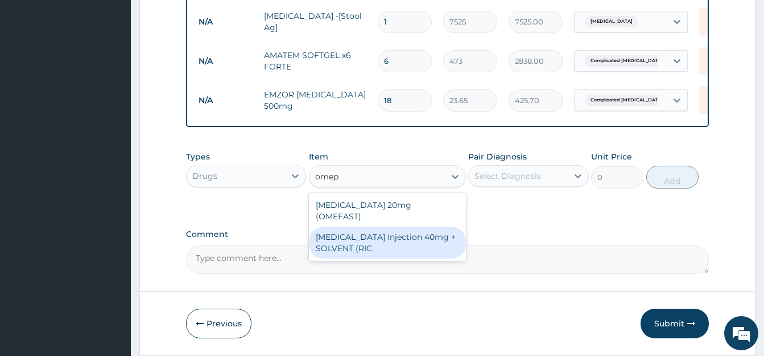
click at [349, 226] on div "OMEPRAZOLE Injection 40mg + SOLVENT (RIC" at bounding box center [387, 242] width 157 height 32
type input "1537.25"
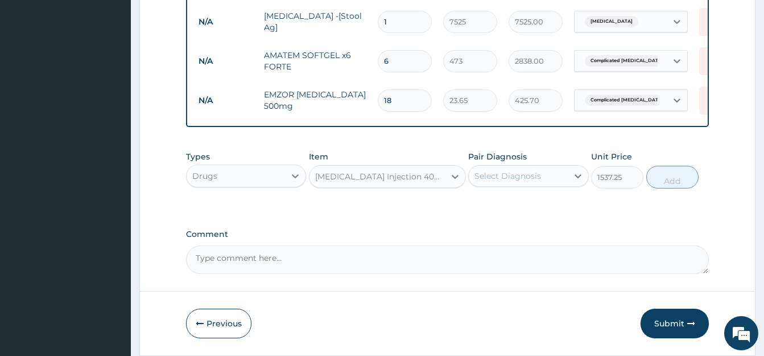
click at [373, 180] on div "OMEPRAZOLE Injection 40mg + SOLVENT (RIC" at bounding box center [380, 176] width 131 height 11
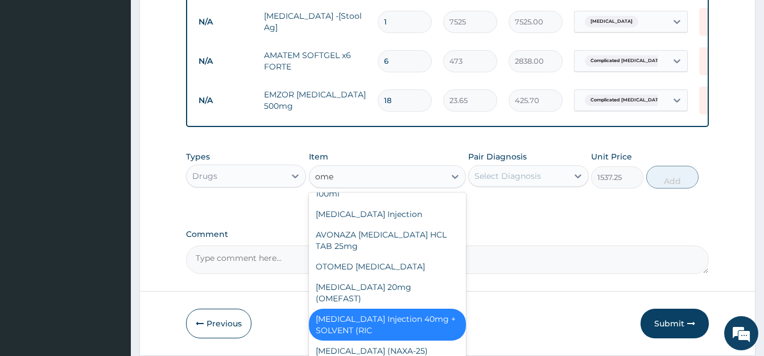
scroll to position [232, 0]
type input "omep"
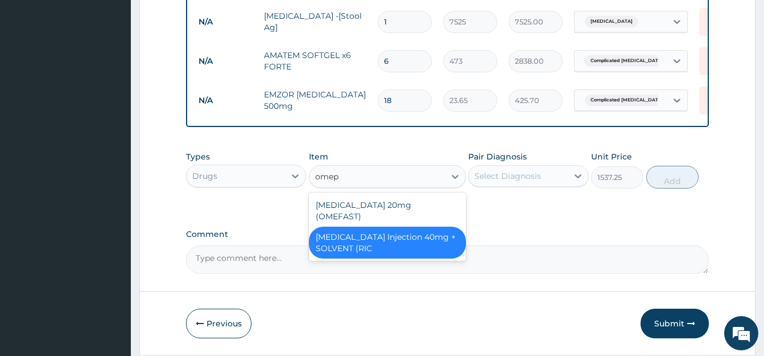
scroll to position [0, 0]
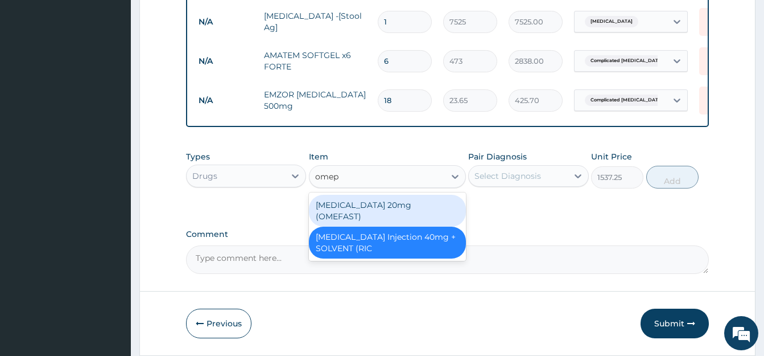
click at [389, 215] on div "OMEPRAZOLE 20mg (OMEFAST)" at bounding box center [387, 211] width 157 height 32
type input "82.775"
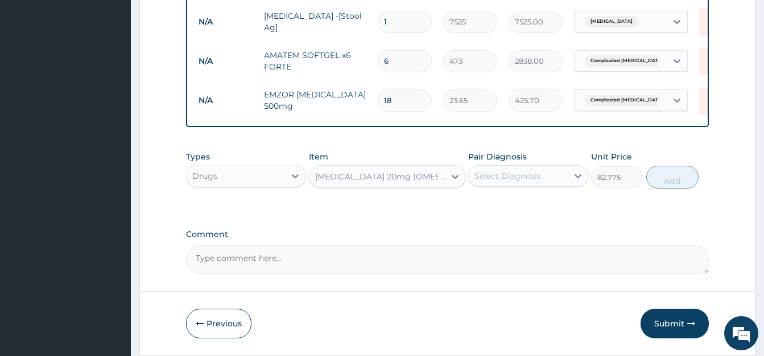
click at [509, 182] on div "Select Diagnosis" at bounding box center [508, 175] width 67 height 11
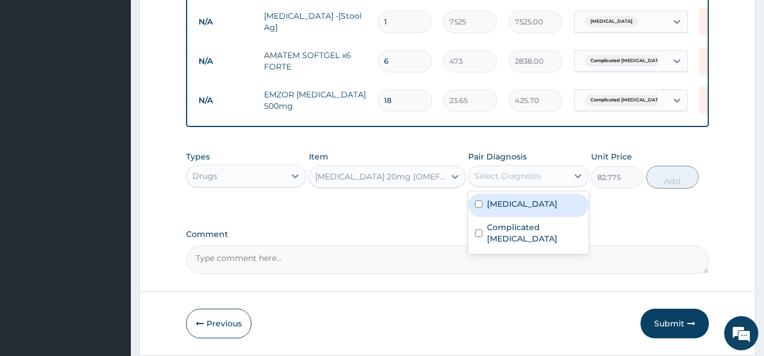
click at [477, 206] on input "checkbox" at bounding box center [478, 203] width 7 height 7
checkbox input "true"
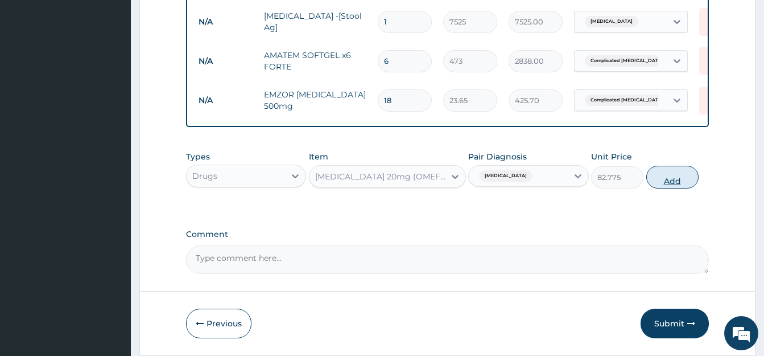
click at [674, 179] on button "Add" at bounding box center [672, 177] width 52 height 23
type input "0"
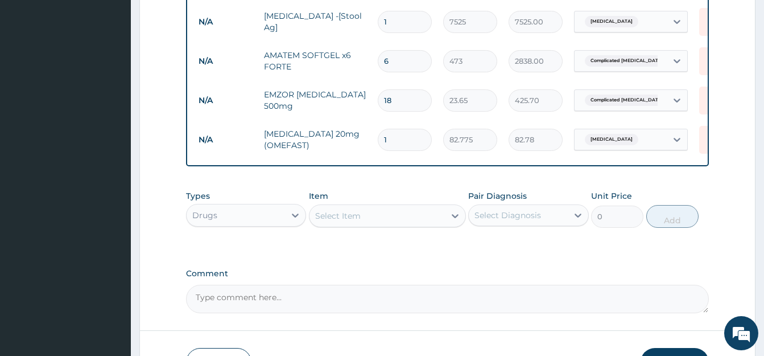
type input "10"
type input "827.75"
type input "10"
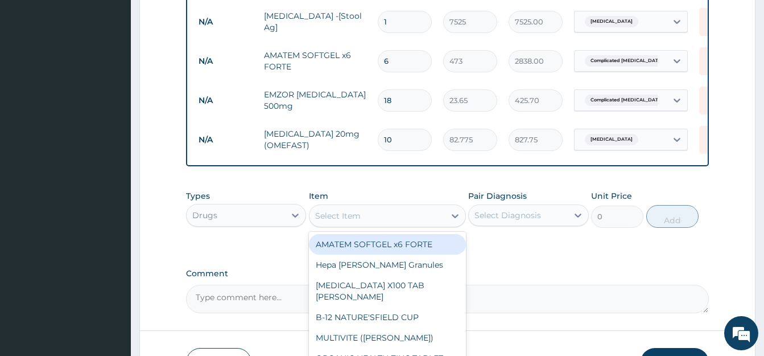
click at [384, 223] on div "Select Item" at bounding box center [377, 216] width 135 height 18
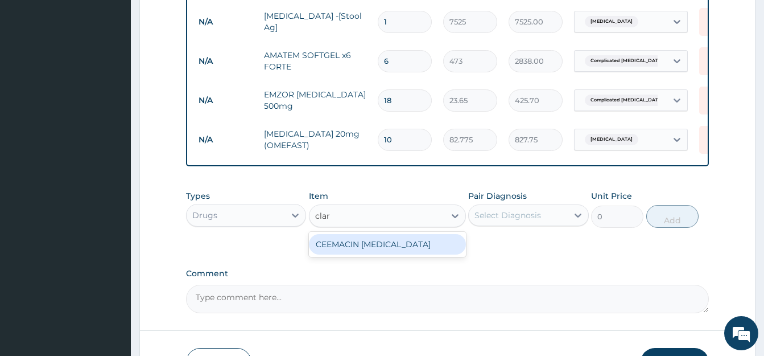
type input "clari"
click at [394, 246] on div "CEEMACIN CLARITHROMYCIN" at bounding box center [387, 244] width 157 height 20
type input "236.5"
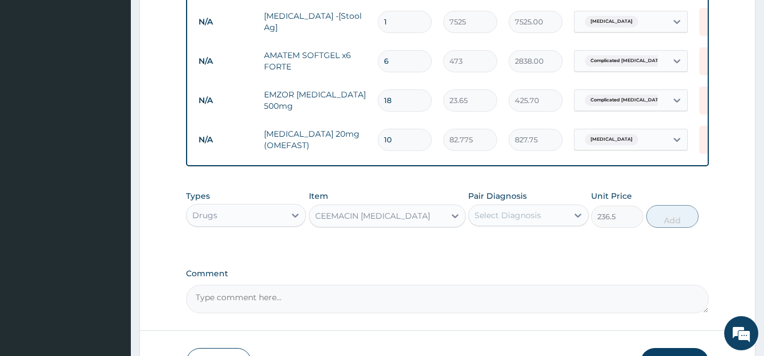
click at [519, 221] on div "Select Diagnosis" at bounding box center [508, 214] width 67 height 11
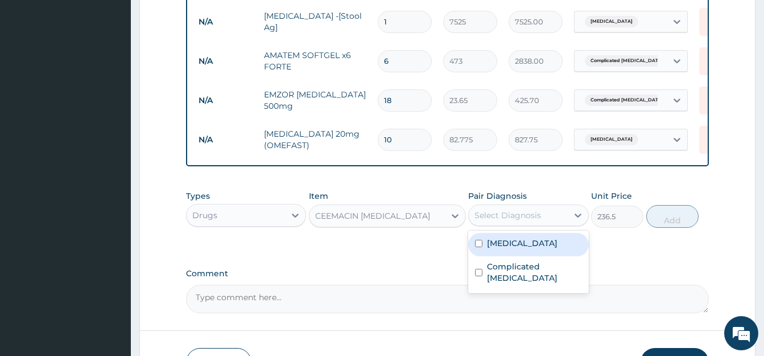
click at [476, 243] on input "checkbox" at bounding box center [478, 243] width 7 height 7
checkbox input "true"
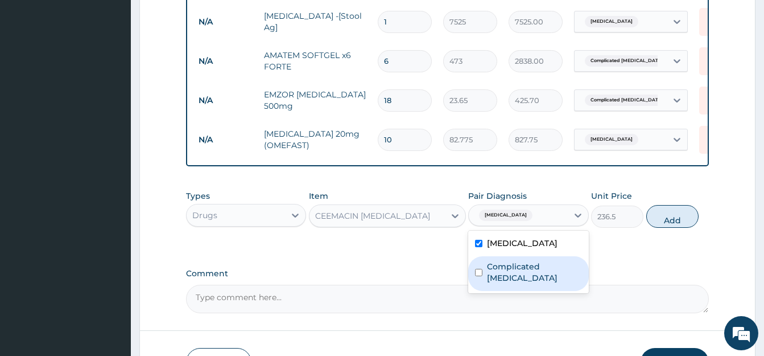
click at [481, 272] on input "checkbox" at bounding box center [478, 272] width 7 height 7
checkbox input "true"
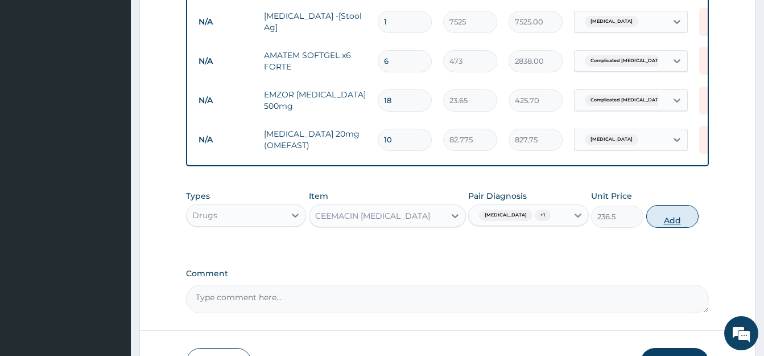
click at [667, 222] on button "Add" at bounding box center [672, 216] width 52 height 23
type input "0"
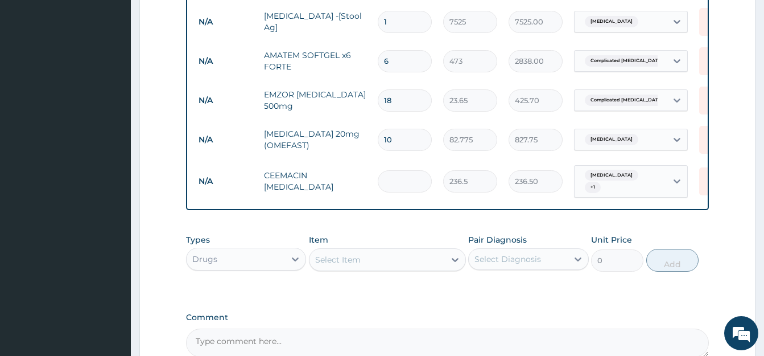
type input "0.00"
type input "2"
type input "473.00"
type input "20"
type input "4730.00"
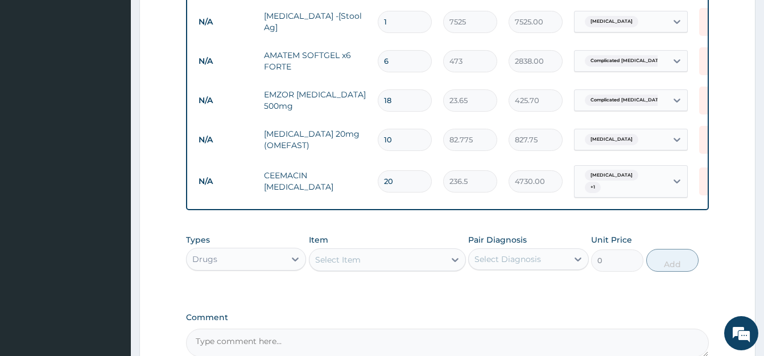
type input "20"
click at [401, 253] on div "Select Item" at bounding box center [377, 259] width 135 height 18
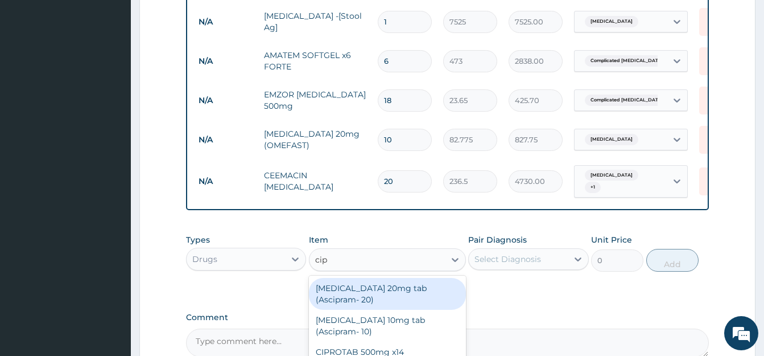
type input "cipr"
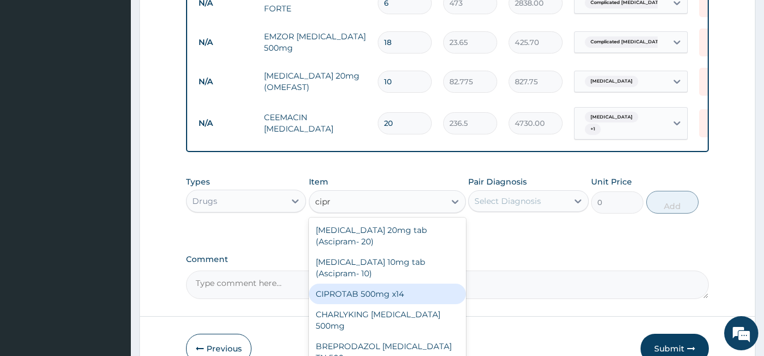
click at [387, 291] on div "CIPROTAB 500mg x14" at bounding box center [387, 293] width 157 height 20
type input "319.275"
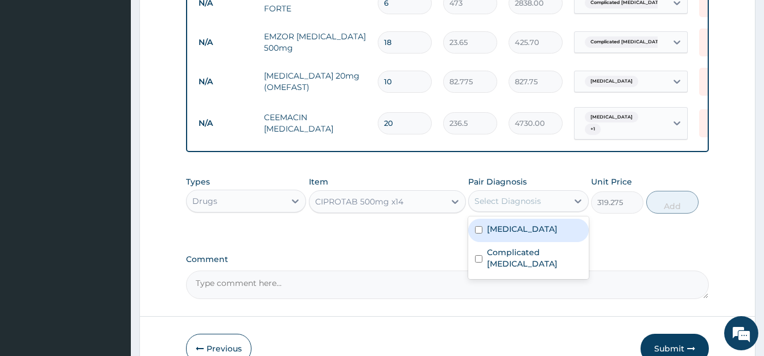
click at [490, 195] on div "Select Diagnosis" at bounding box center [508, 200] width 67 height 11
click at [475, 230] on div "Peptic ulcer" at bounding box center [528, 229] width 120 height 23
checkbox input "true"
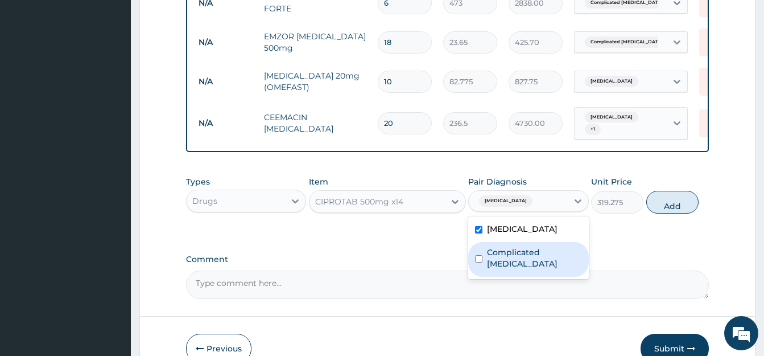
click at [477, 255] on input "checkbox" at bounding box center [478, 258] width 7 height 7
checkbox input "true"
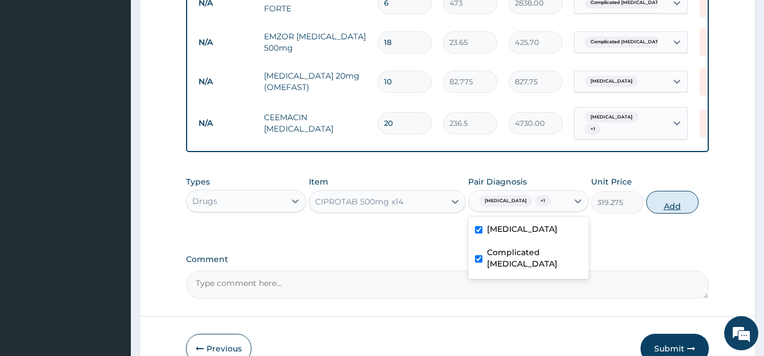
click at [668, 200] on button "Add" at bounding box center [672, 202] width 52 height 23
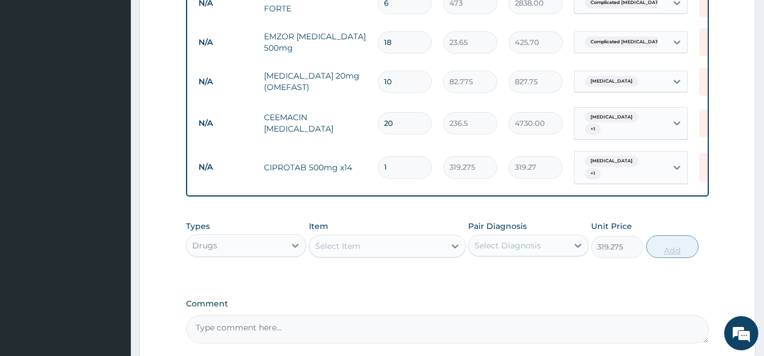
type input "0"
type input "0.00"
type input "2"
type input "638.55"
type input "20"
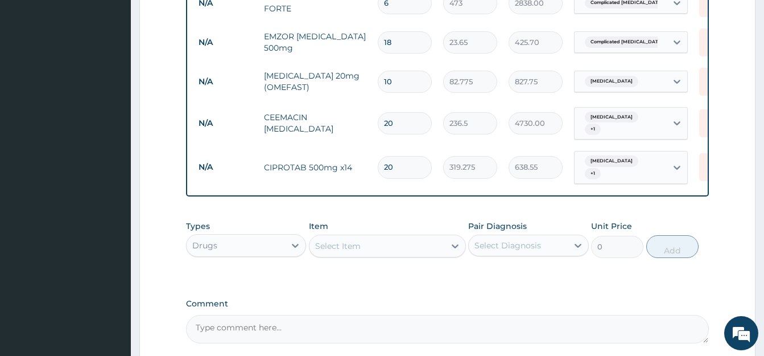
type input "6385.50"
type input "20"
click at [399, 73] on input "10" at bounding box center [405, 82] width 54 height 22
type input "1"
type input "82.78"
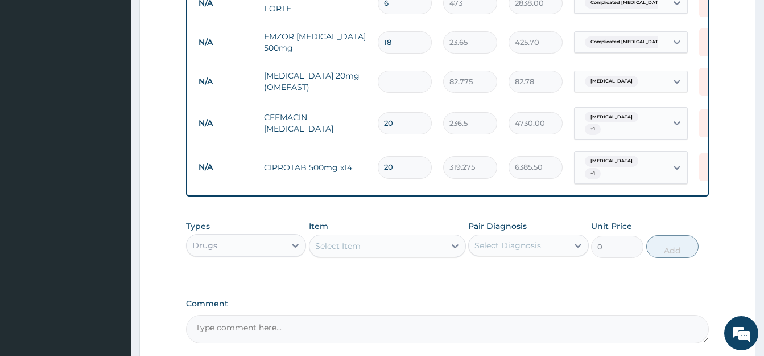
type input "0.00"
type input "2"
type input "165.55"
type input "20"
type input "1655.50"
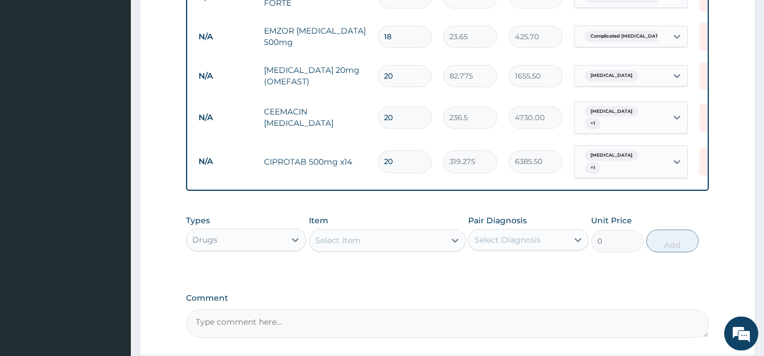
scroll to position [702, 0]
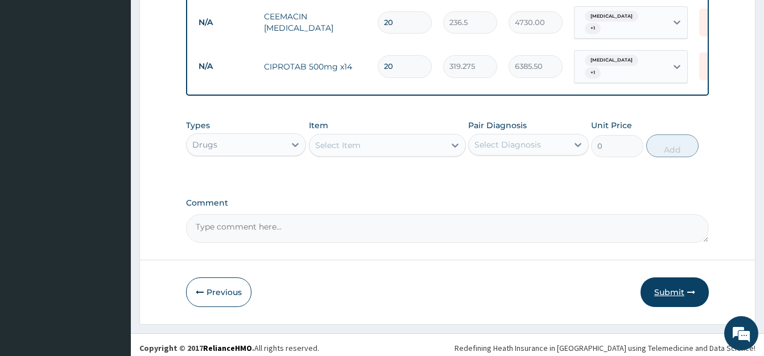
type input "20"
click at [669, 288] on button "Submit" at bounding box center [675, 292] width 68 height 30
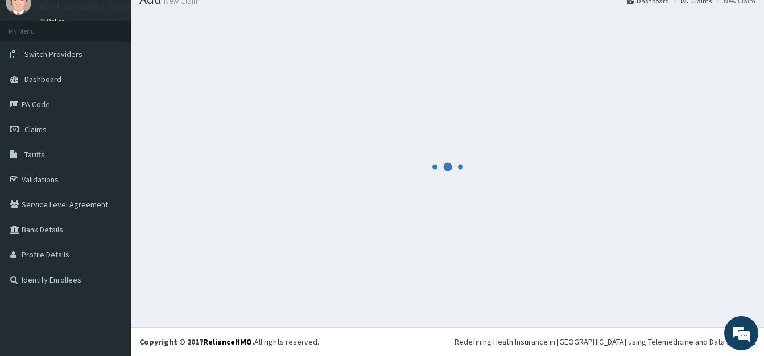
scroll to position [45, 0]
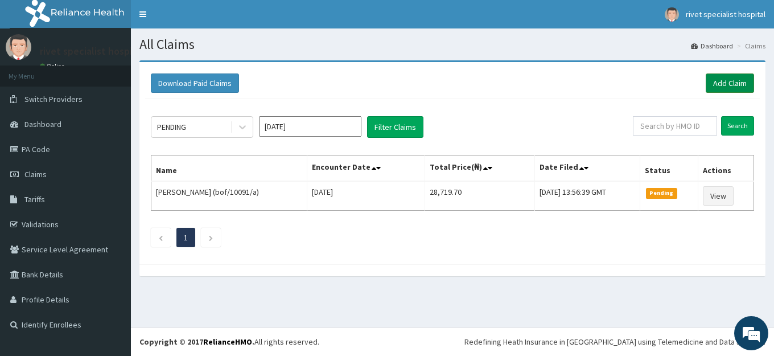
click at [731, 82] on link "Add Claim" at bounding box center [730, 82] width 48 height 19
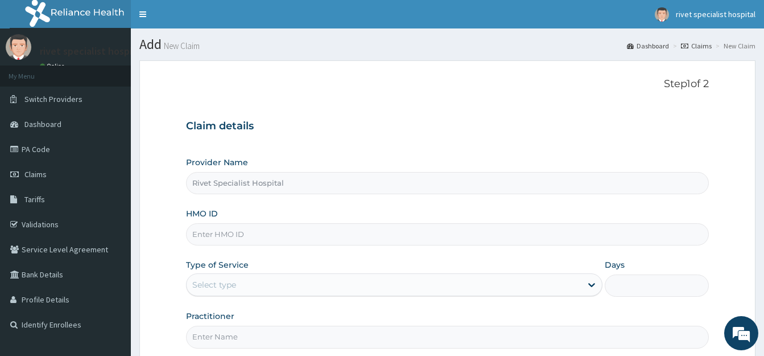
type input "Rivet Specialist Hospital"
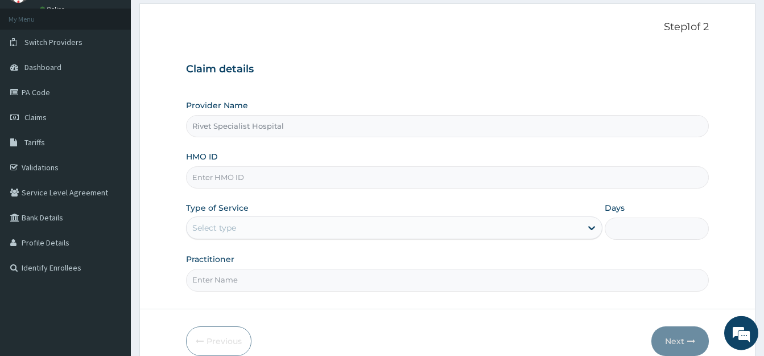
scroll to position [58, 0]
click at [319, 171] on input "HMO ID" at bounding box center [447, 176] width 523 height 22
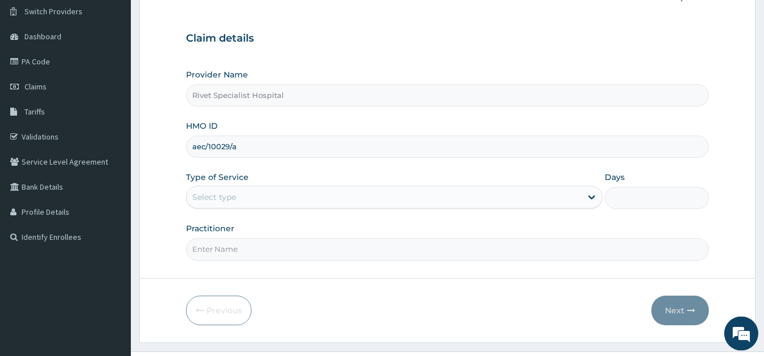
scroll to position [112, 0]
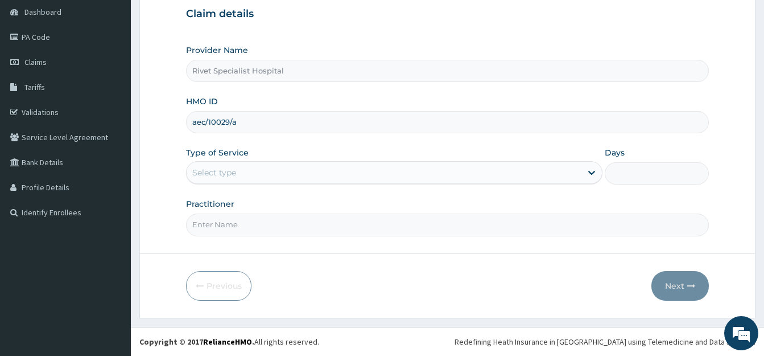
type input "aec/10029/a"
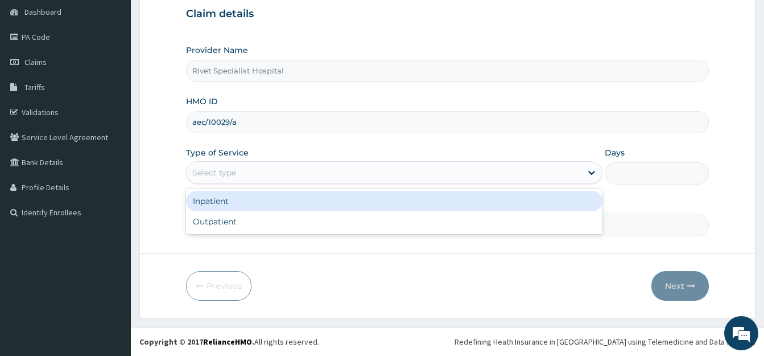
click at [285, 168] on div "Select type" at bounding box center [384, 172] width 395 height 18
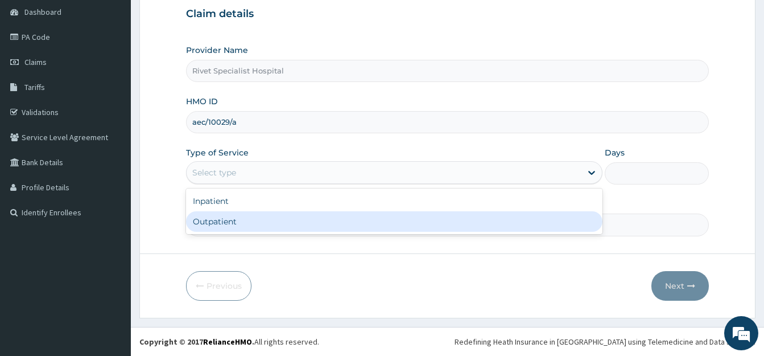
click at [276, 219] on div "Outpatient" at bounding box center [394, 221] width 416 height 20
type input "1"
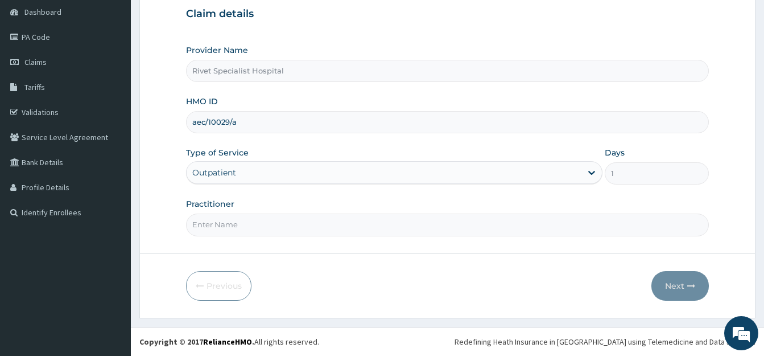
click at [255, 229] on input "Practitioner" at bounding box center [447, 224] width 523 height 22
type input "[PERSON_NAME]"
click at [665, 283] on button "Next" at bounding box center [679, 286] width 57 height 30
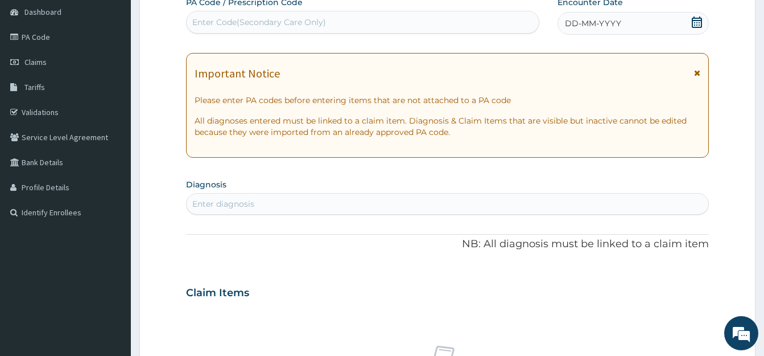
click at [319, 27] on div "Enter Code(Secondary Care Only)" at bounding box center [259, 22] width 134 height 11
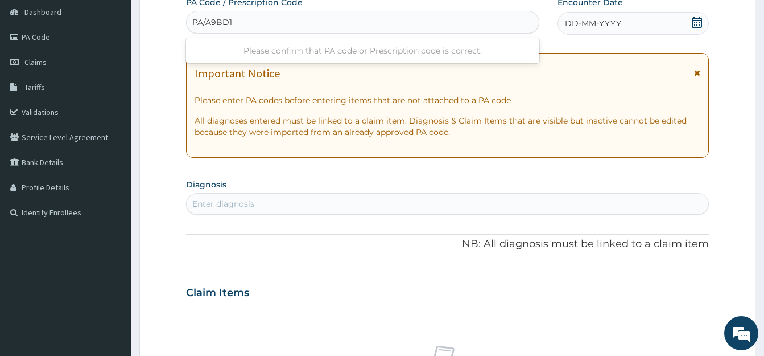
type input "PA/A9BD1A"
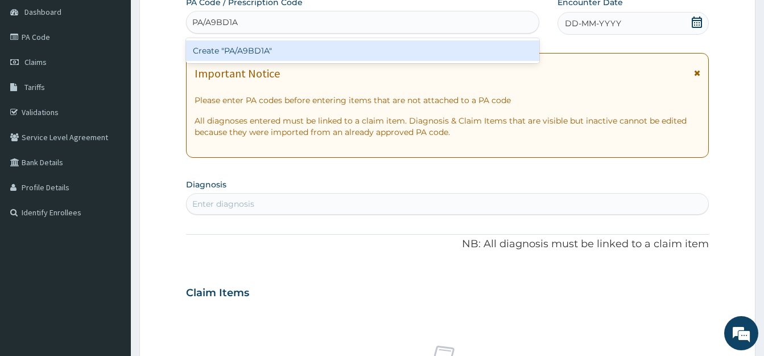
click at [347, 52] on div "Create "PA/A9BD1A"" at bounding box center [362, 50] width 353 height 20
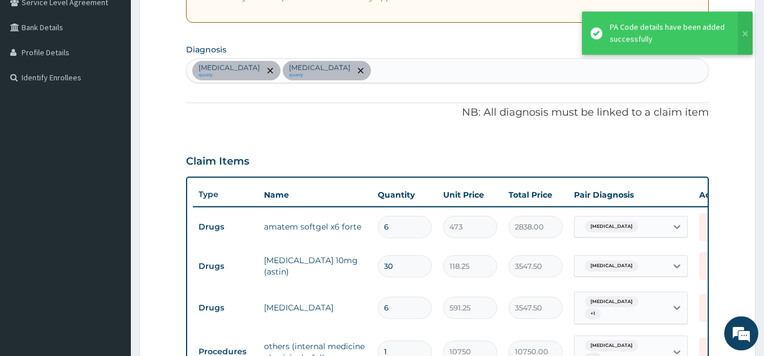
scroll to position [421, 0]
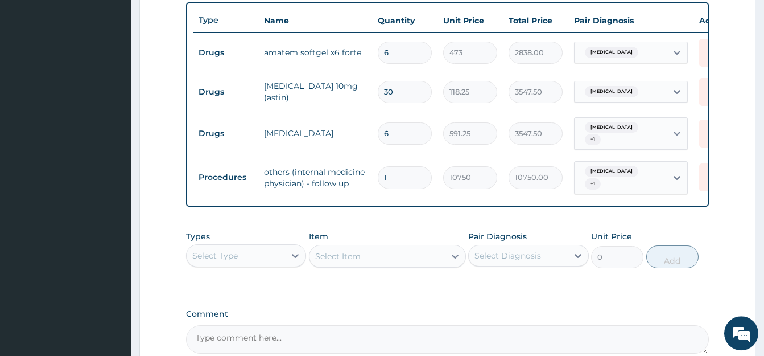
click at [382, 285] on div "Types Select Type Item Select Item Pair Diagnosis Select Diagnosis Unit Price 0…" at bounding box center [447, 258] width 523 height 66
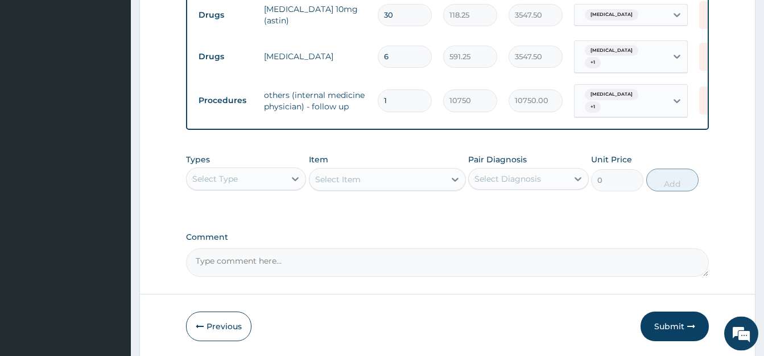
scroll to position [538, 0]
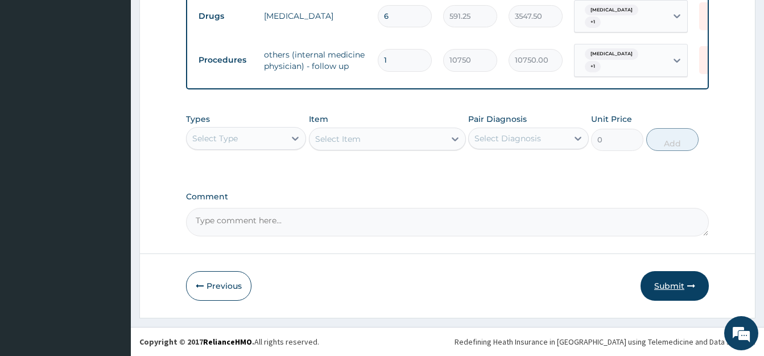
click at [669, 283] on button "Submit" at bounding box center [675, 286] width 68 height 30
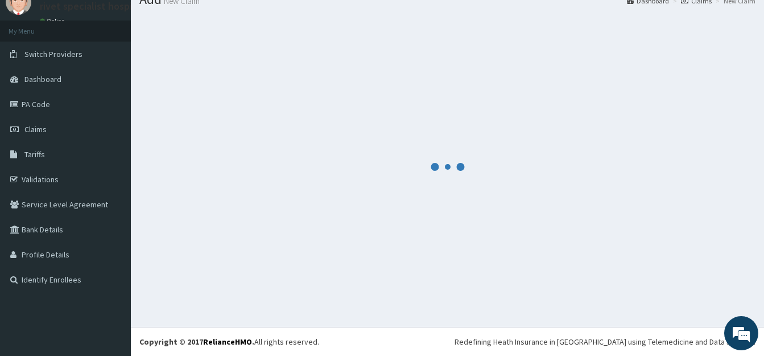
scroll to position [45, 0]
